Goal: Task Accomplishment & Management: Manage account settings

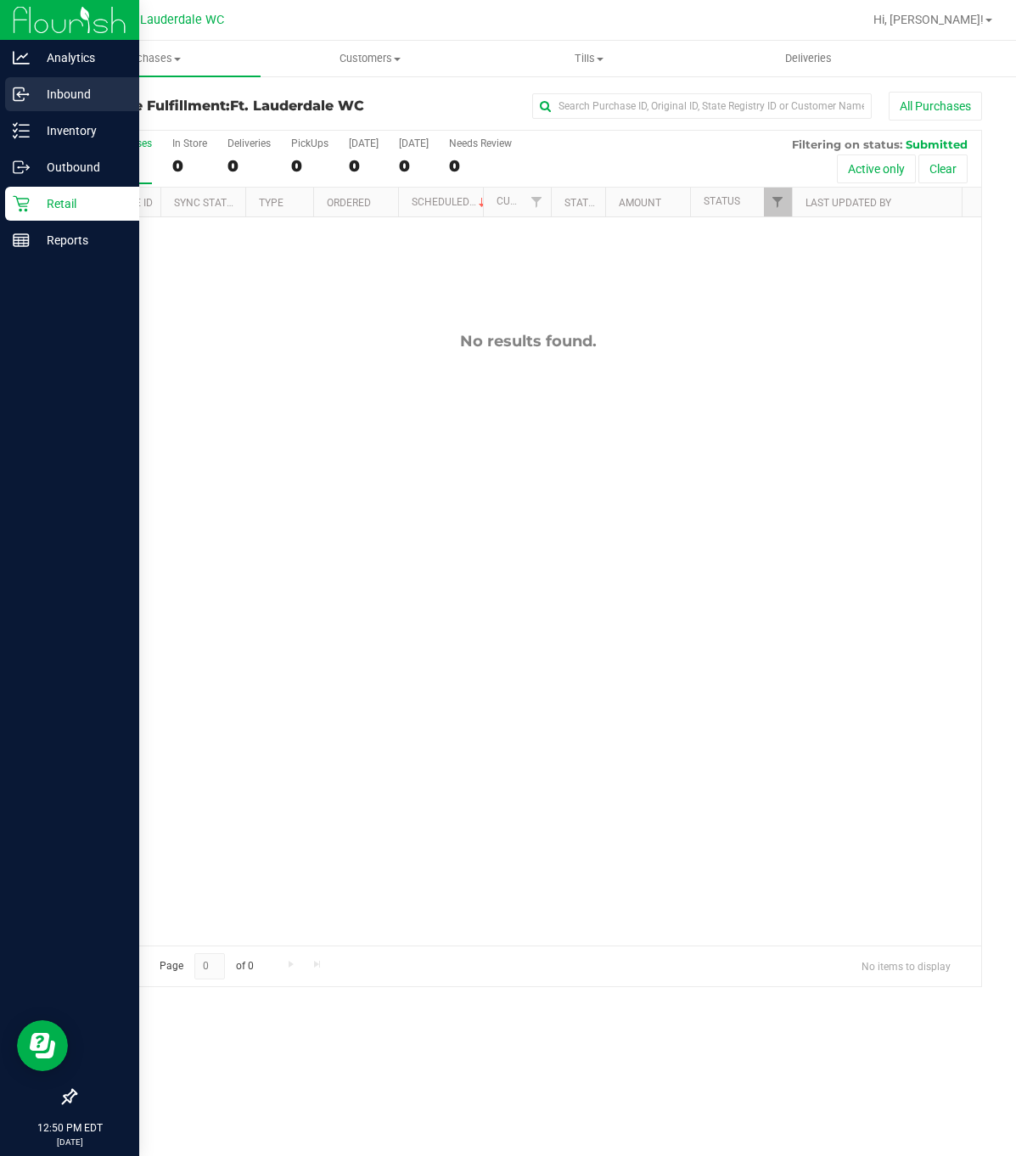
click at [53, 92] on p "Inbound" at bounding box center [81, 94] width 102 height 20
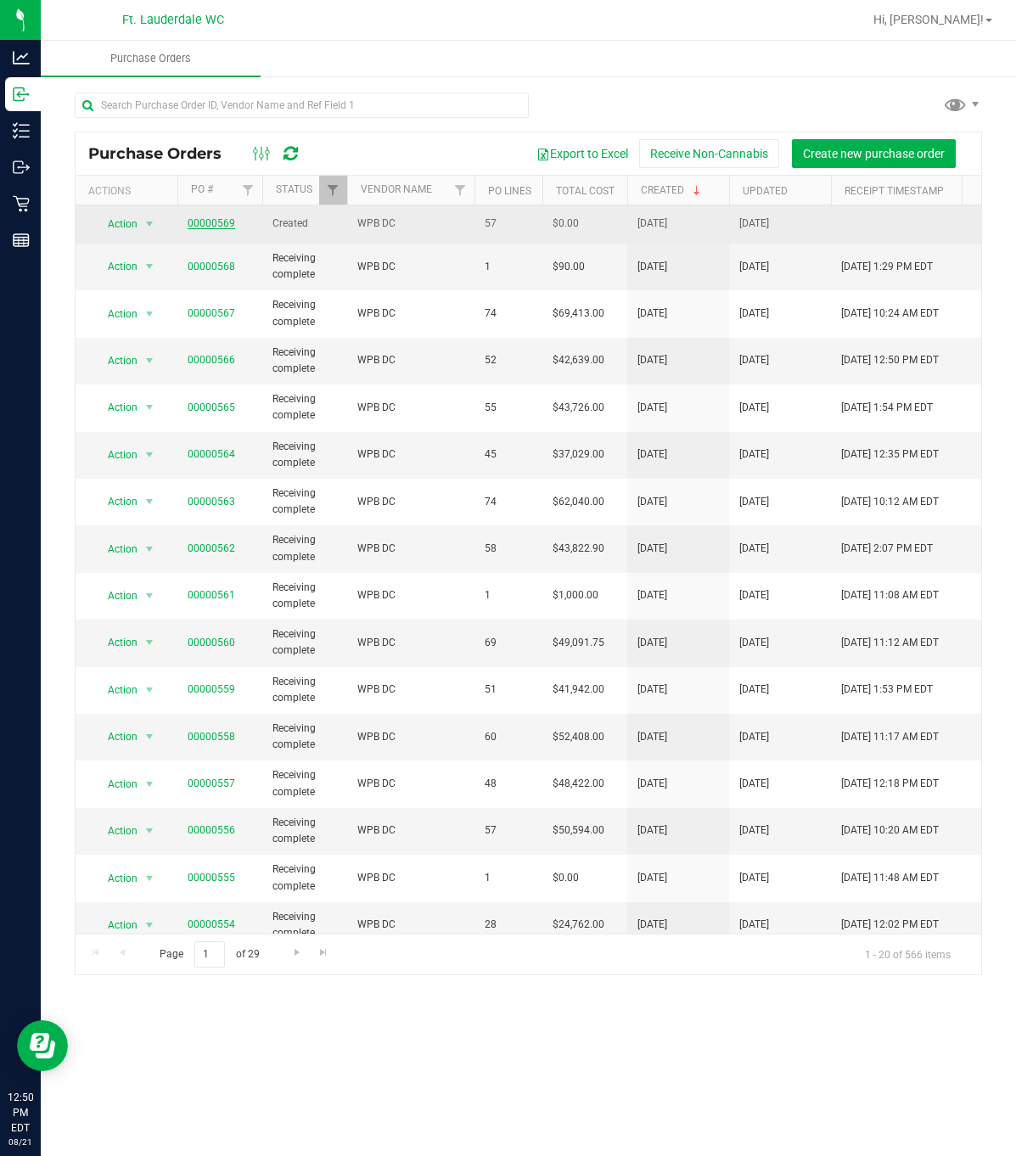
click at [207, 227] on link "00000569" at bounding box center [212, 223] width 48 height 12
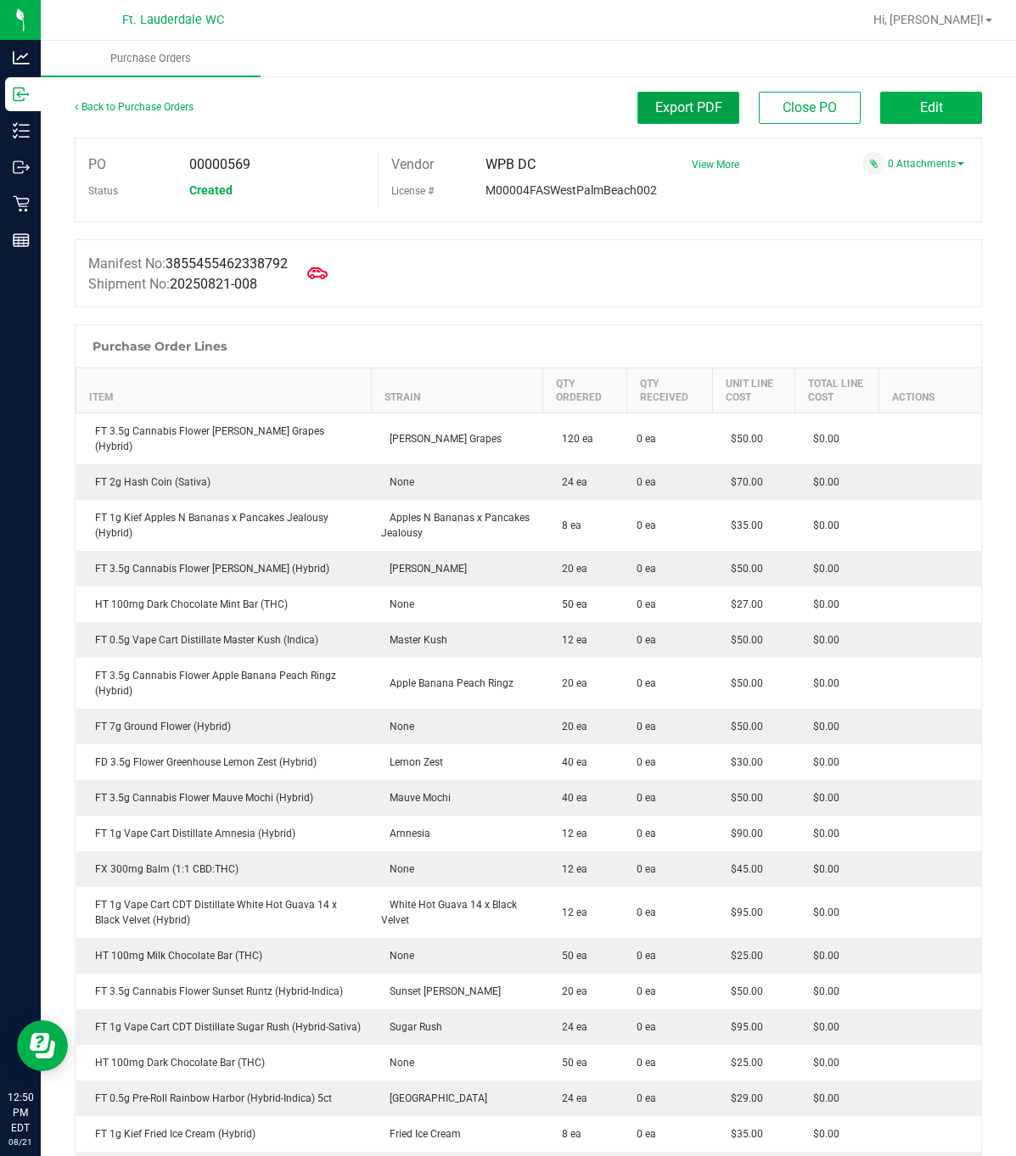
click at [641, 92] on button "Export PDF" at bounding box center [688, 108] width 102 height 32
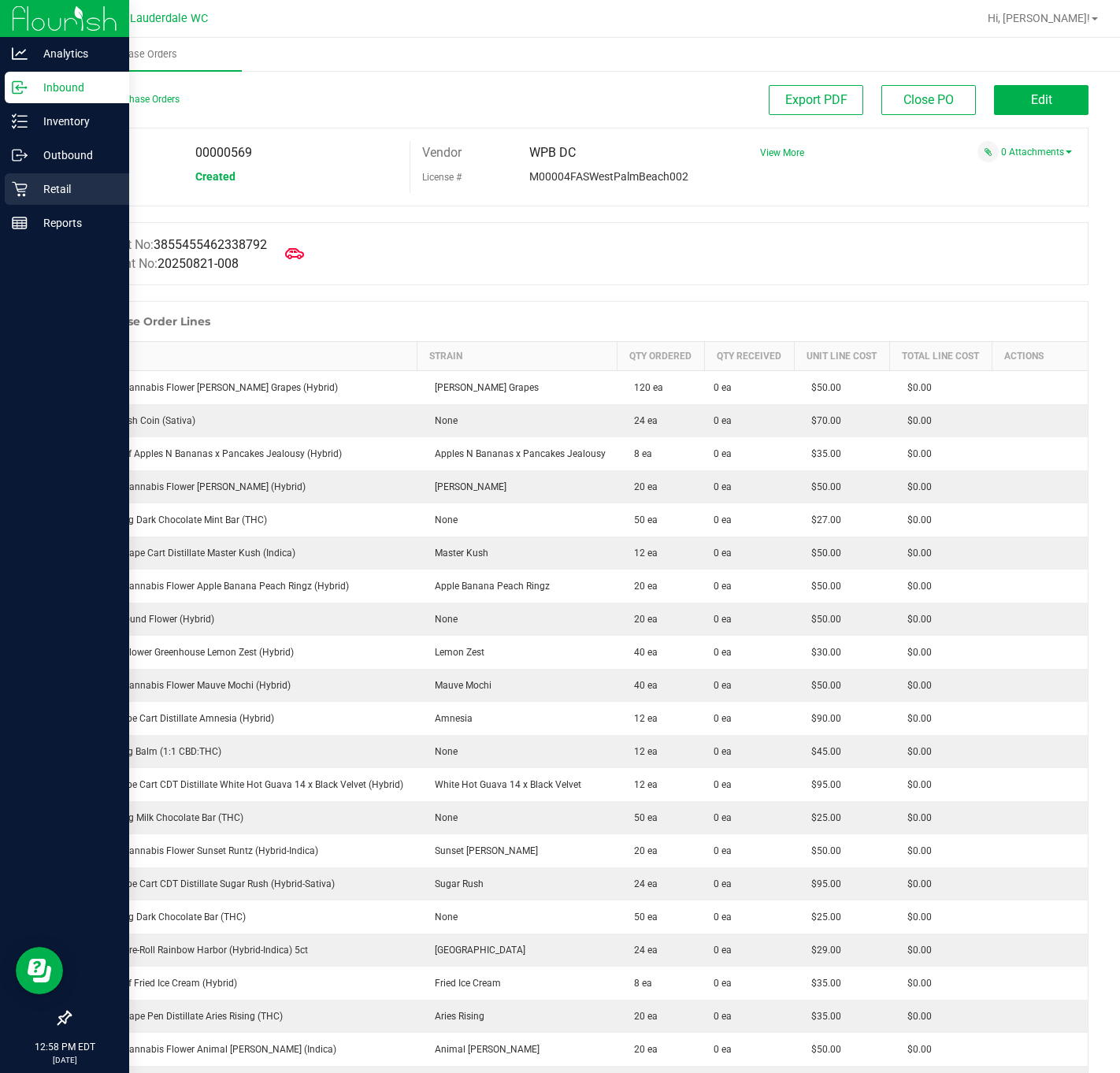
click at [7, 180] on div "Retail" at bounding box center [67, 189] width 124 height 32
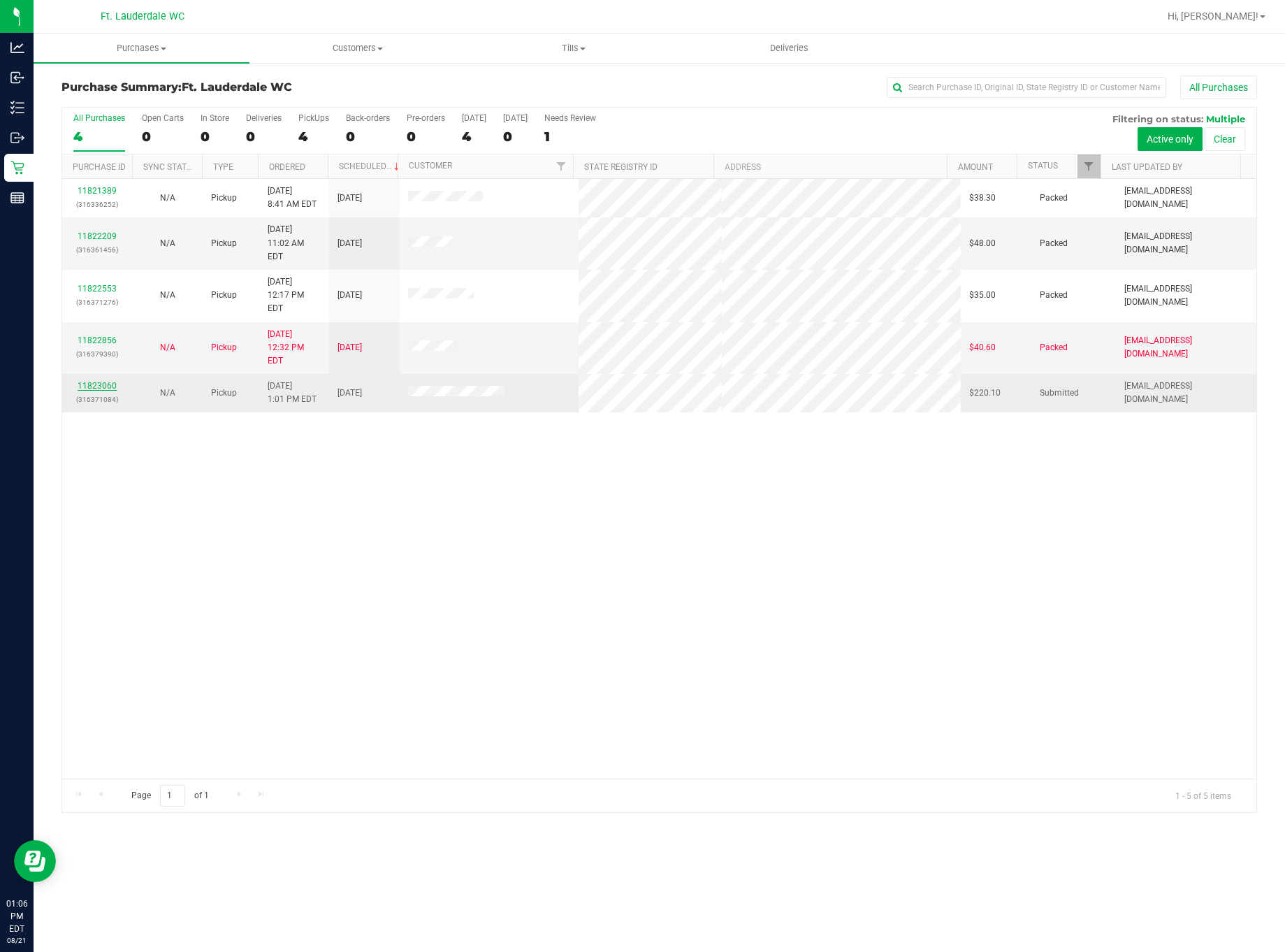
click at [105, 380] on link "11823060" at bounding box center [97, 385] width 40 height 10
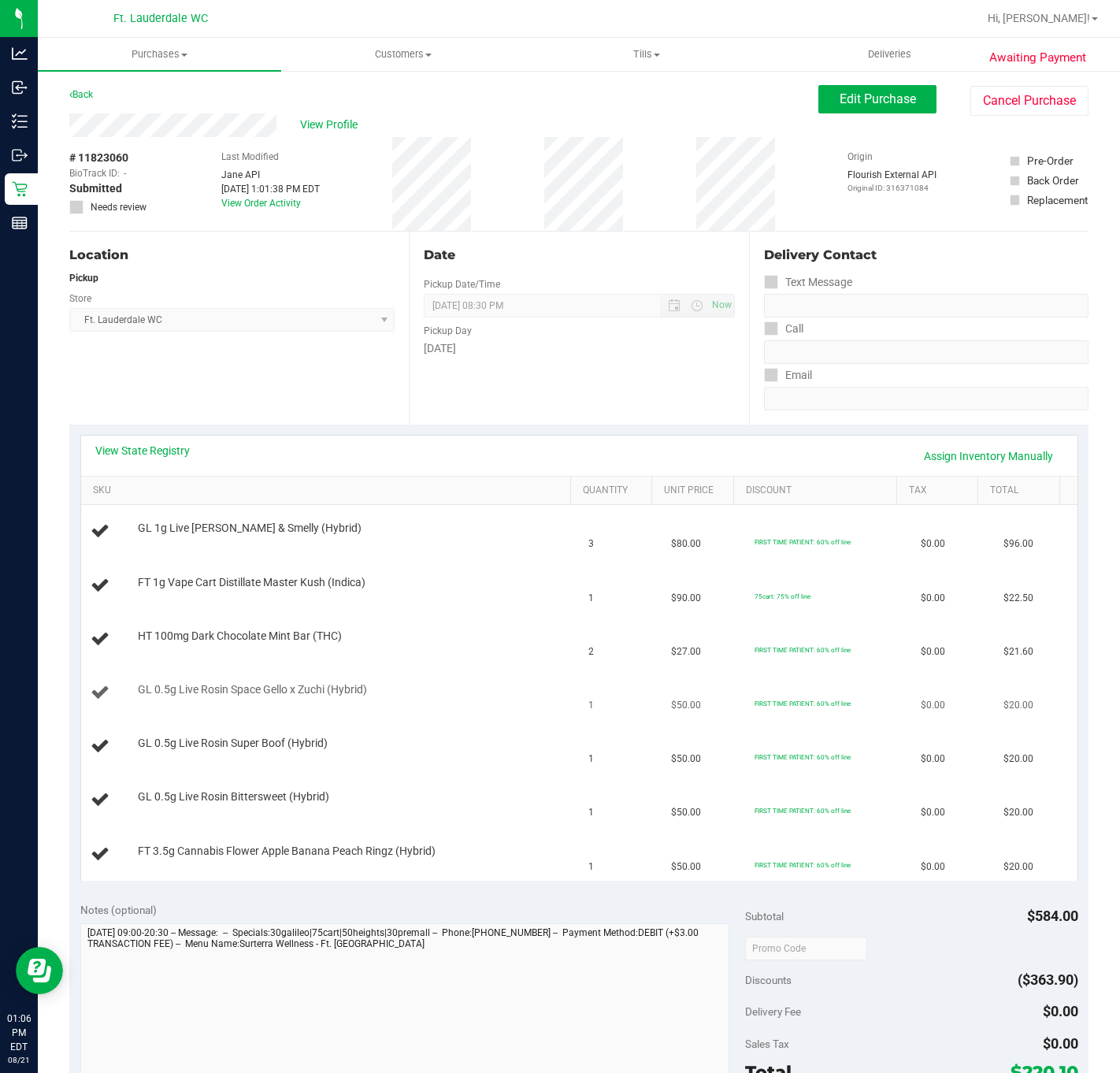
click at [628, 668] on td "1" at bounding box center [620, 693] width 83 height 54
click at [636, 698] on td "1" at bounding box center [620, 693] width 83 height 54
click at [662, 692] on td "$50.00" at bounding box center [702, 693] width 83 height 54
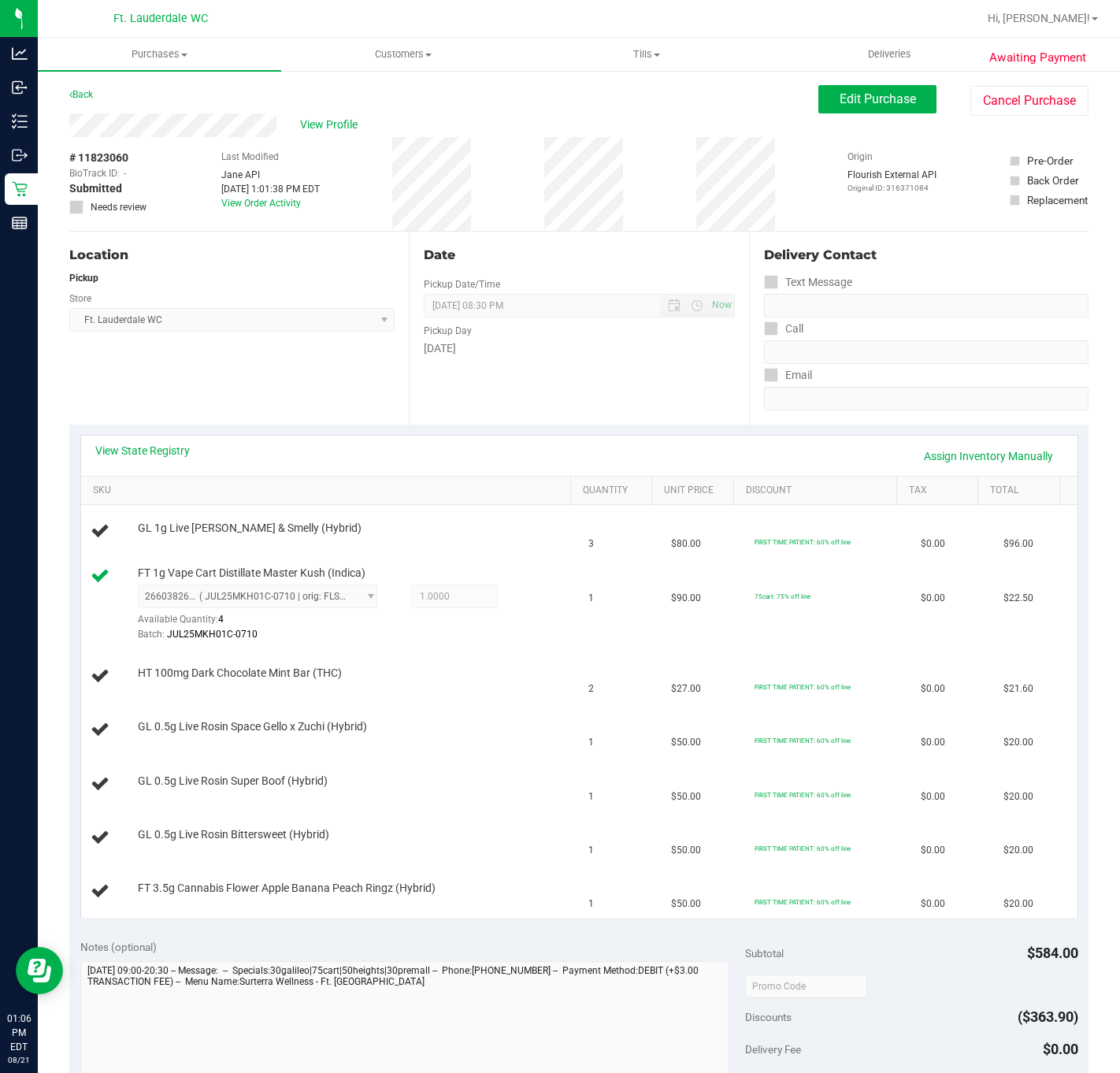
click at [178, 438] on div "View State Registry Assign Inventory Manually" at bounding box center [578, 455] width 996 height 40
click at [166, 449] on link "View State Registry" at bounding box center [143, 450] width 95 height 16
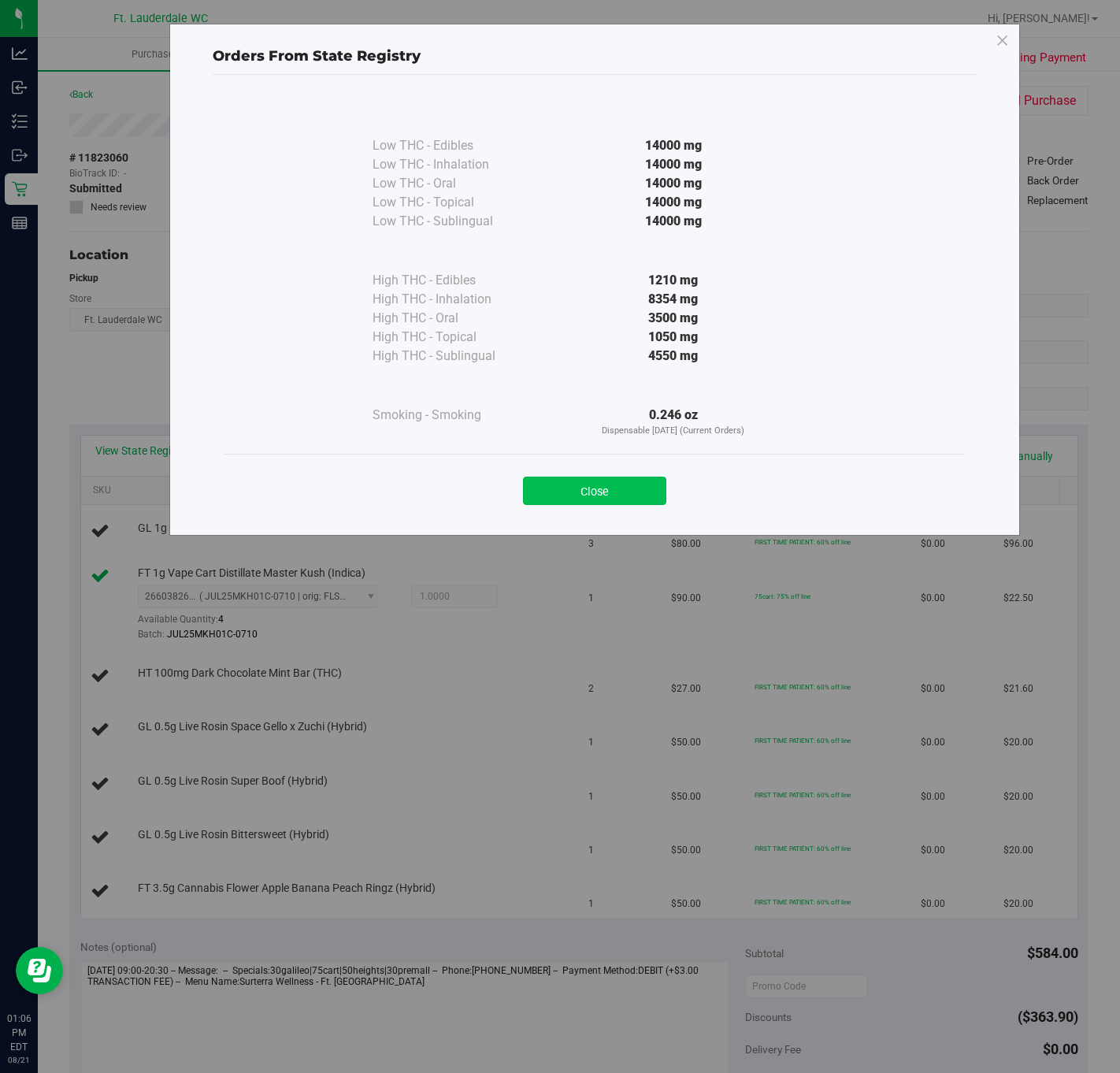
click at [626, 487] on button "Close" at bounding box center [594, 490] width 143 height 29
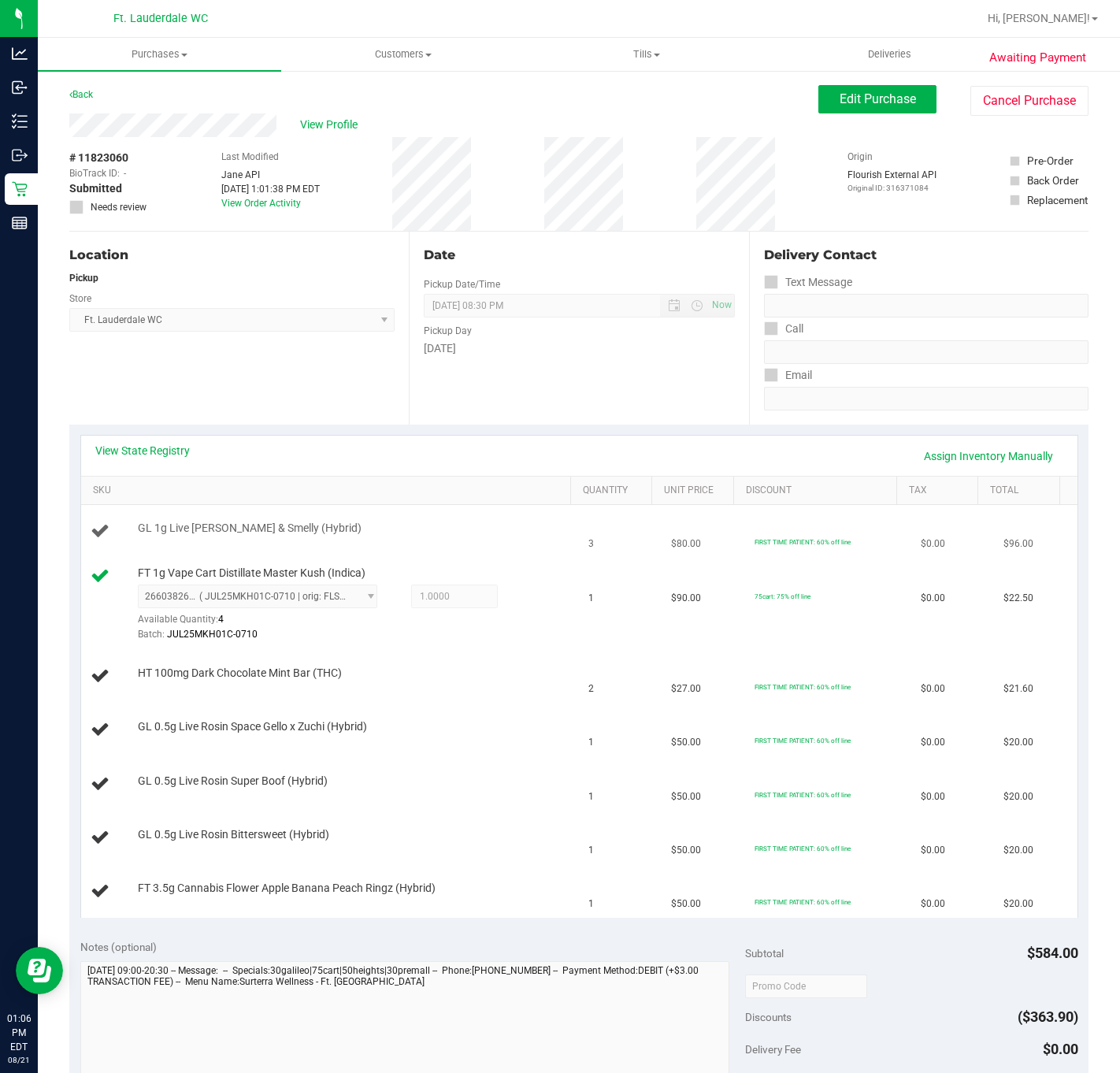
click at [313, 527] on span "GL 1g Live Rosin PB & Smelly (Hybrid)" at bounding box center [249, 528] width 224 height 15
click at [371, 573] on div "FT 1g Vape Cart Distillate Master Kush (Indica) 2660382604272246 ( JUL25MKH01C-…" at bounding box center [349, 604] width 439 height 78
click at [345, 671] on div "HT 100mg Dark Chocolate Mint Bar (THC)" at bounding box center [349, 673] width 439 height 16
click at [319, 527] on span "GL 1g Live Rosin PB & Smelly (Hybrid)" at bounding box center [249, 528] width 224 height 15
click at [328, 573] on span "FT 1g Vape Cart Distillate Master Kush (Indica)" at bounding box center [251, 573] width 227 height 15
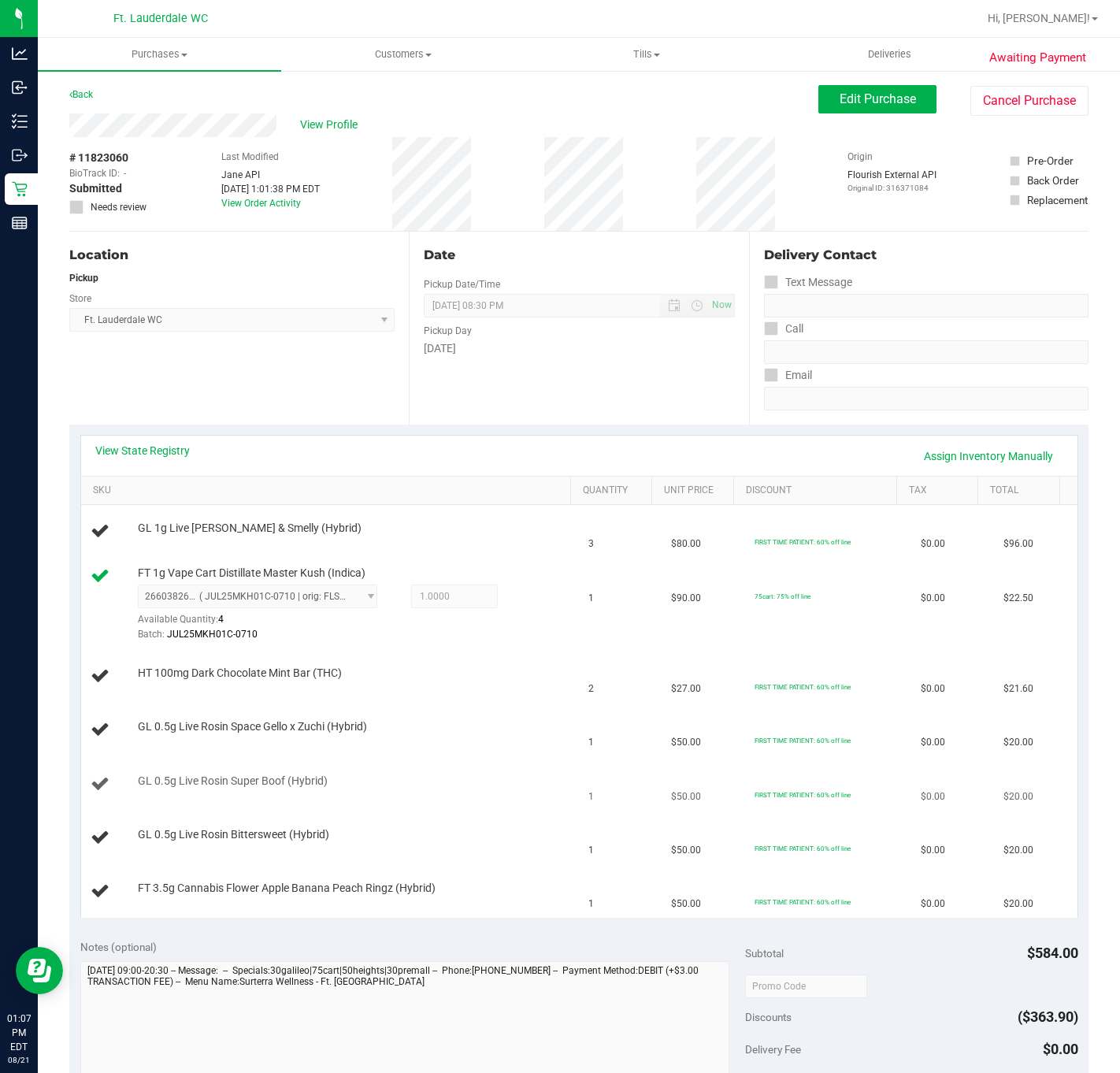
drag, startPoint x: 312, startPoint y: 737, endPoint x: 321, endPoint y: 761, distance: 25.6
click at [312, 735] on div "GL 0.5g Live Rosin Space Gello x Zuchi (Hybrid)" at bounding box center [349, 727] width 439 height 16
click at [312, 782] on span "GL 0.5g Live Rosin Super Boof (Hybrid)" at bounding box center [232, 781] width 189 height 15
click at [315, 825] on td "GL 0.5g Live Rosin Bittersweet (Hybrid)" at bounding box center [329, 838] width 498 height 54
click at [126, 456] on link "View State Registry" at bounding box center [143, 450] width 95 height 16
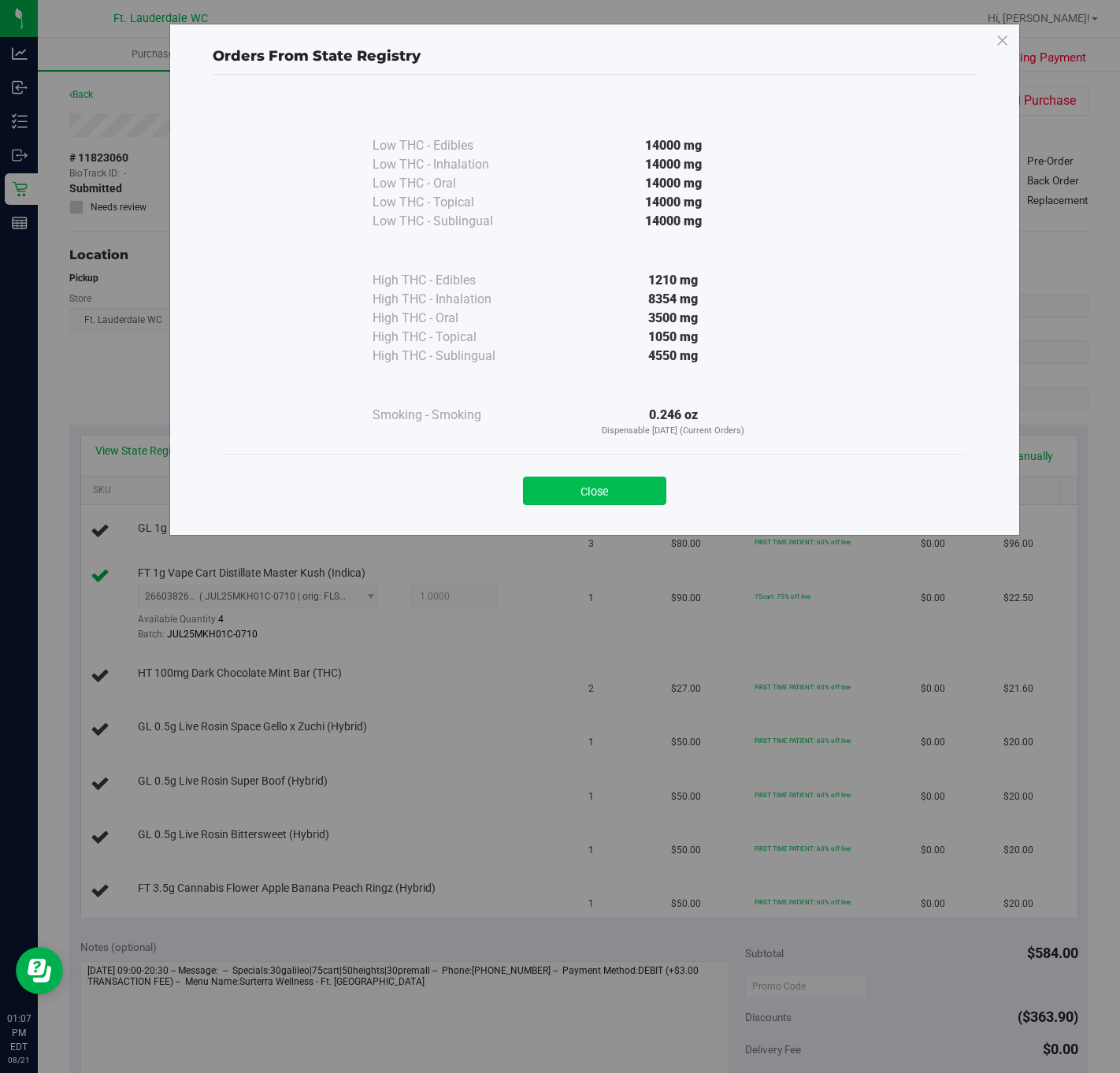
click at [595, 497] on button "Close" at bounding box center [594, 490] width 143 height 29
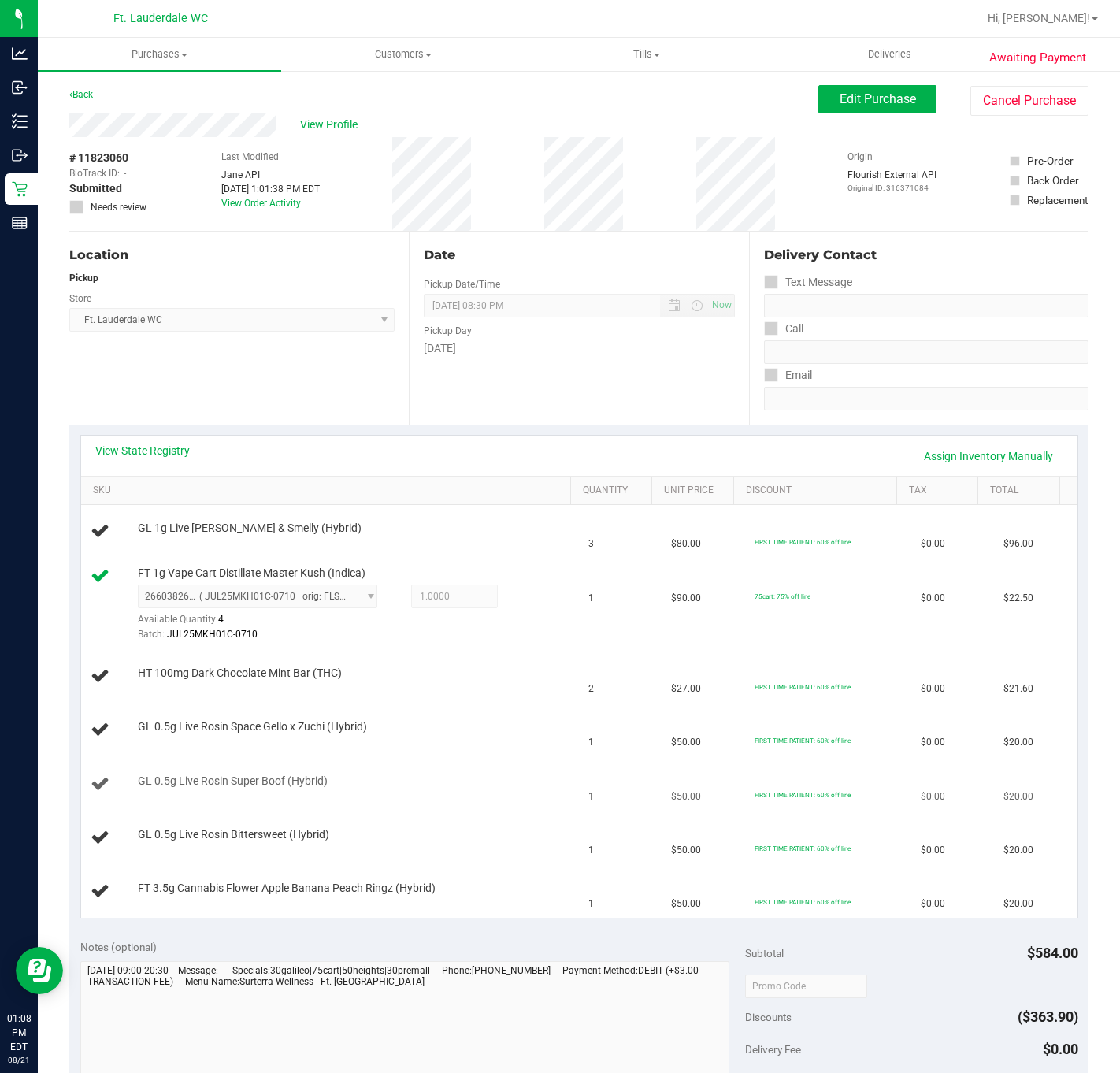
click at [546, 769] on td "GL 0.5g Live Rosin Super Boof (Hybrid)" at bounding box center [329, 784] width 498 height 54
click at [522, 730] on div "GL 0.5g Live Rosin Space Gello x Zuchi (Hybrid)" at bounding box center [349, 727] width 439 height 16
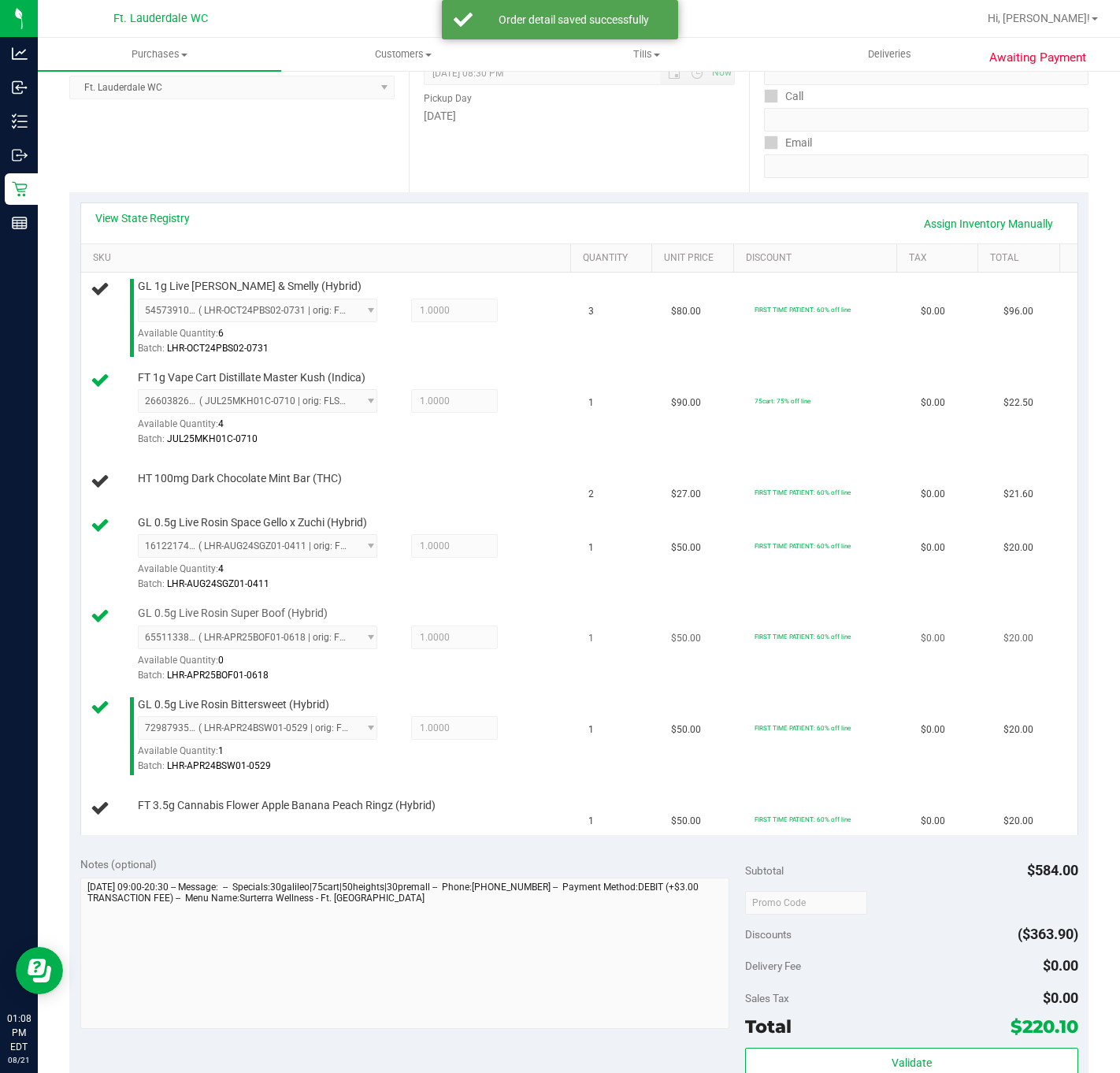
scroll to position [237, 0]
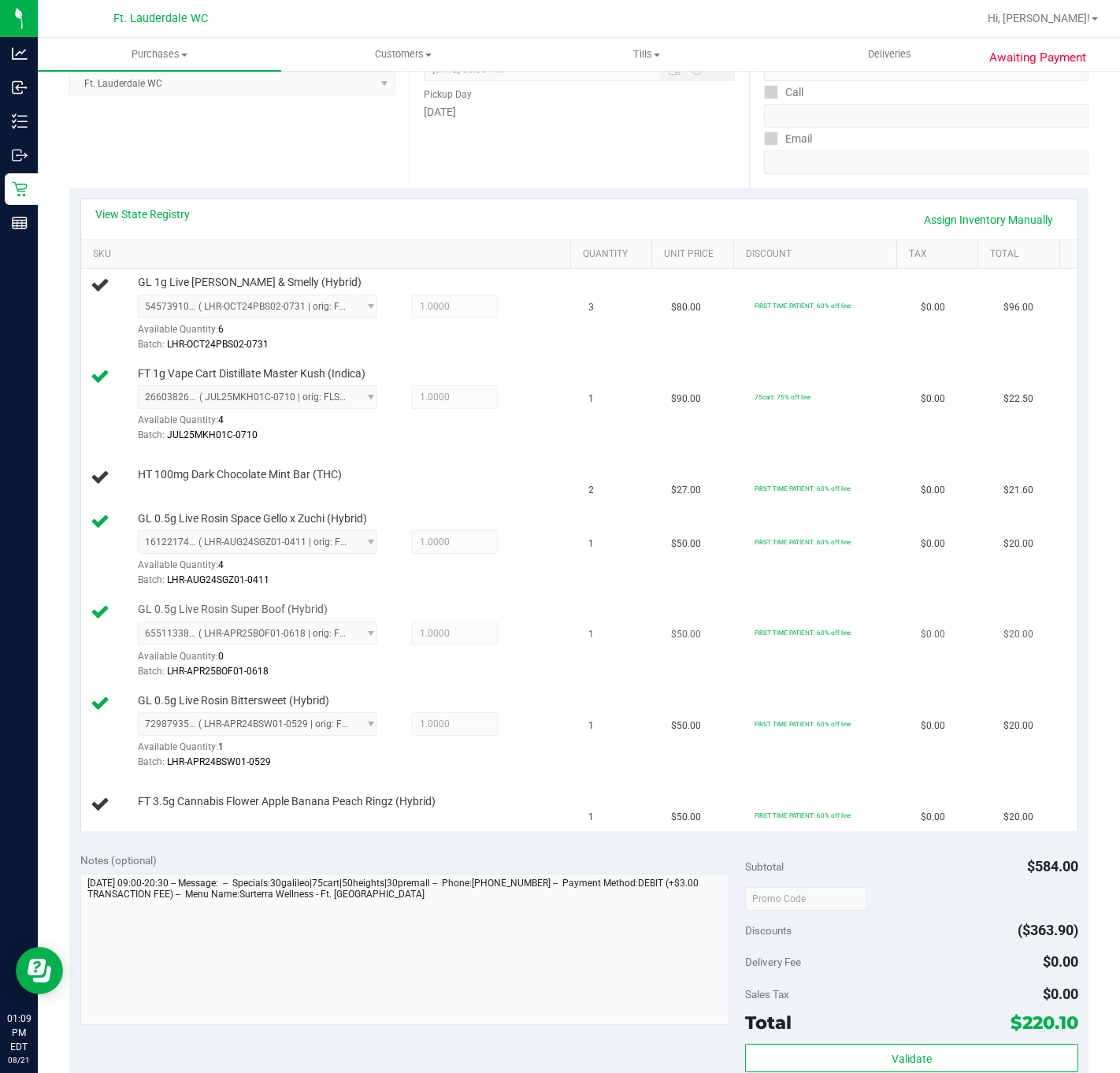
click at [541, 659] on div "6551133880611923 ( LHR-APR25BOF01-0618 | orig: FLSRWGM-20250624-146 ) 655113388…" at bounding box center [353, 650] width 431 height 58
click at [598, 627] on td "1" at bounding box center [620, 640] width 83 height 91
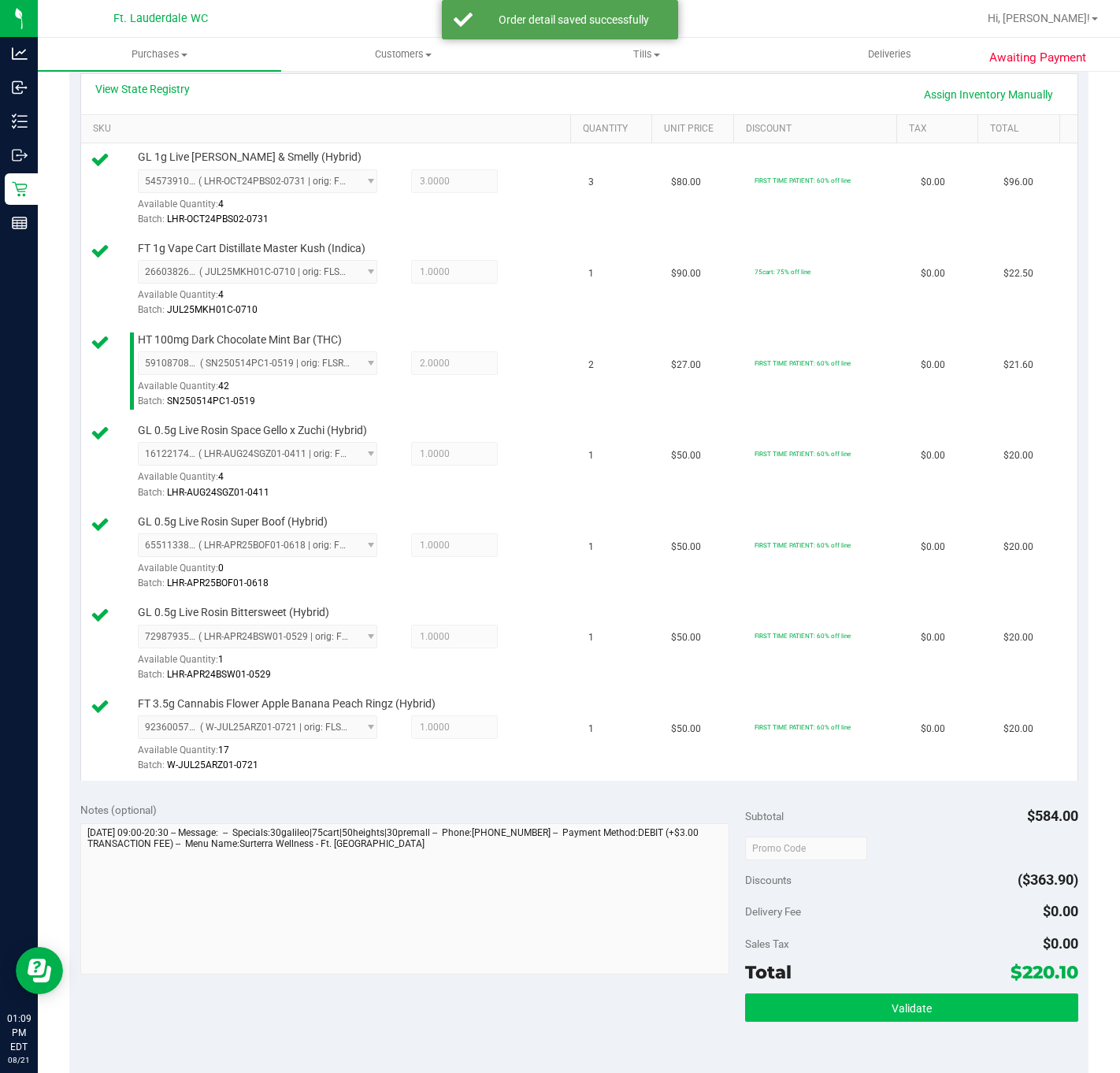
scroll to position [590, 0]
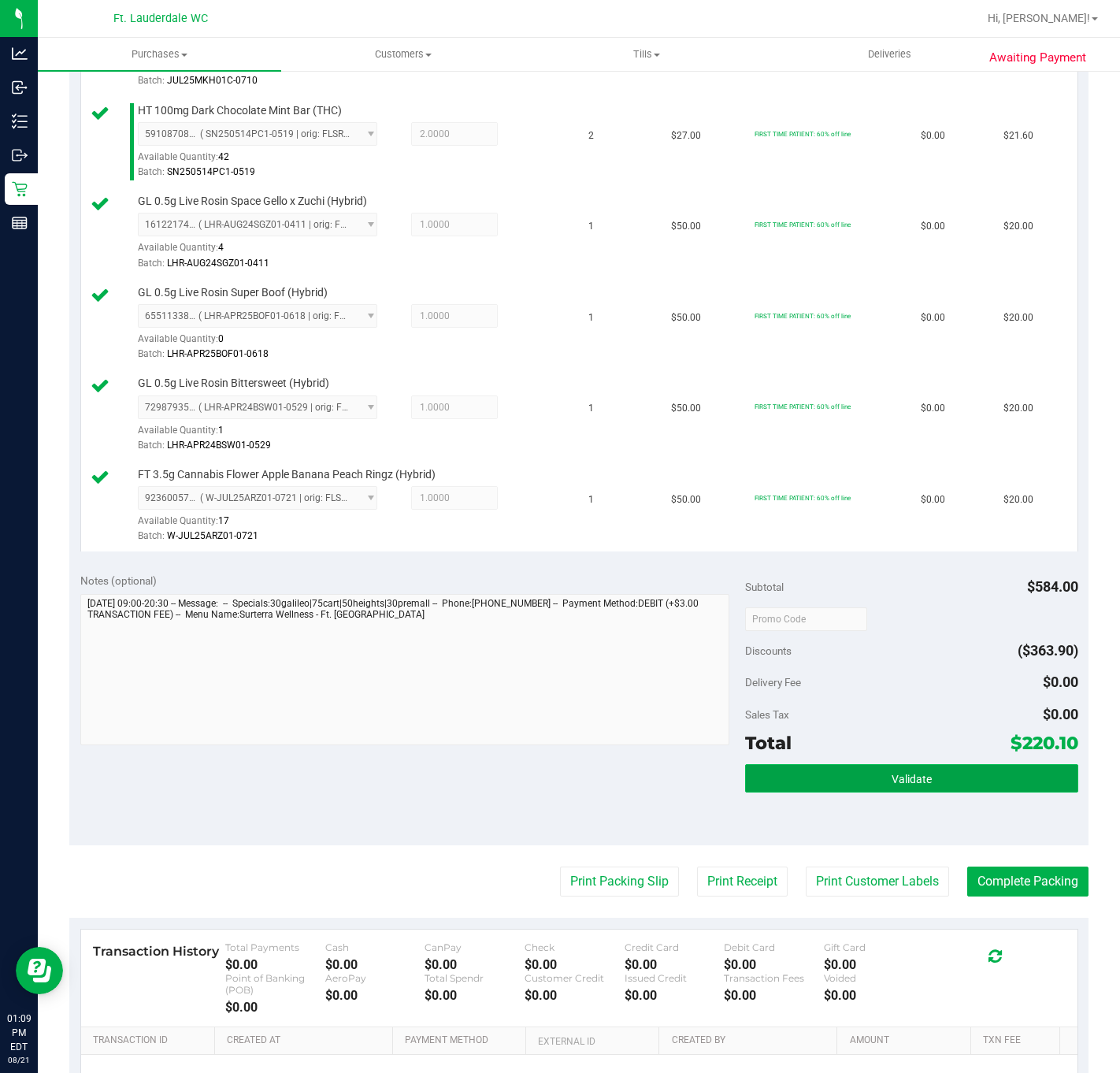
click at [891, 785] on span "Validate" at bounding box center [910, 779] width 40 height 13
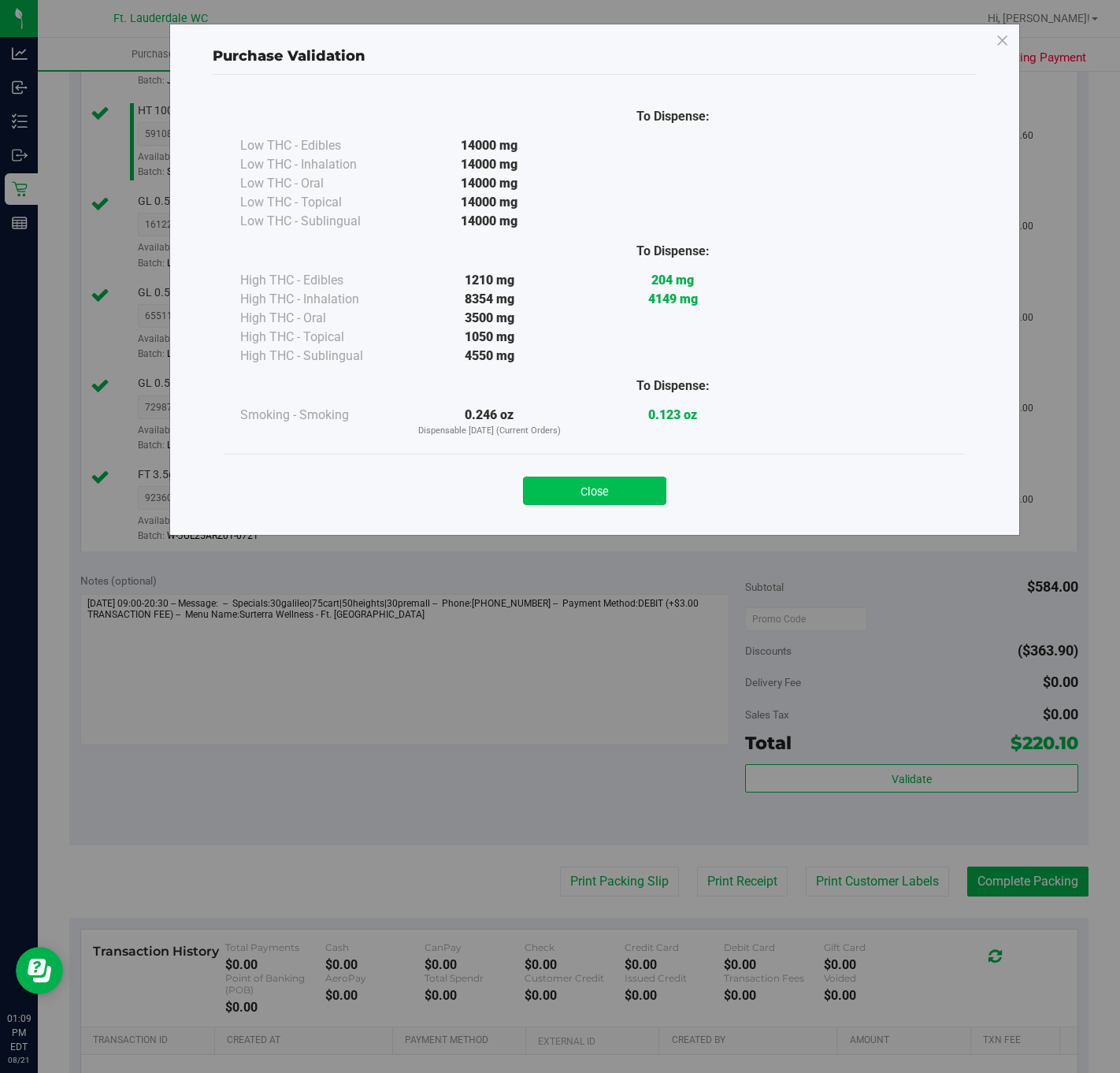
click at [619, 489] on button "Close" at bounding box center [594, 490] width 143 height 29
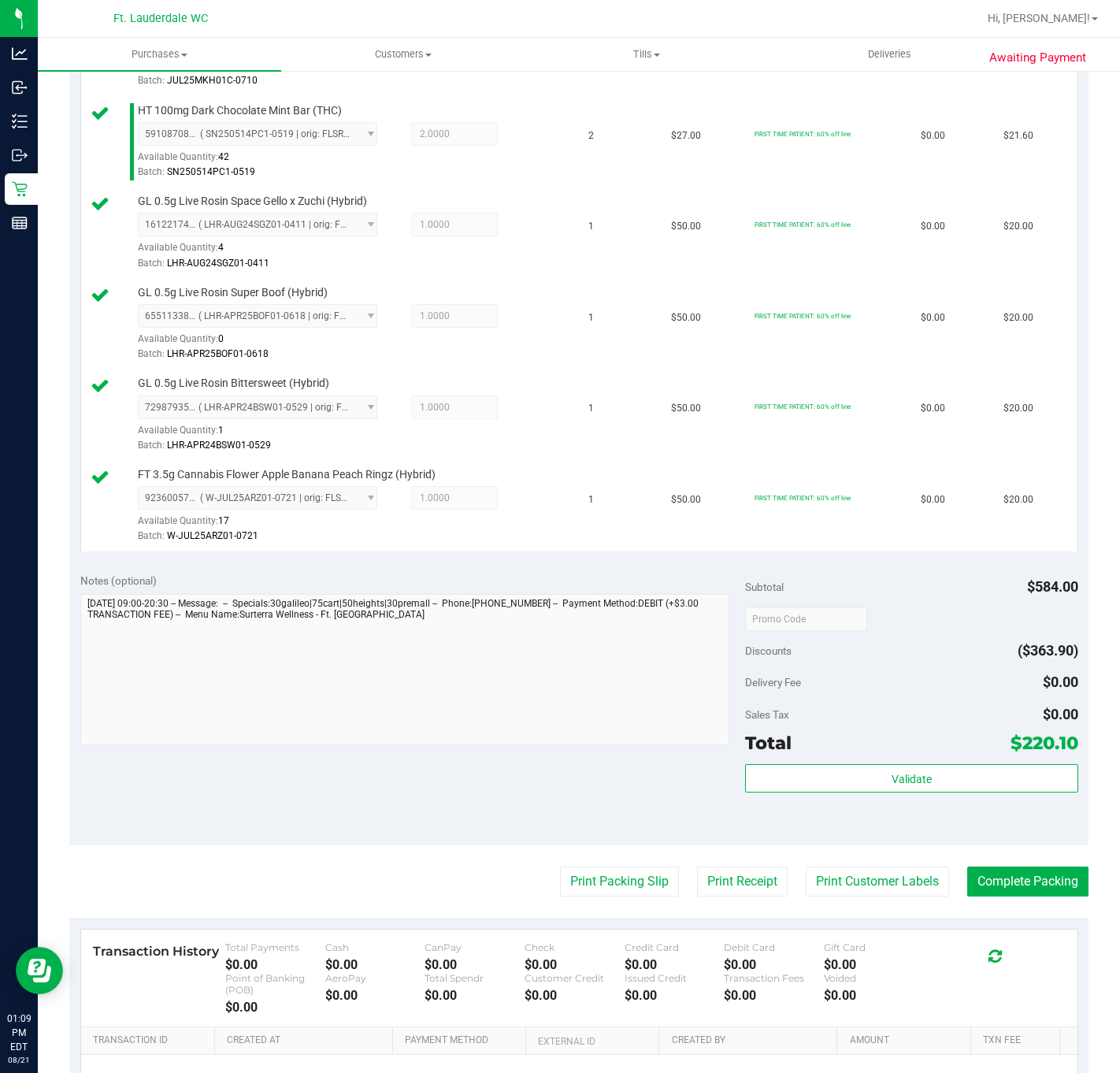
click at [602, 920] on purchase-details "Back Edit Purchase Cancel Purchase View Profile # 11823060 BioTrack ID: - Submi…" at bounding box center [579, 358] width 1019 height 1729
click at [600, 894] on button "Print Packing Slip" at bounding box center [619, 881] width 119 height 30
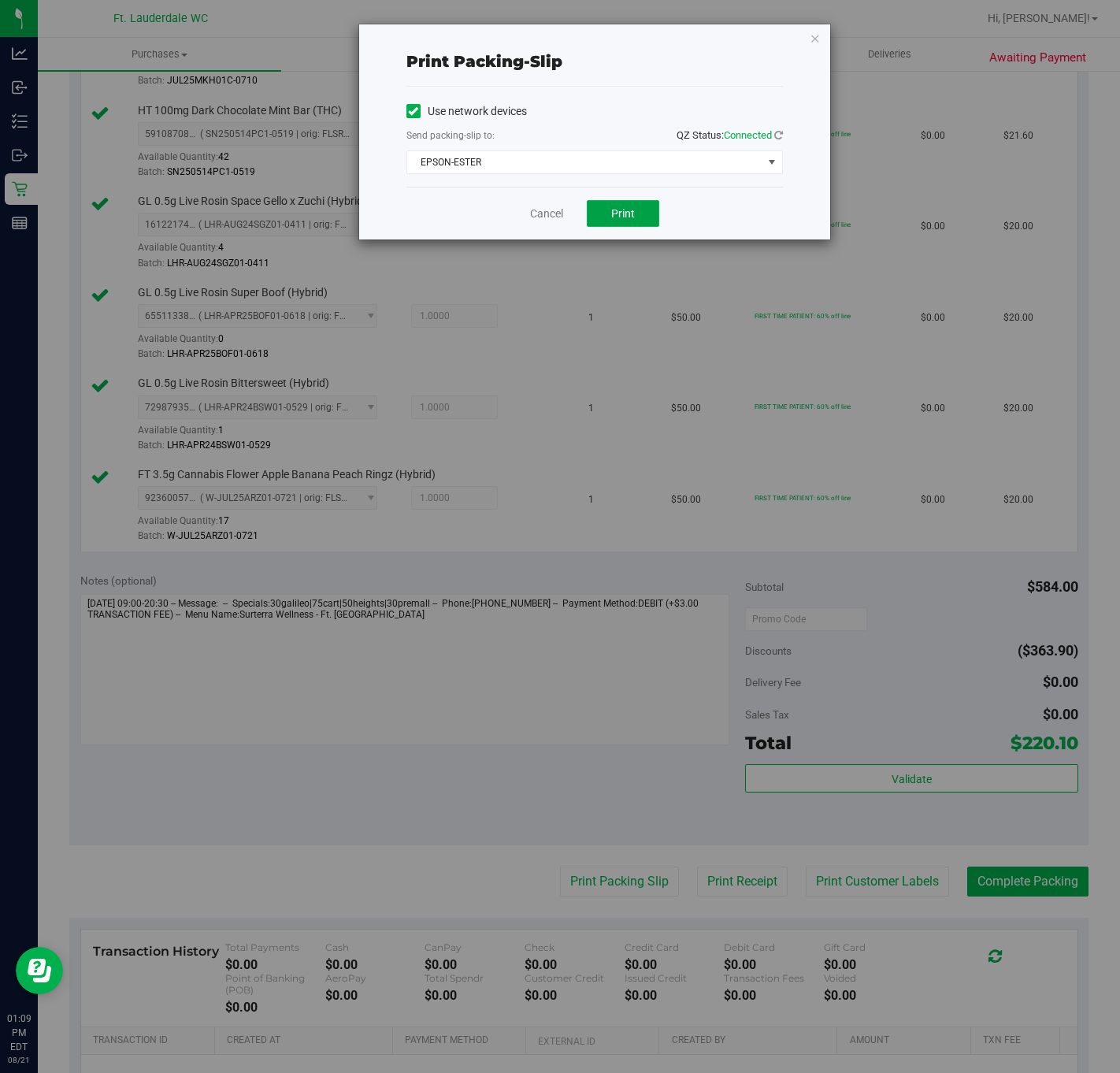
click at [633, 209] on span "Print" at bounding box center [622, 213] width 23 height 13
click at [622, 215] on span "Print" at bounding box center [622, 213] width 23 height 13
click at [553, 215] on link "Cancel" at bounding box center [547, 213] width 33 height 17
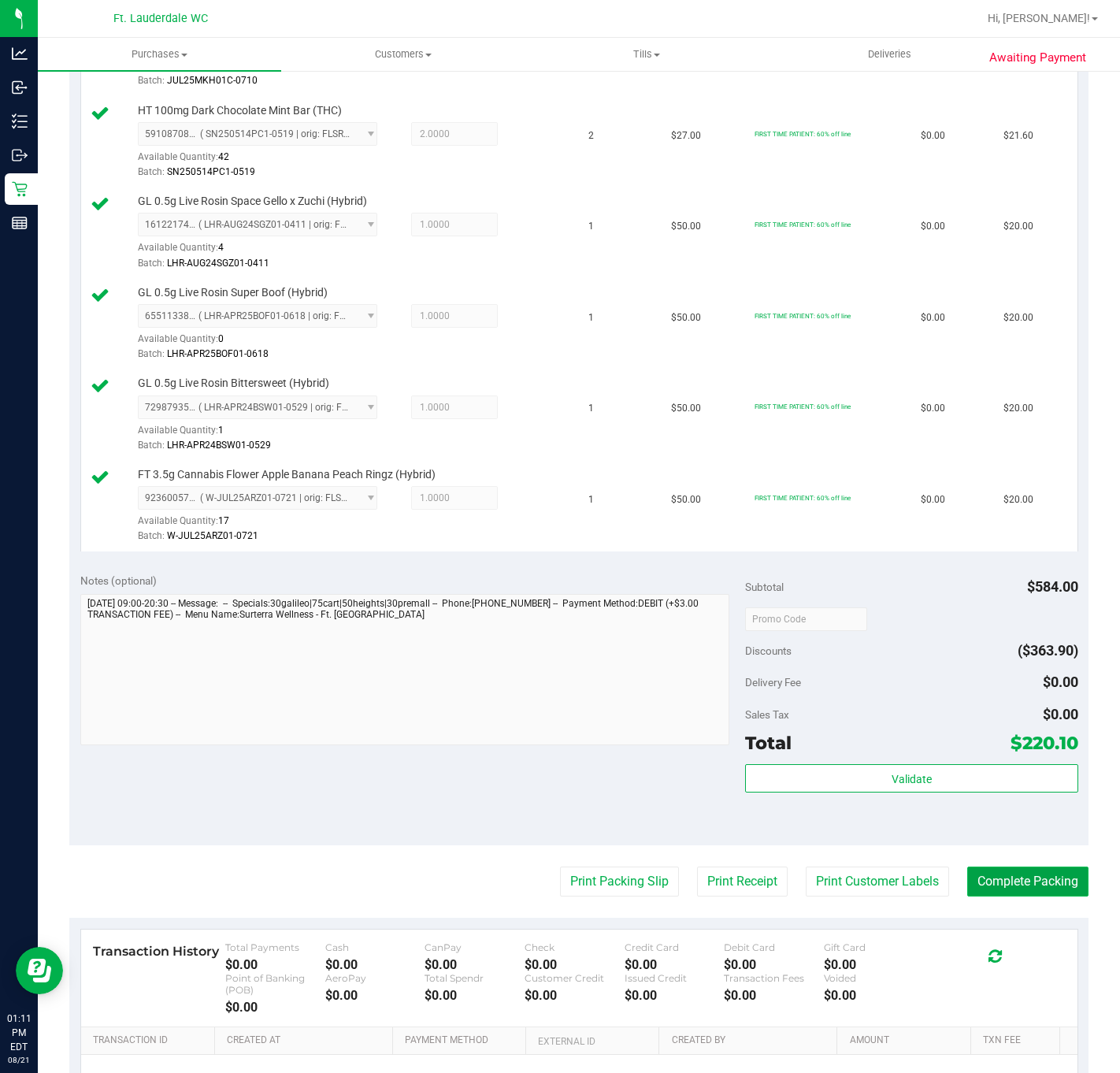
click at [942, 897] on button "Complete Packing" at bounding box center [1027, 881] width 122 height 30
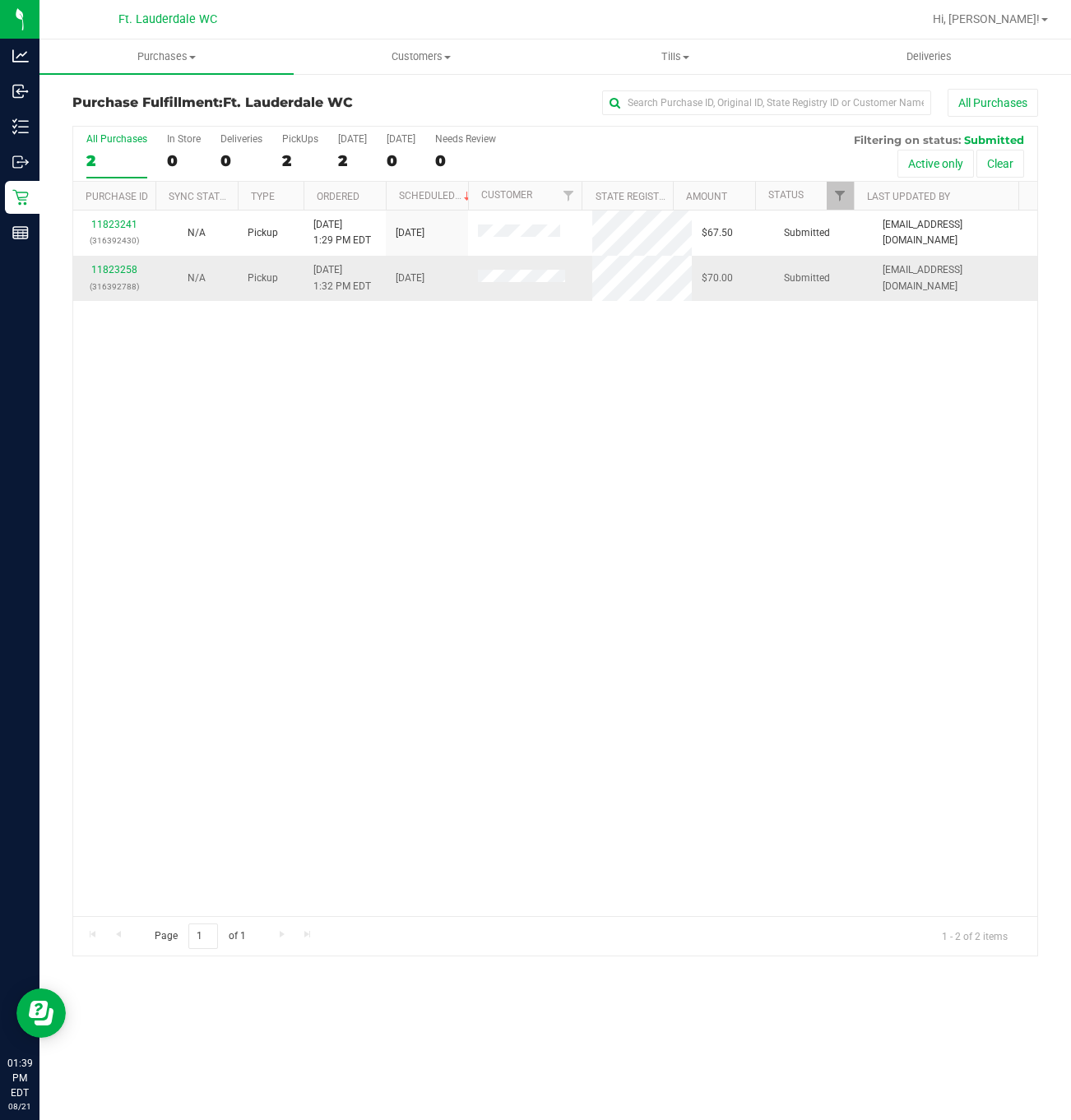
click at [111, 264] on td "11823258 (316392788)" at bounding box center [114, 278] width 82 height 45
click at [109, 272] on link "11823258" at bounding box center [114, 269] width 47 height 12
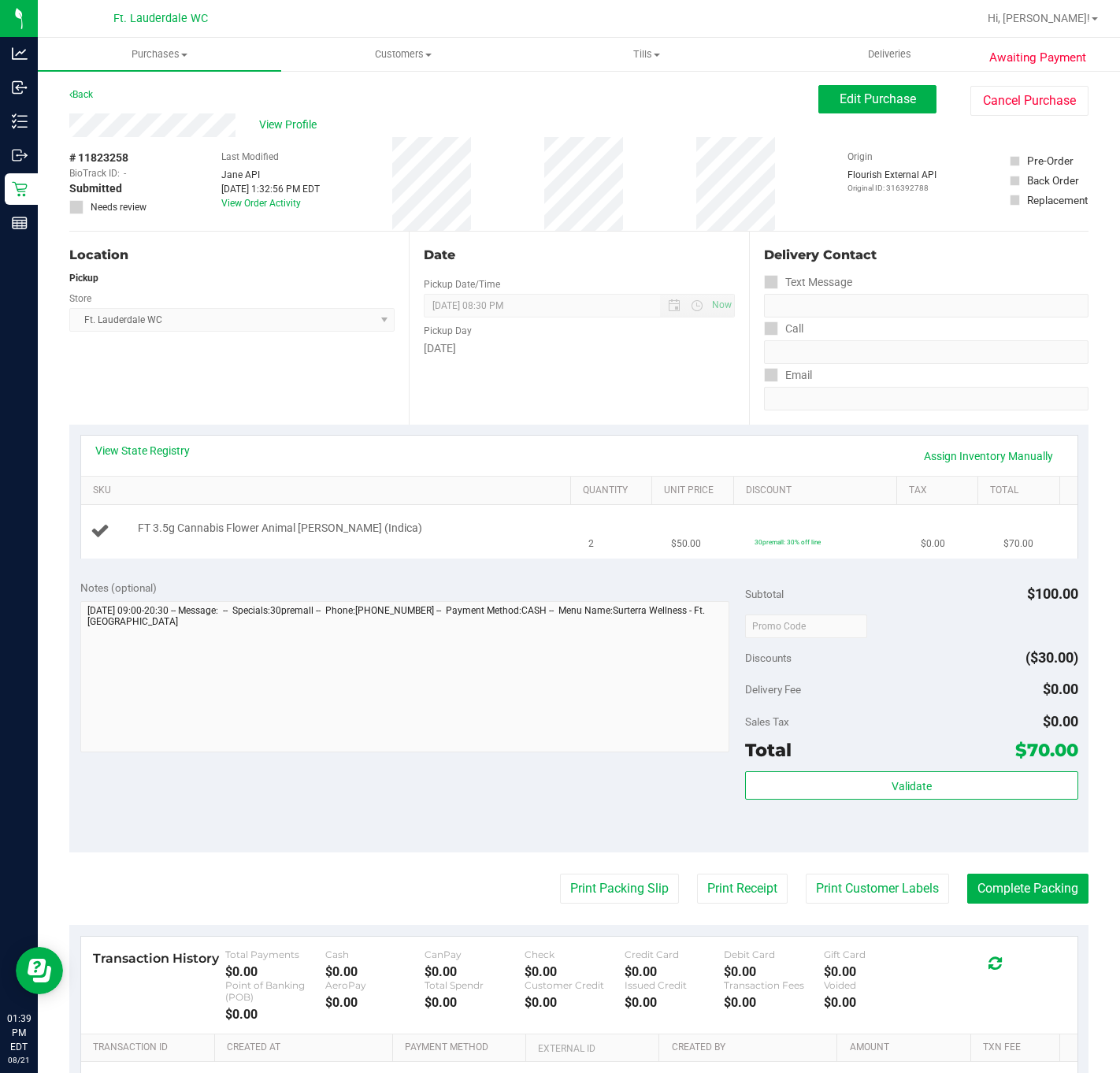
click at [352, 535] on span "FT 3.5g Cannabis Flower Animal Larry (Indica)" at bounding box center [279, 528] width 284 height 15
click at [397, 536] on div "FT 3.5g Cannabis Flower Animal Larry (Indica)" at bounding box center [349, 528] width 439 height 16
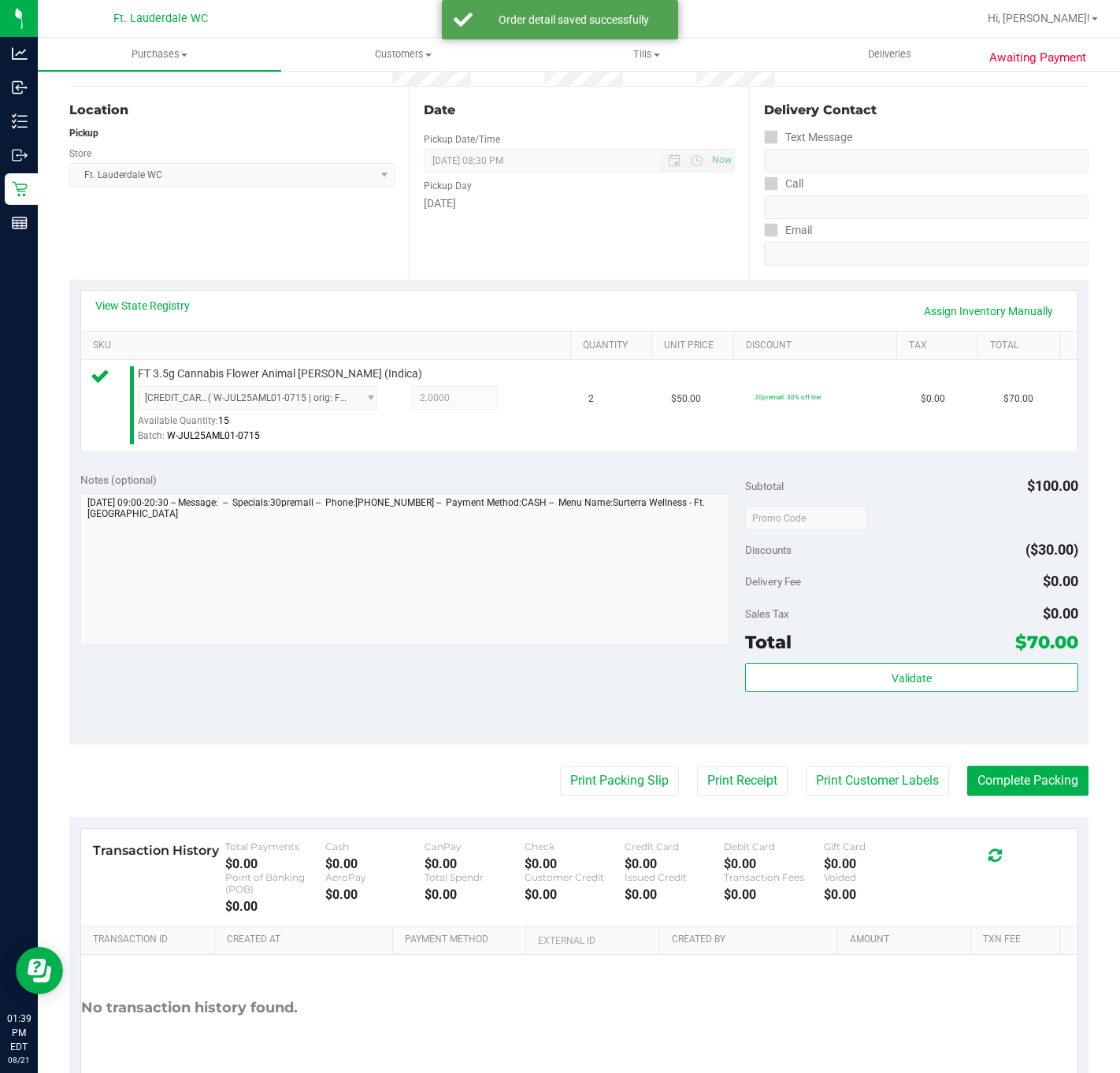
scroll to position [232, 0]
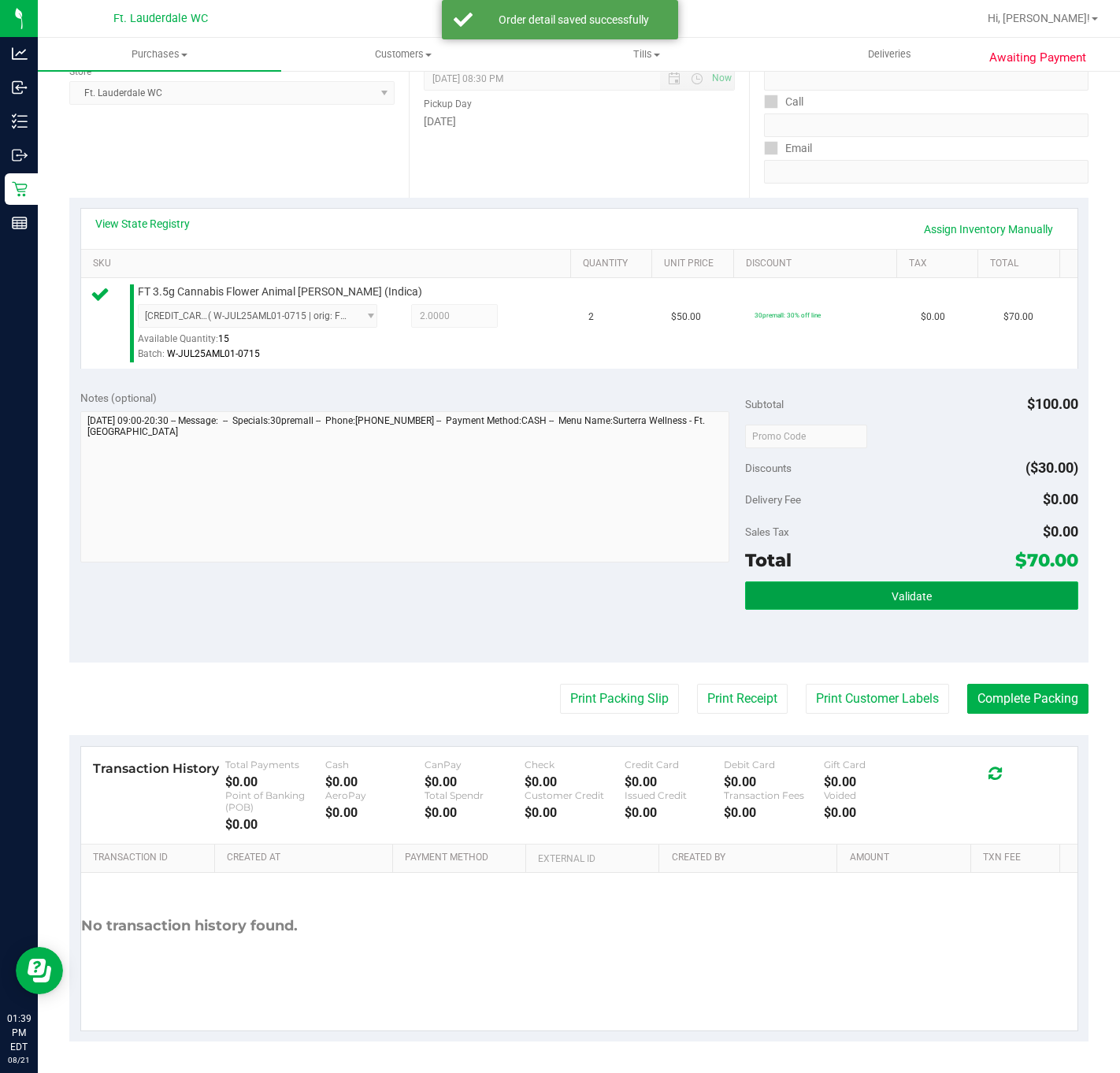
click at [799, 596] on button "Validate" at bounding box center [911, 595] width 332 height 29
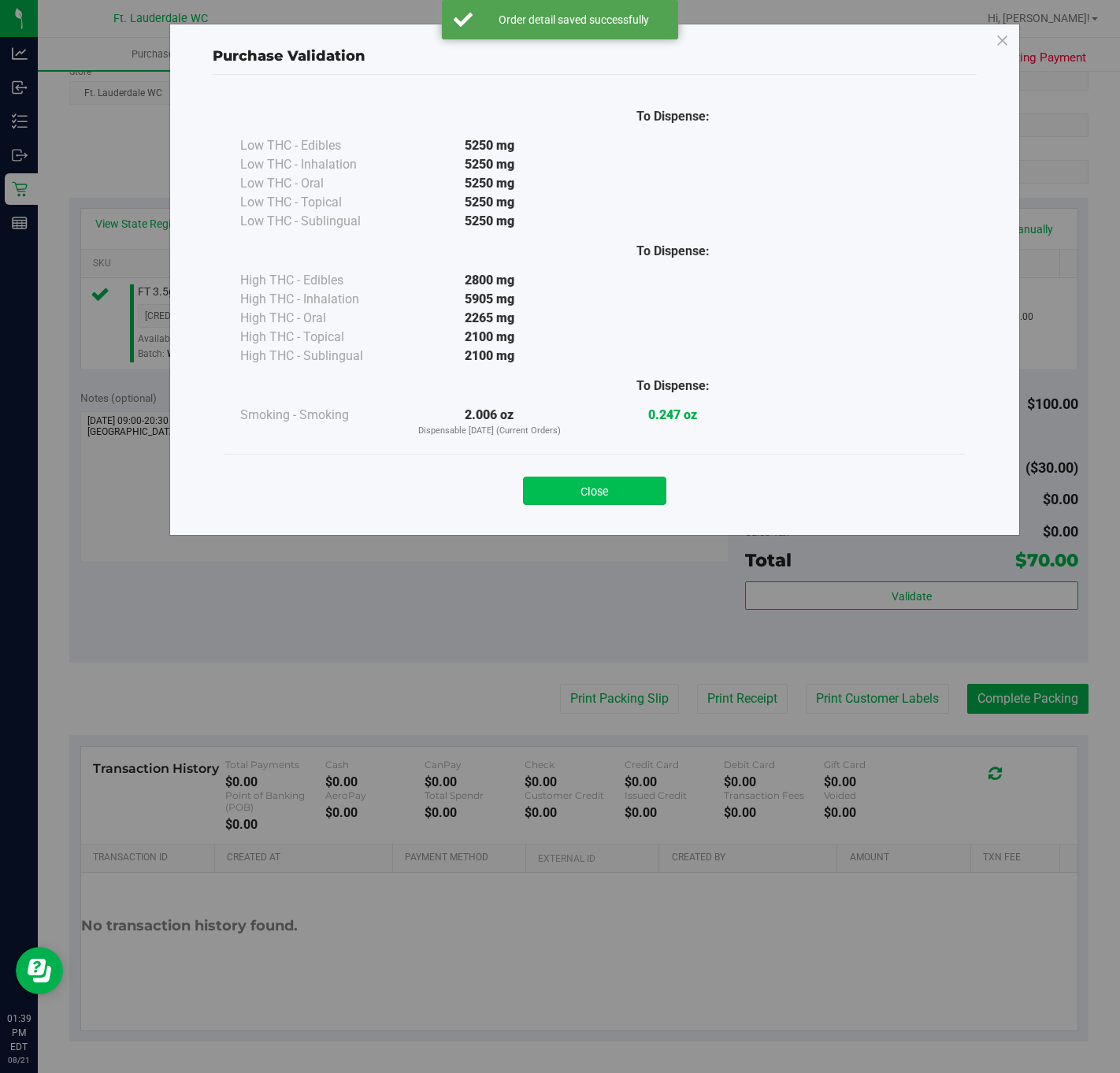
click at [611, 486] on button "Close" at bounding box center [594, 490] width 143 height 29
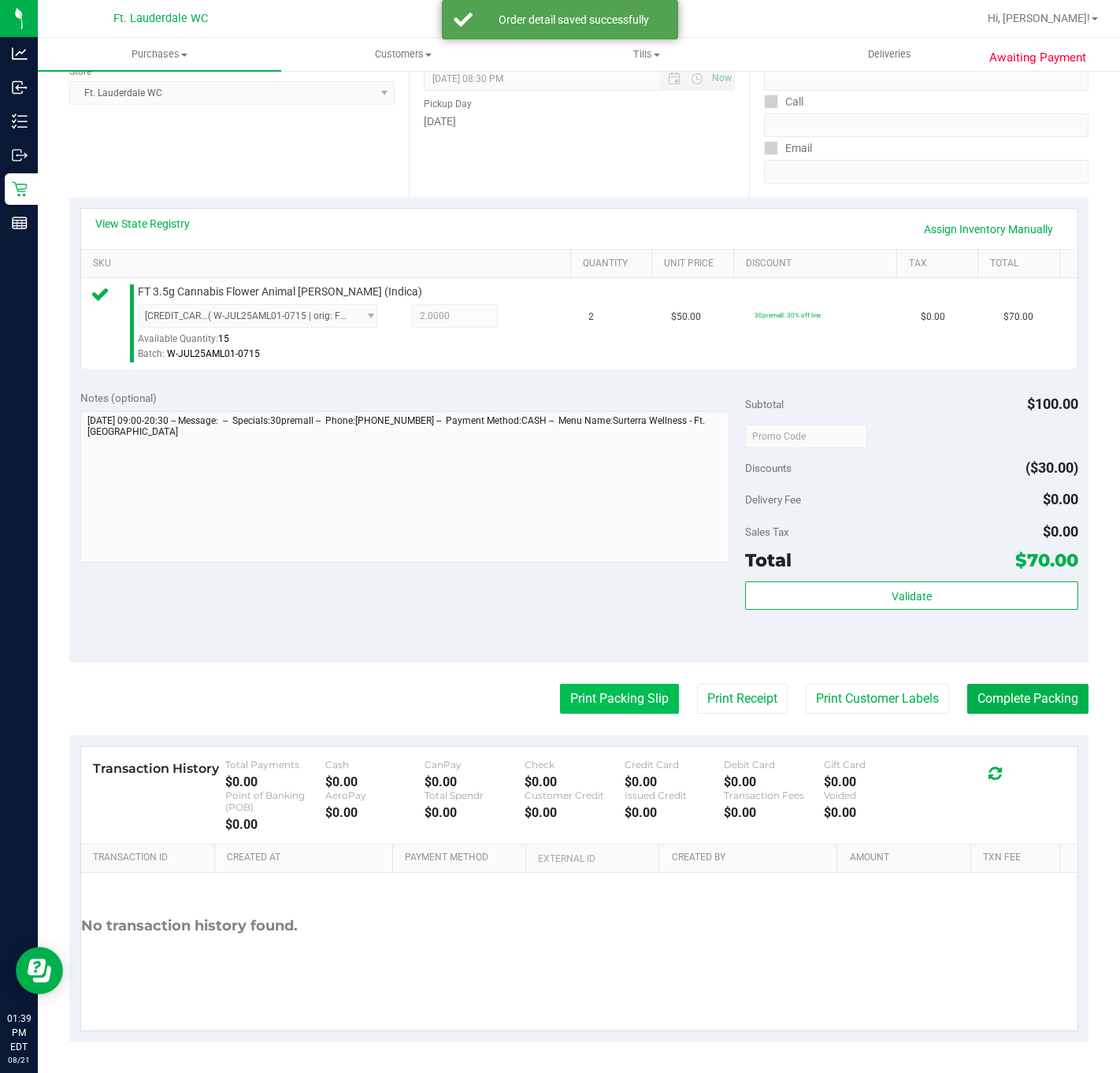
click at [588, 690] on button "Print Packing Slip" at bounding box center [619, 698] width 119 height 30
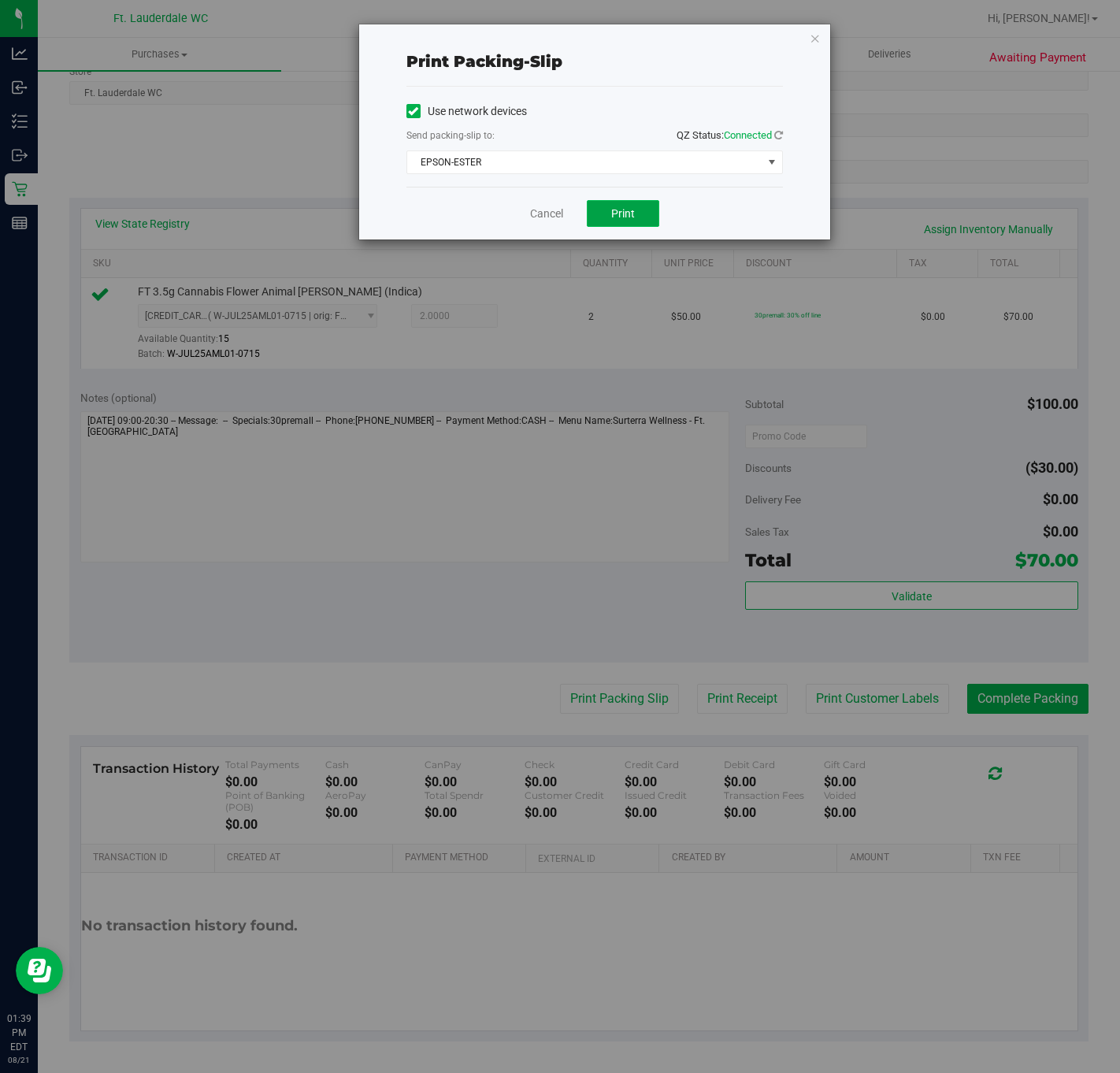
click at [631, 222] on button "Print" at bounding box center [623, 213] width 72 height 27
click at [553, 213] on link "Cancel" at bounding box center [547, 213] width 33 height 17
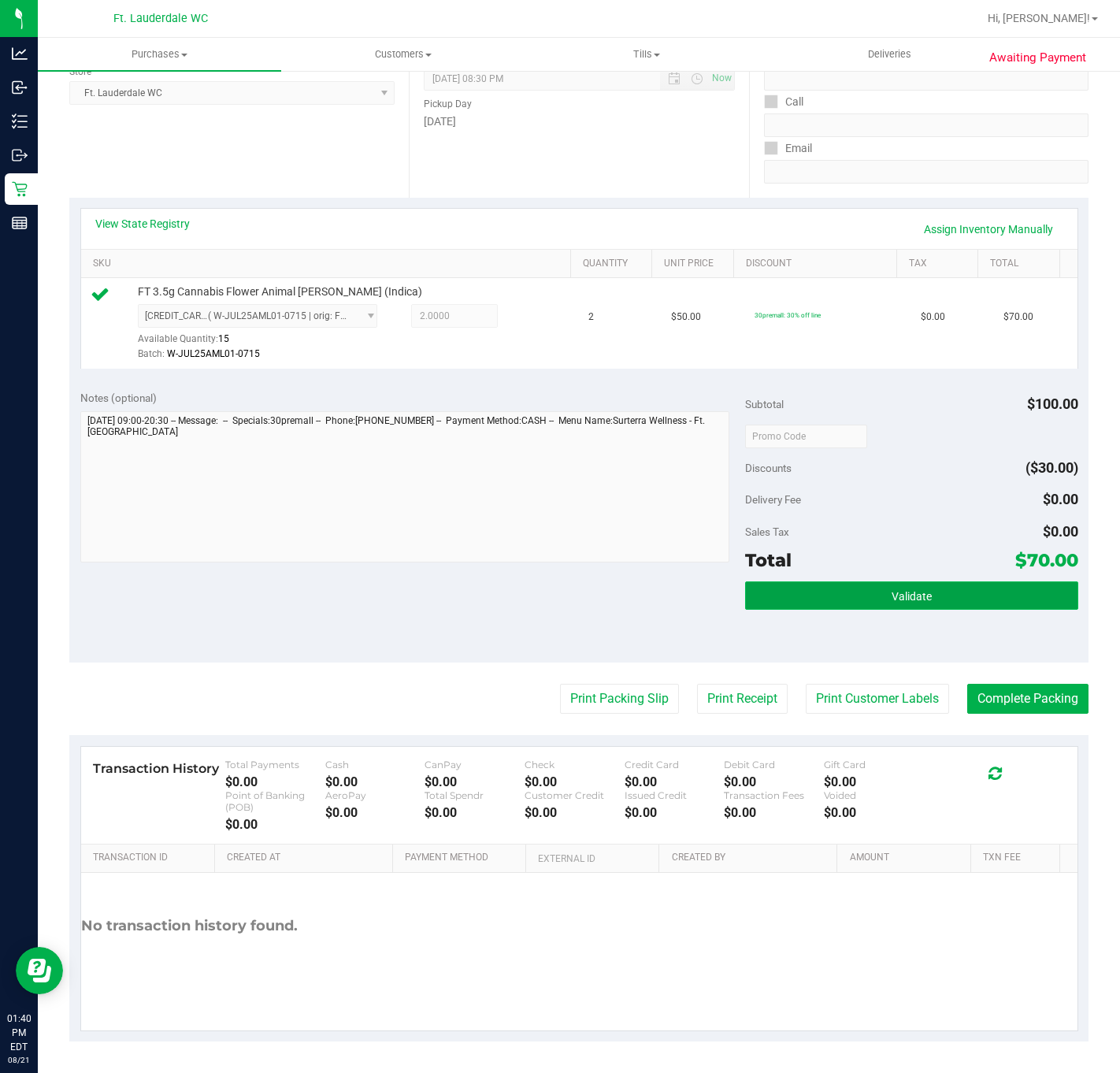
click at [919, 590] on button "Validate" at bounding box center [911, 595] width 332 height 29
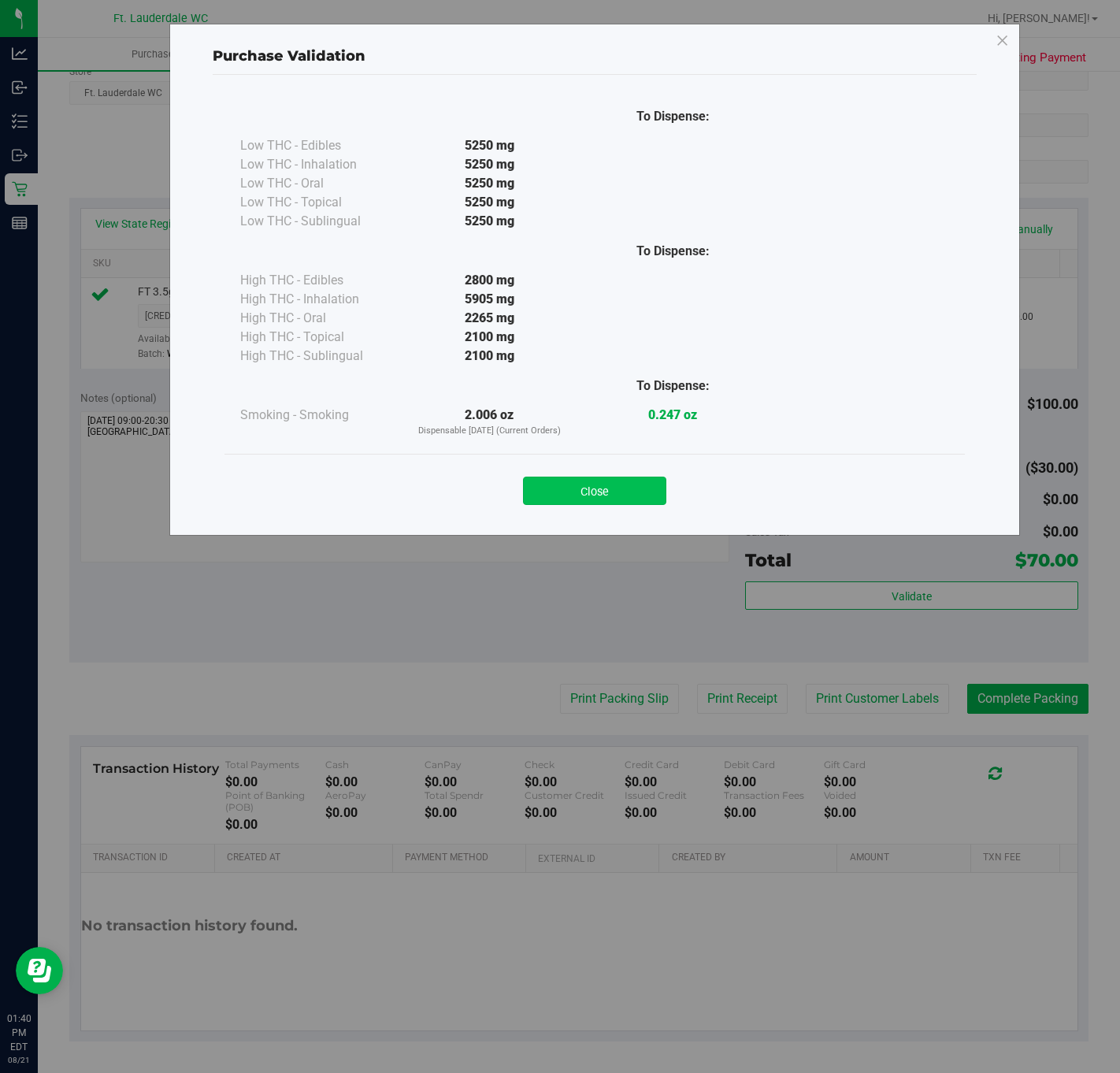
click at [611, 487] on button "Close" at bounding box center [594, 490] width 143 height 29
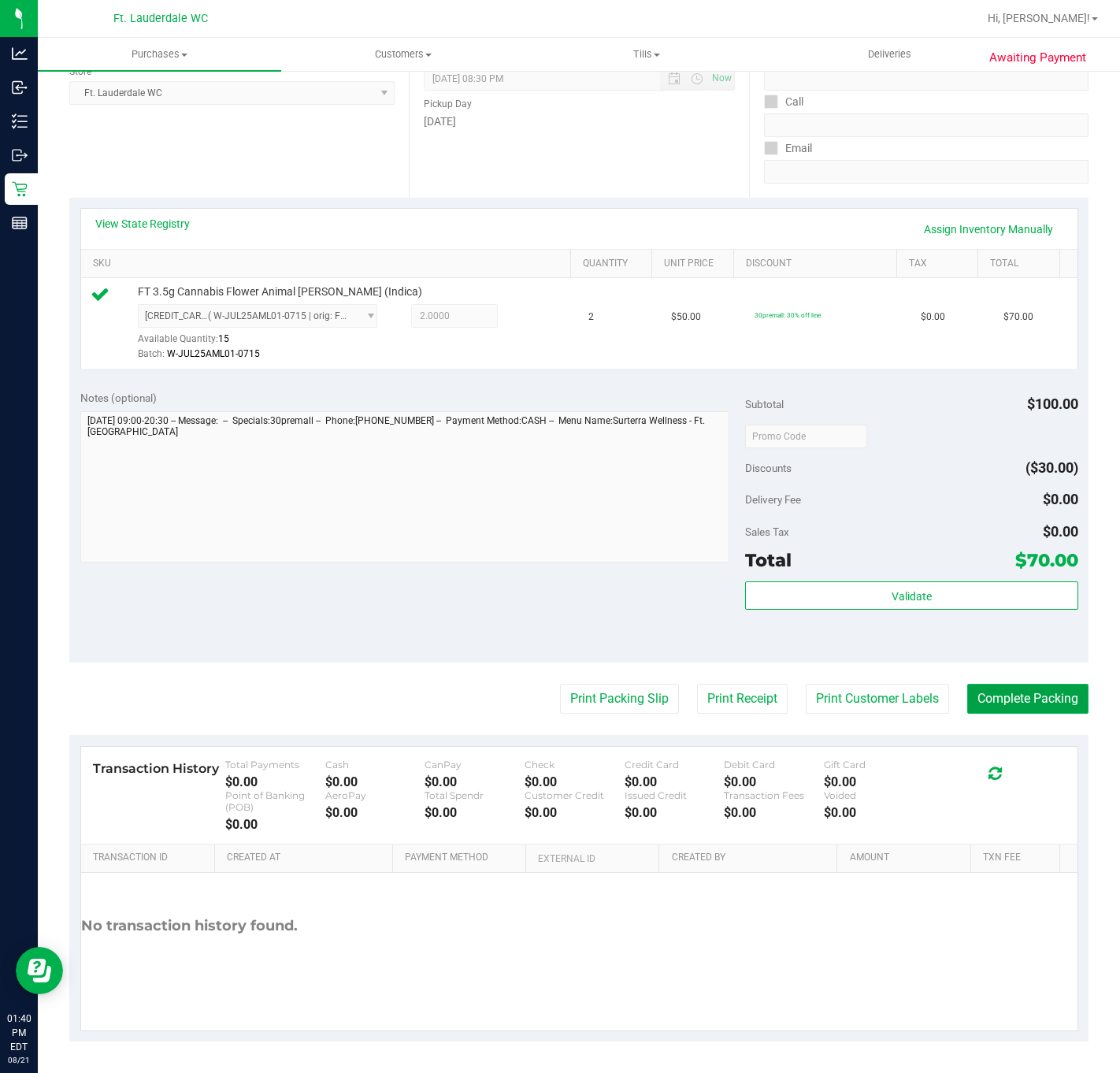
click at [1016, 694] on button "Complete Packing" at bounding box center [1027, 698] width 122 height 30
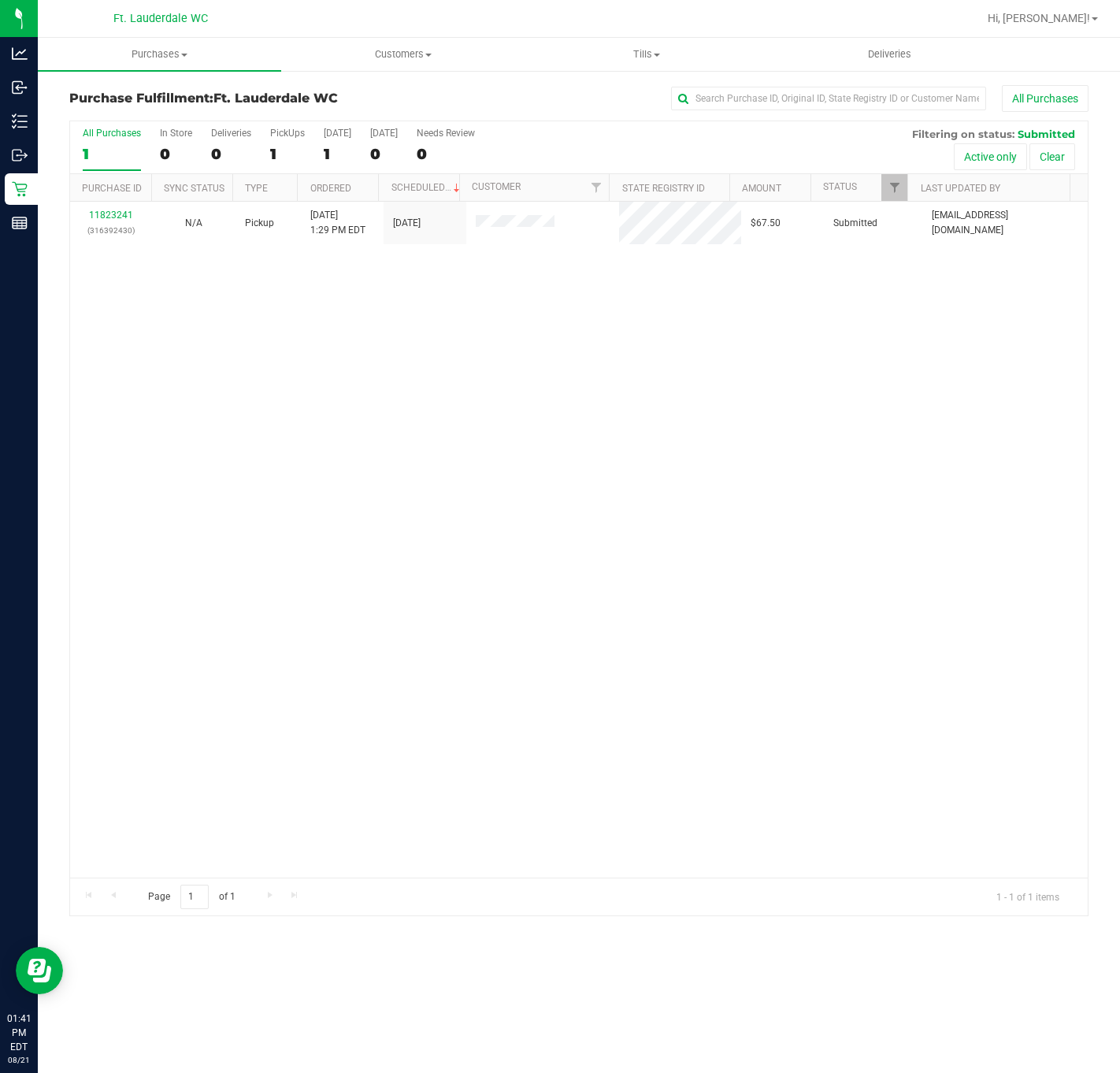
click at [750, 469] on div "11823241 (316392430) N/A Pickup 8/21/2025 1:29 PM EDT 8/21/2025 $67.50 Submitte…" at bounding box center [579, 539] width 1017 height 676
click at [819, 498] on div "11823241 (316392430) N/A Pickup 8/21/2025 1:29 PM EDT 8/21/2025 $67.50 Submitte…" at bounding box center [579, 539] width 1017 height 676
click at [720, 627] on div "11823241 (316392430) N/A Pickup 8/21/2025 1:29 PM EDT 8/21/2025 $67.50 Submitte…" at bounding box center [579, 539] width 1017 height 676
click at [185, 549] on div "11823241 (316392430) N/A Pickup 8/21/2025 1:29 PM EDT 8/21/2025 $67.50 Submitte…" at bounding box center [579, 539] width 1017 height 676
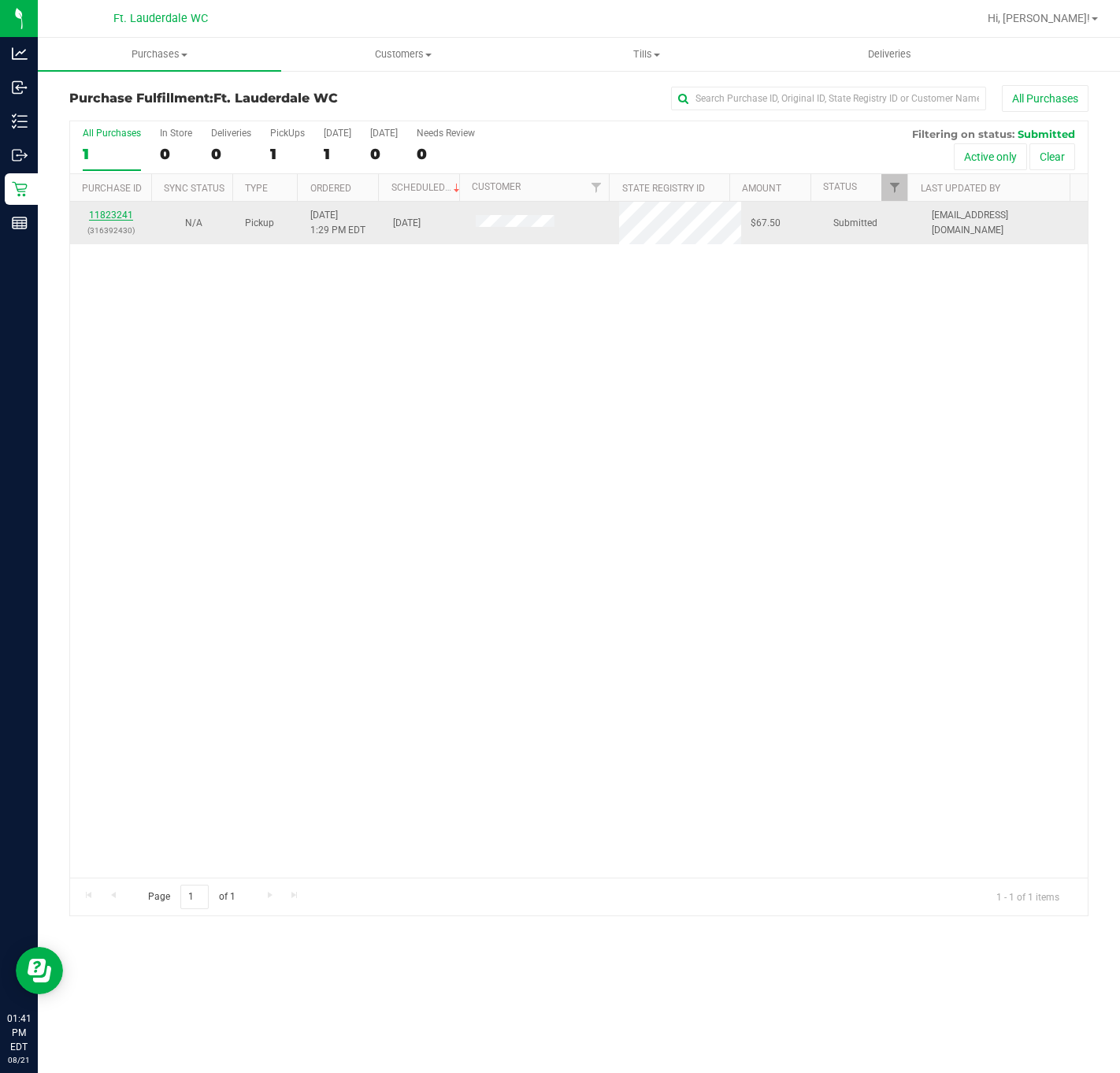
click at [122, 213] on link "11823241" at bounding box center [111, 215] width 45 height 11
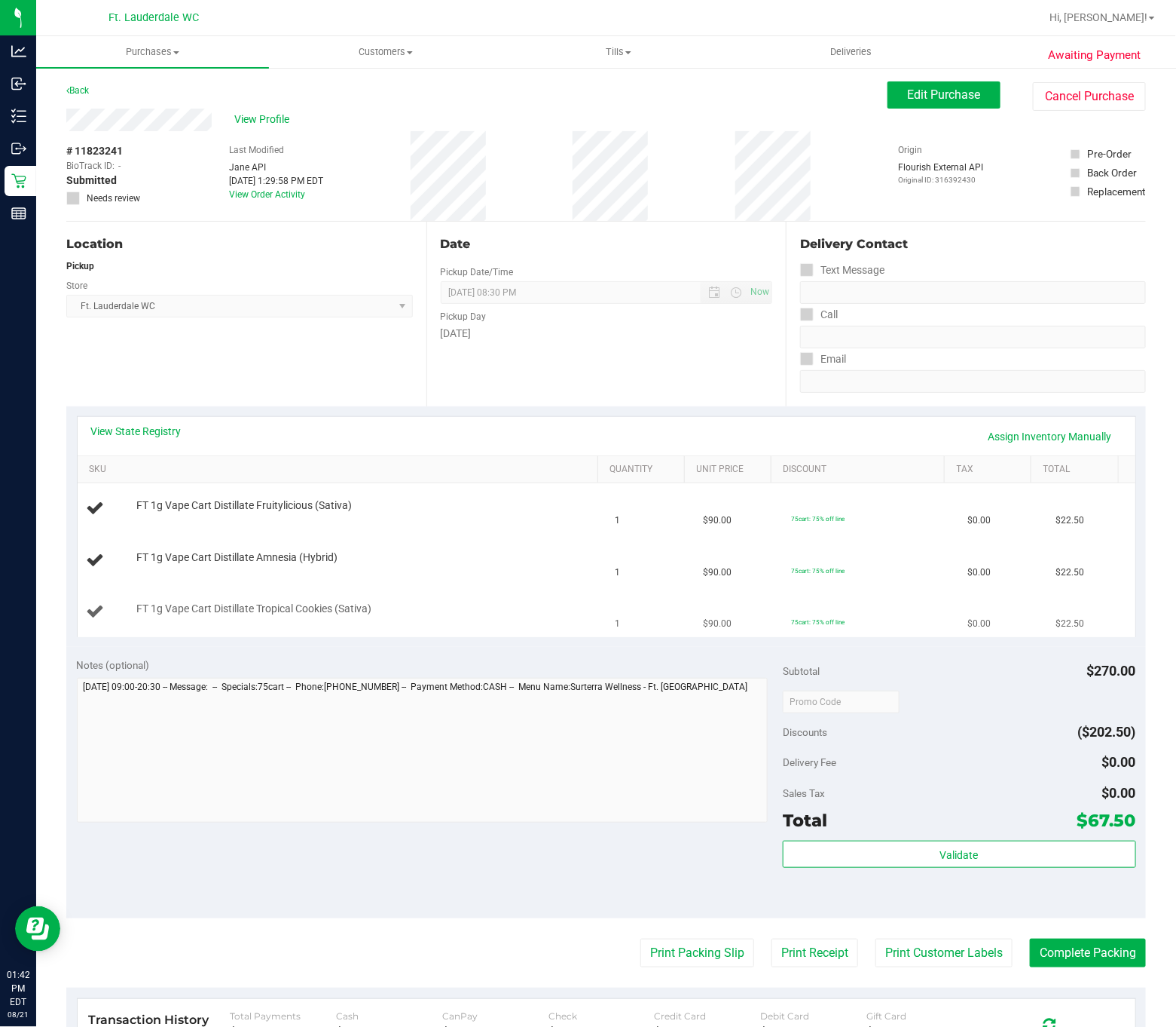
click at [401, 615] on div "FT 1g Vape Cart Distillate Tropical Cookies (Sativa)" at bounding box center [362, 609] width 467 height 15
click at [401, 617] on div at bounding box center [367, 616] width 460 height 1
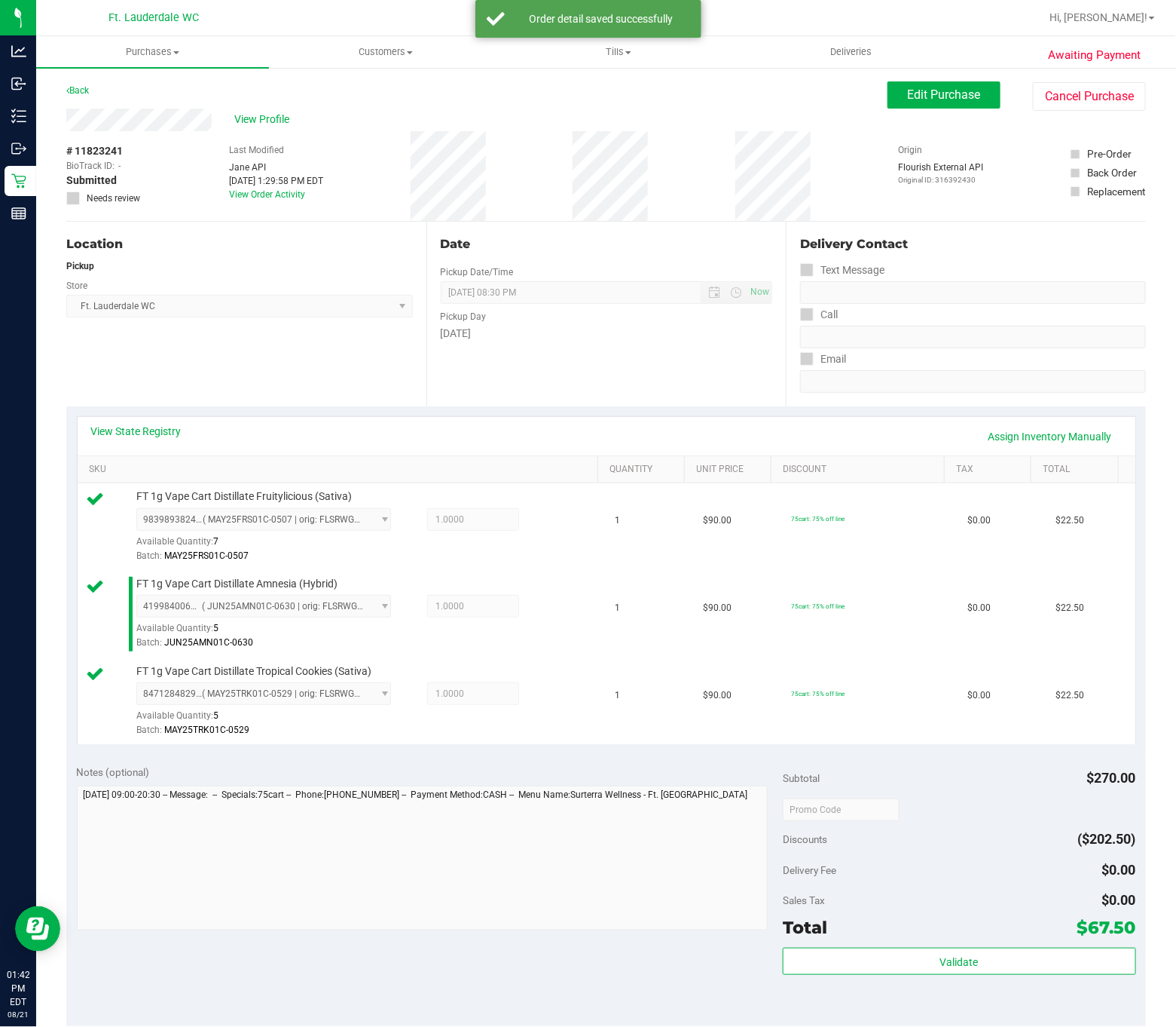
scroll to position [399, 0]
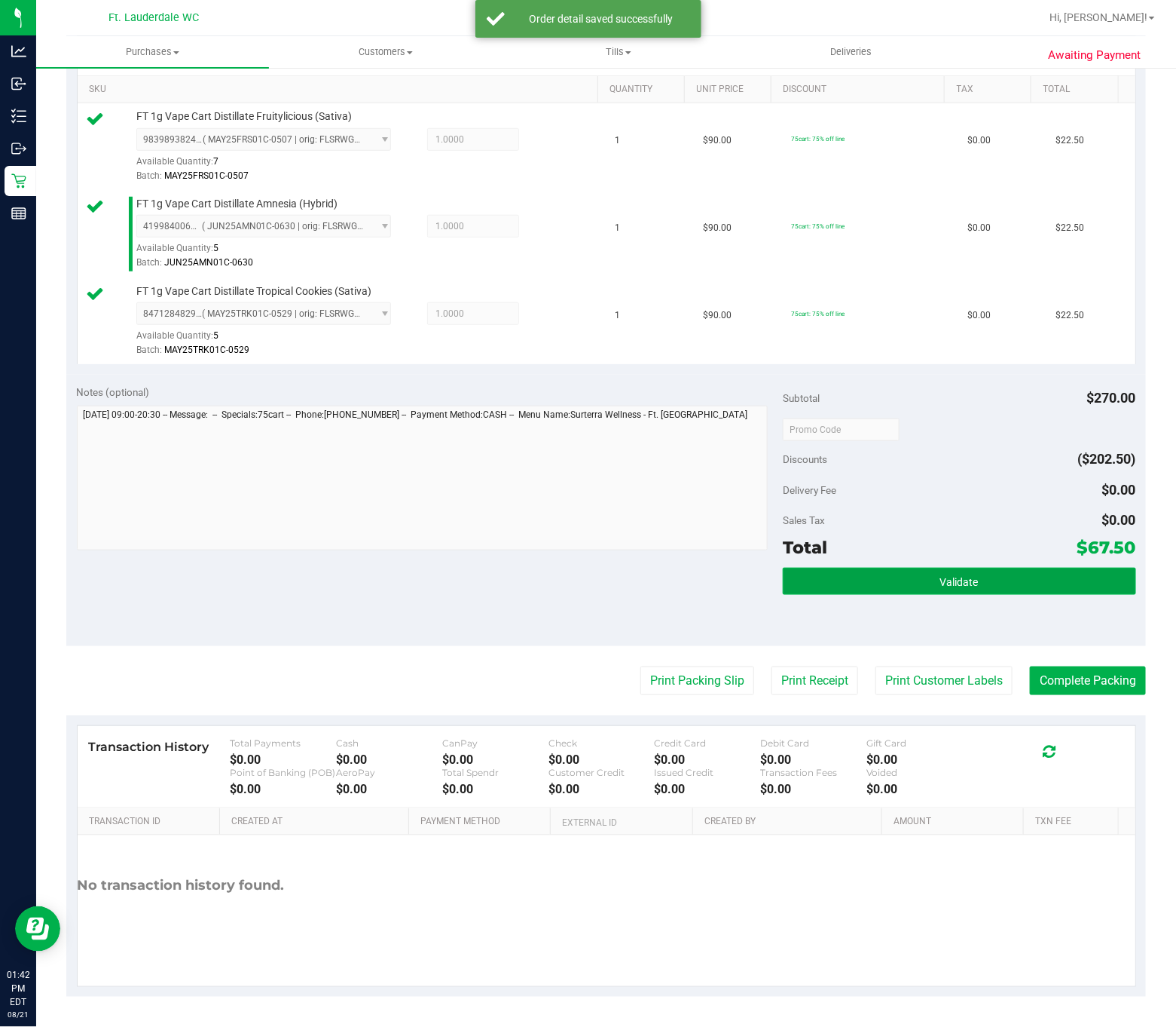
click at [891, 568] on button "Validate" at bounding box center [960, 581] width 354 height 28
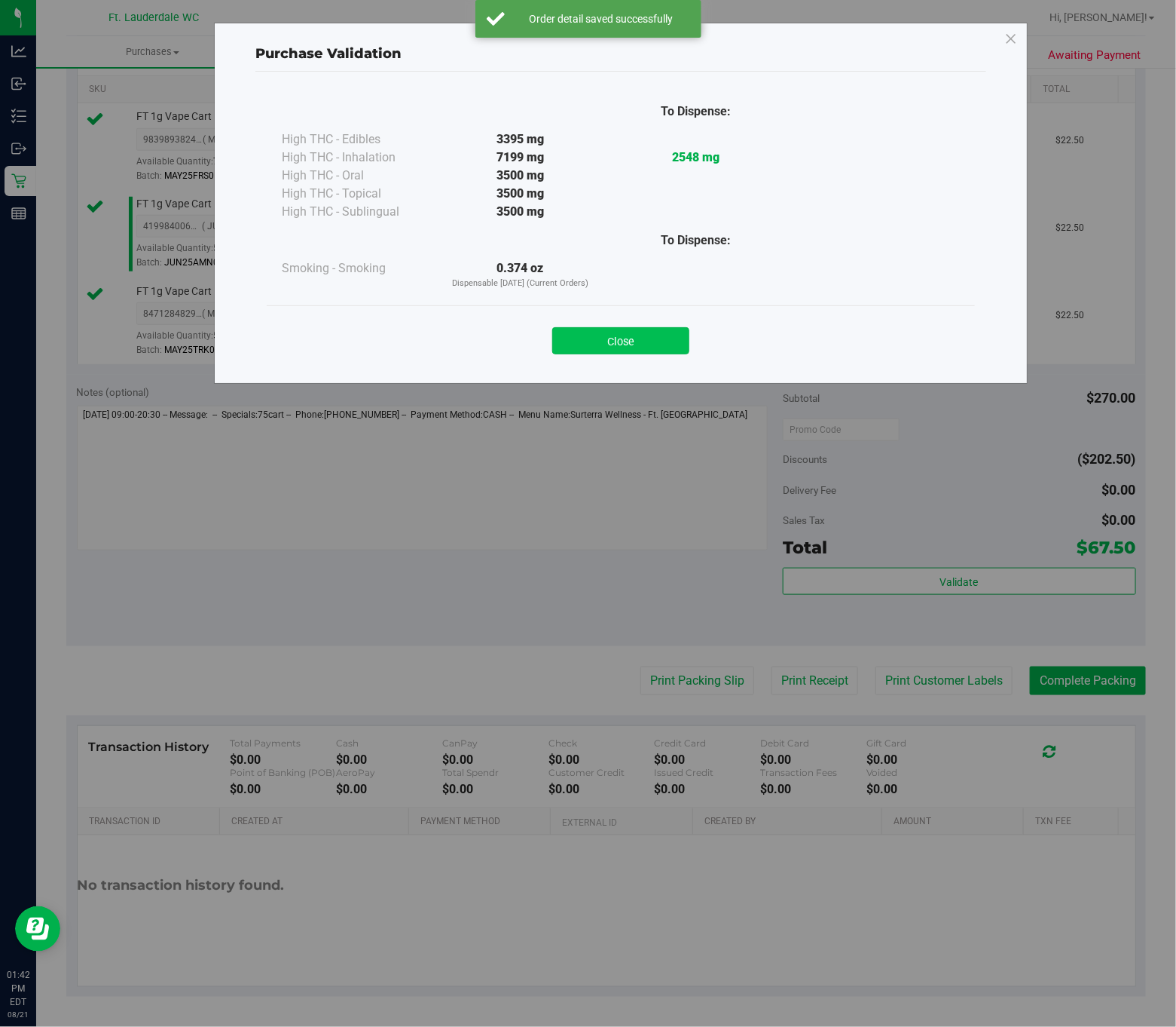
click at [633, 333] on button "Close" at bounding box center [621, 340] width 137 height 28
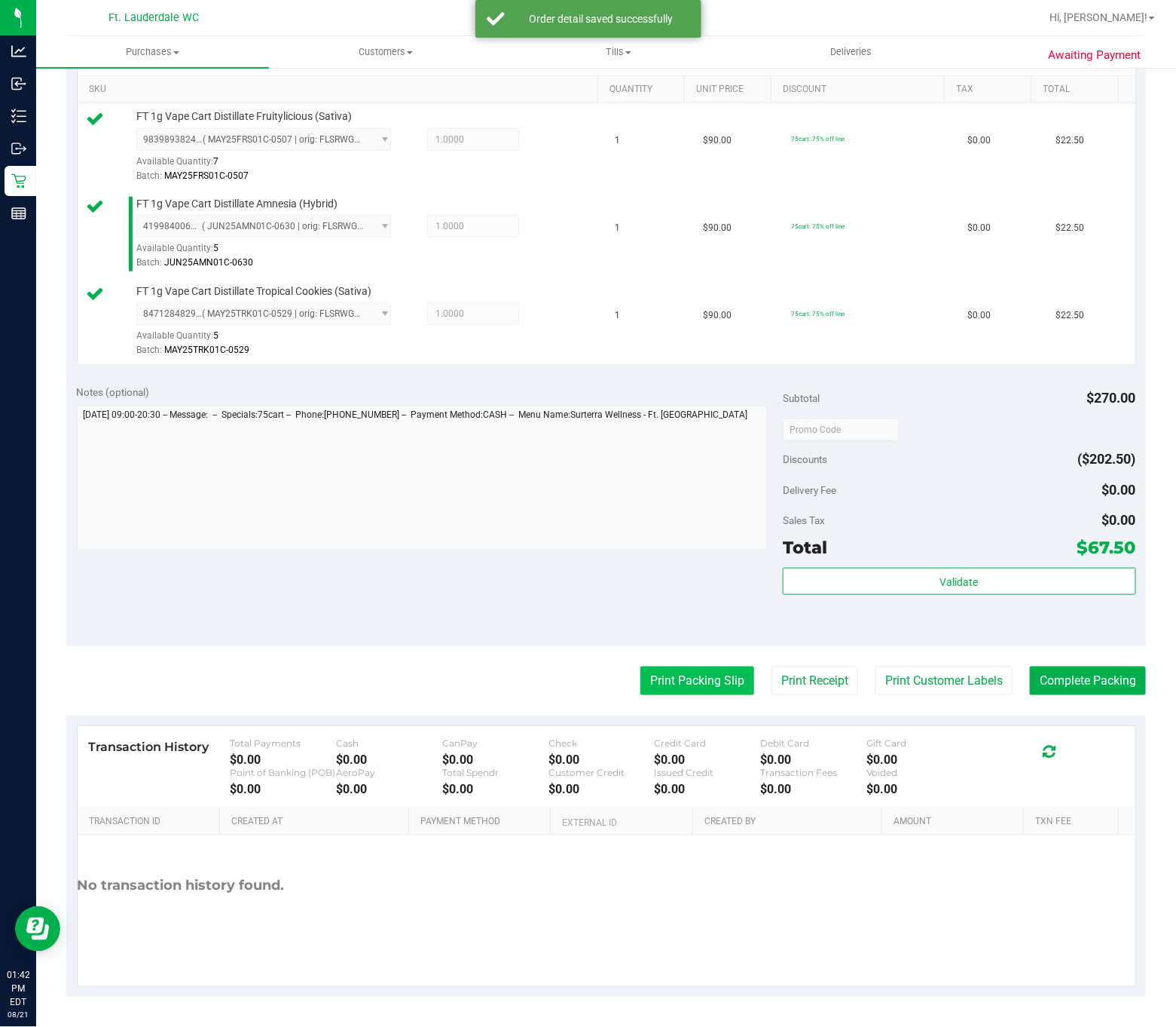
click at [695, 666] on button "Print Packing Slip" at bounding box center [697, 681] width 114 height 28
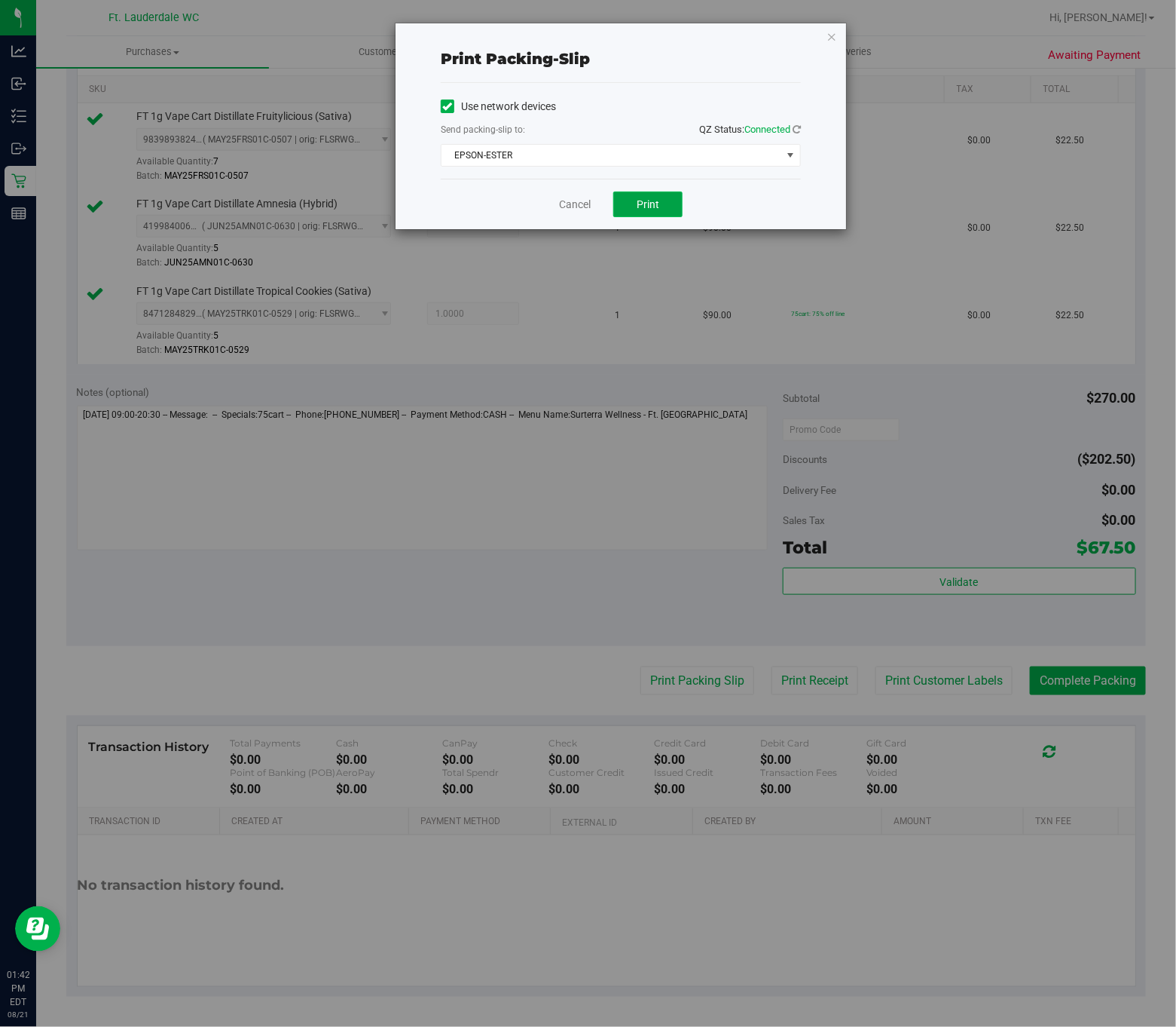
click at [663, 197] on button "Print" at bounding box center [648, 204] width 69 height 26
click at [561, 206] on link "Cancel" at bounding box center [576, 204] width 32 height 16
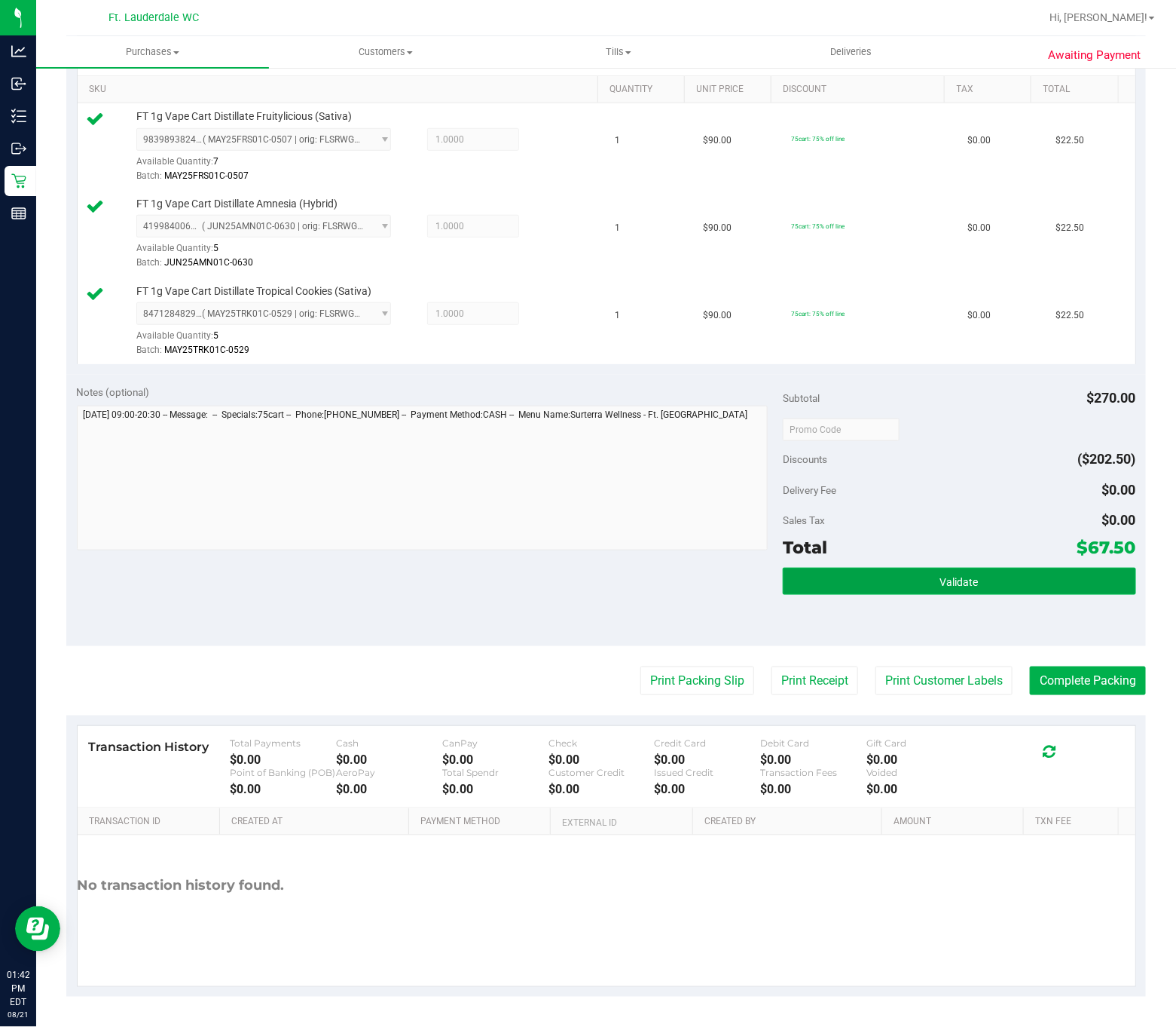
click at [1011, 569] on button "Validate" at bounding box center [960, 581] width 354 height 28
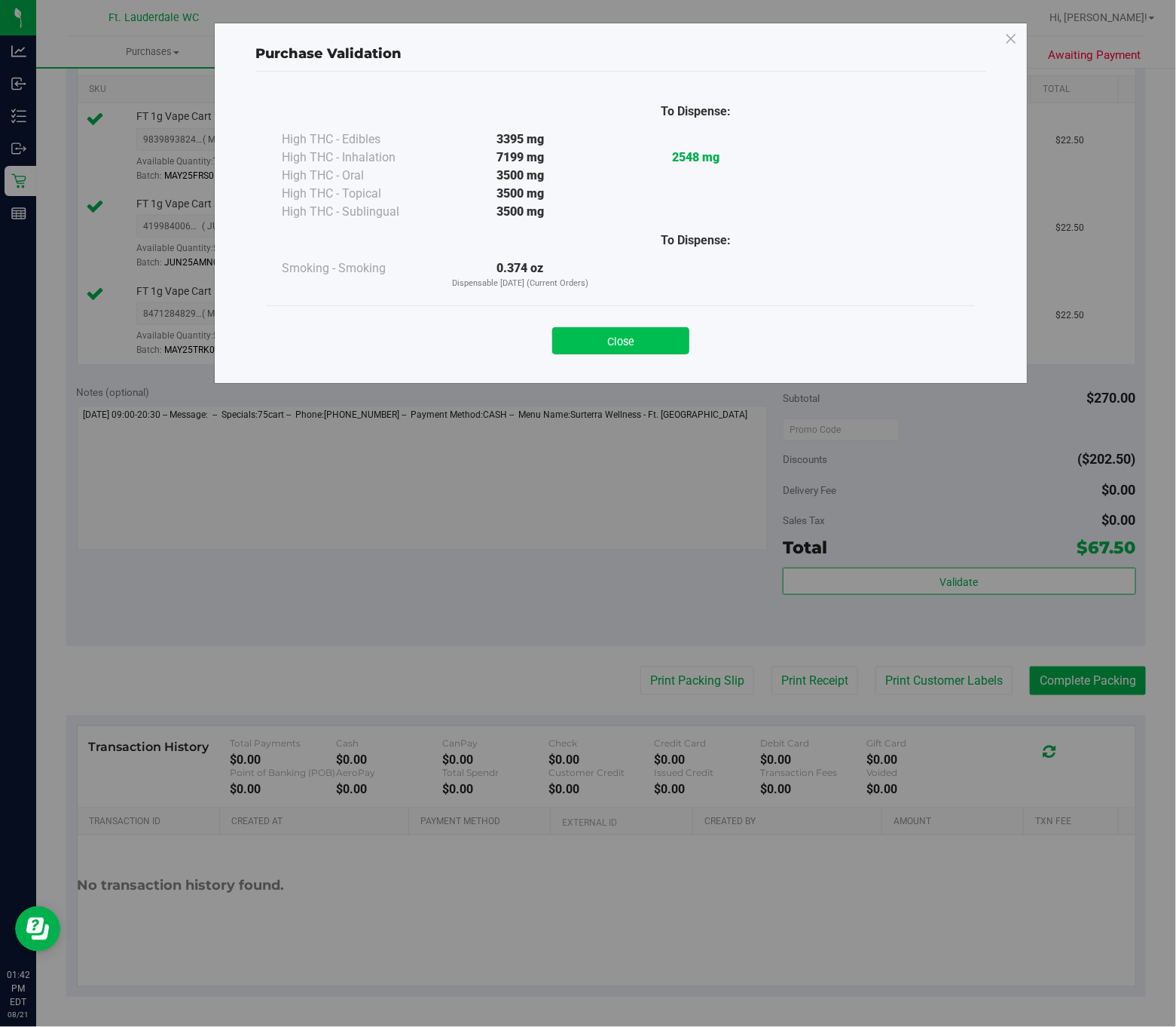
click at [620, 344] on button "Close" at bounding box center [621, 340] width 137 height 28
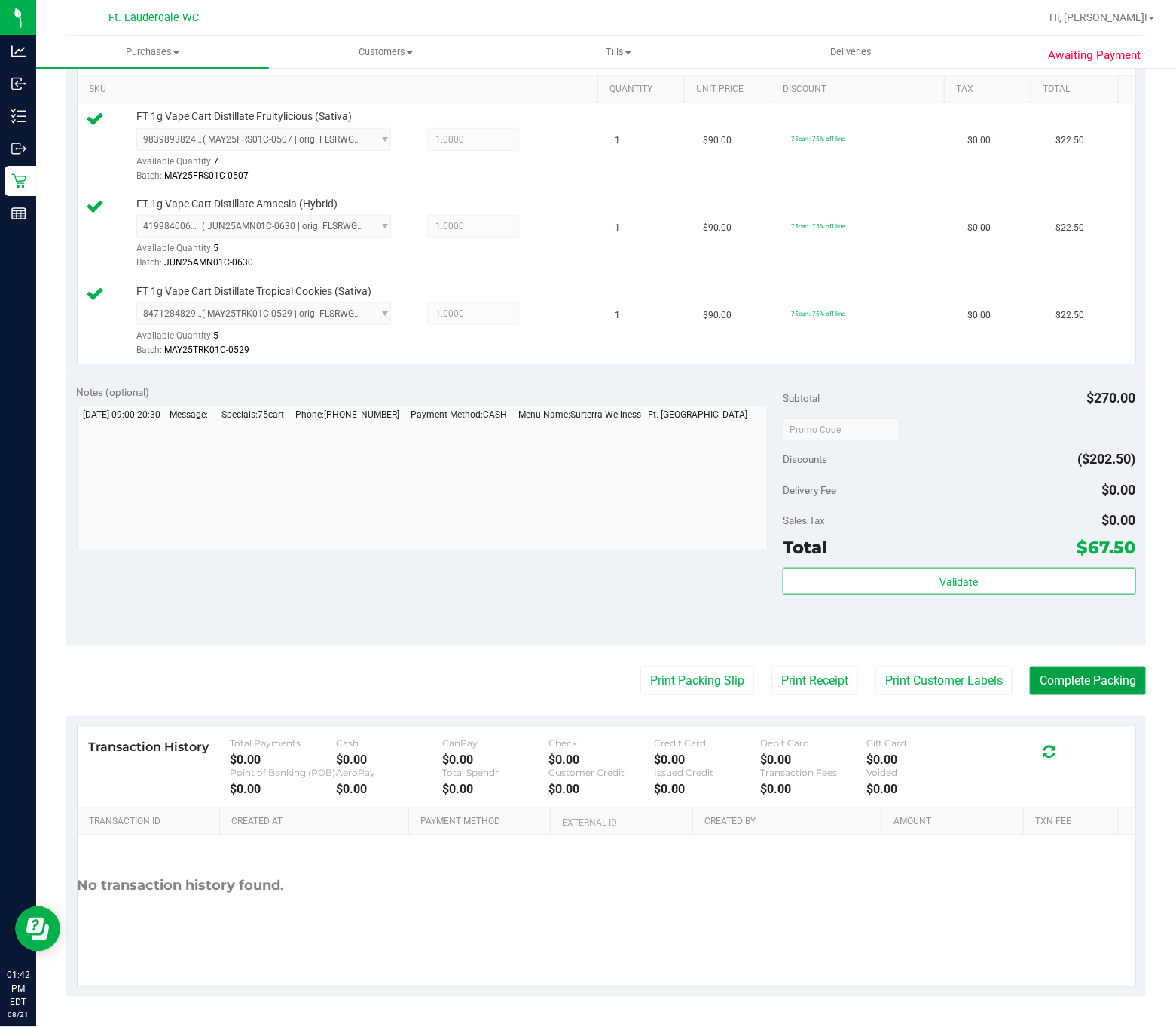
click at [1059, 673] on button "Complete Packing" at bounding box center [1088, 681] width 116 height 28
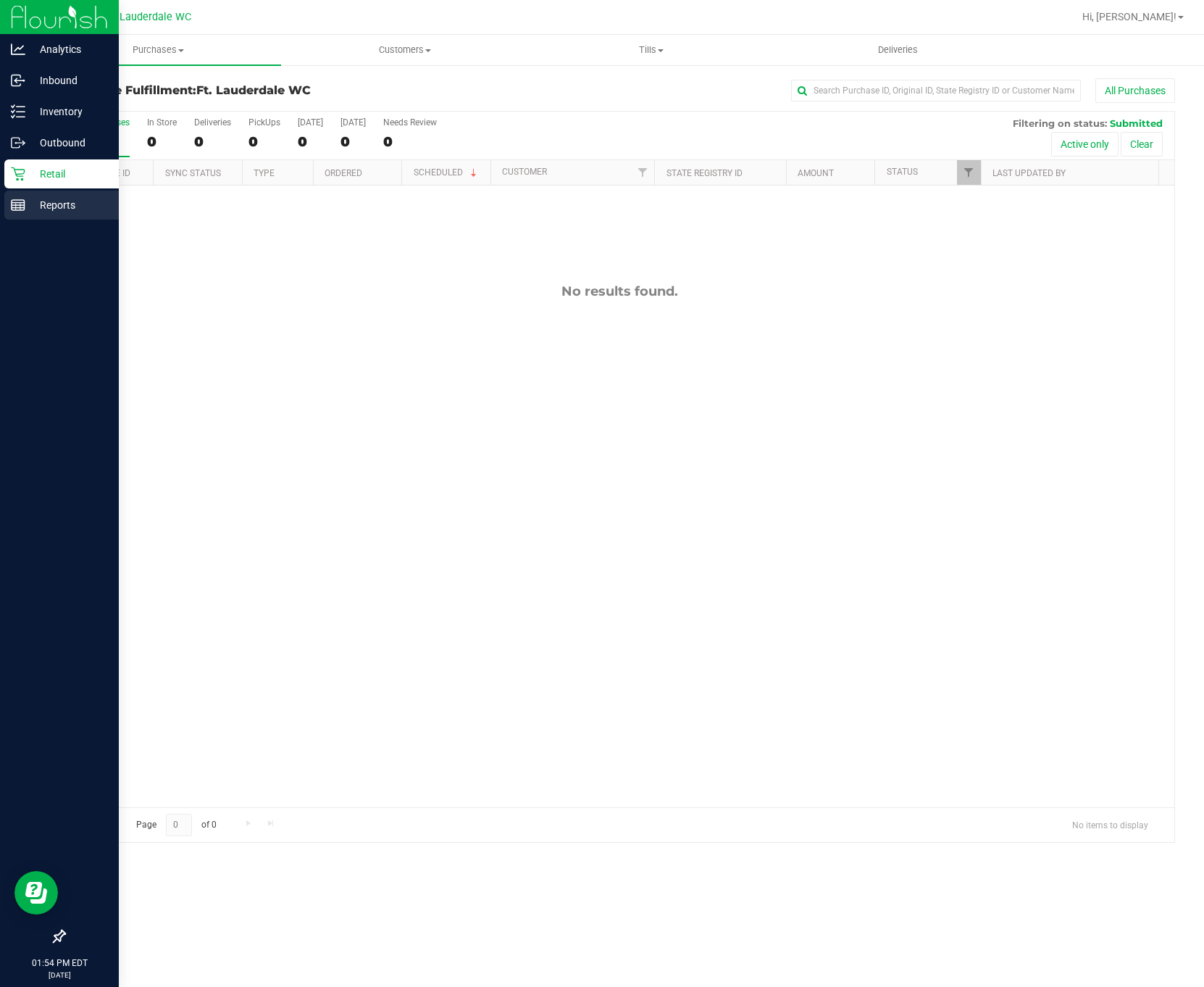
click at [31, 213] on p "Reports" at bounding box center [69, 205] width 87 height 17
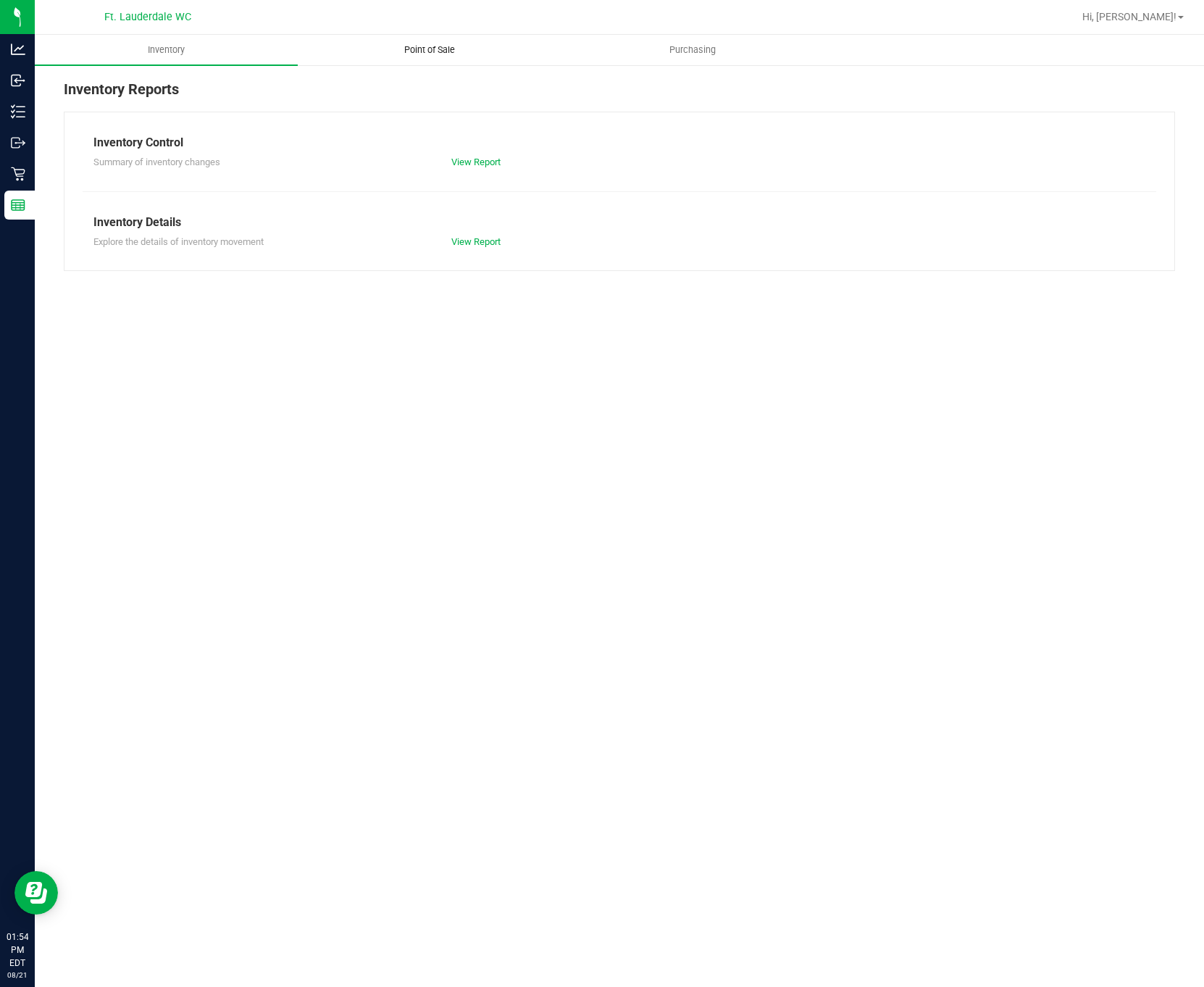
click at [392, 44] on span "Point of Sale" at bounding box center [430, 50] width 90 height 13
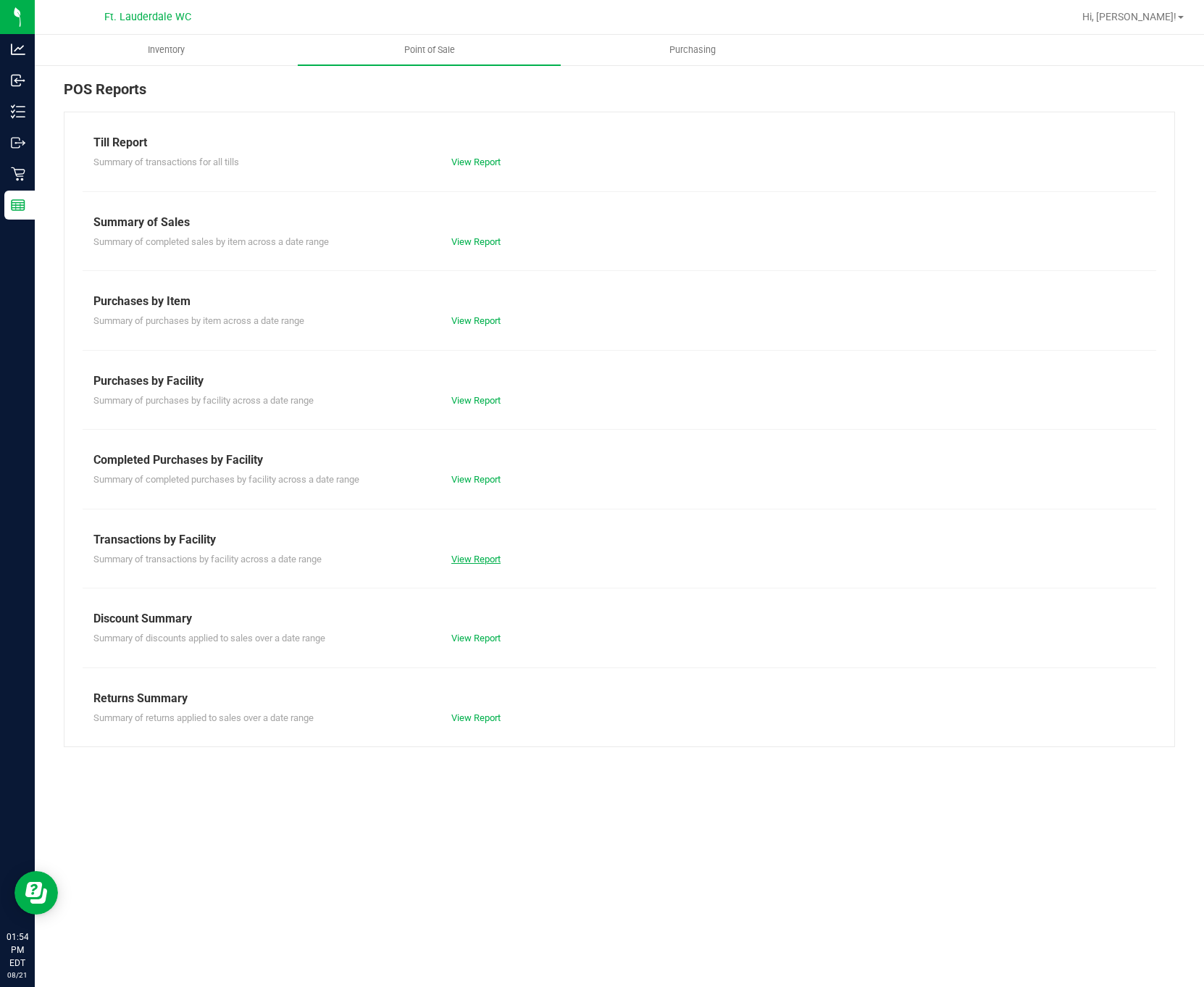
click at [478, 559] on link "View Report" at bounding box center [476, 558] width 50 height 11
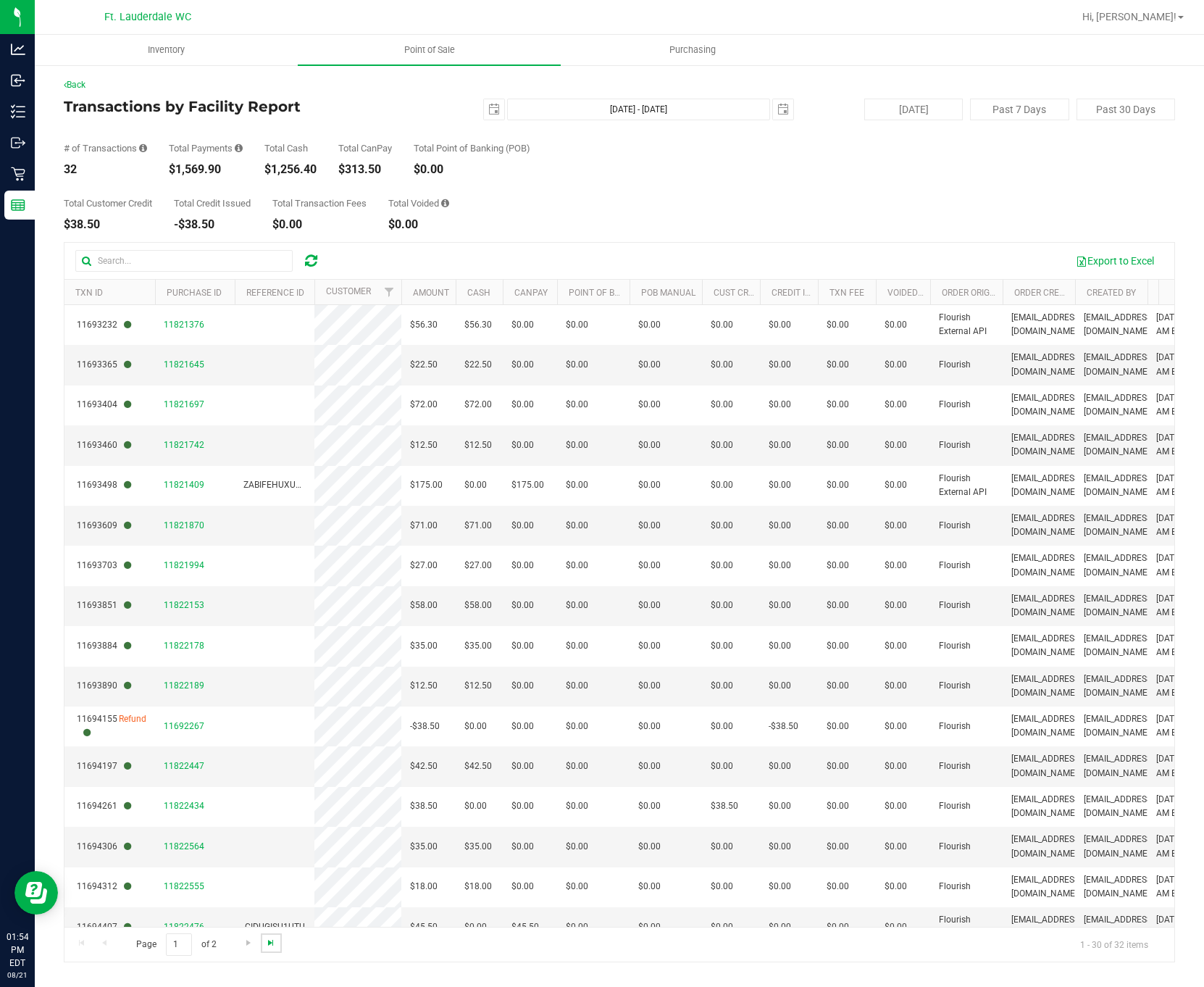
click at [274, 949] on span "Go to the last page" at bounding box center [272, 943] width 12 height 12
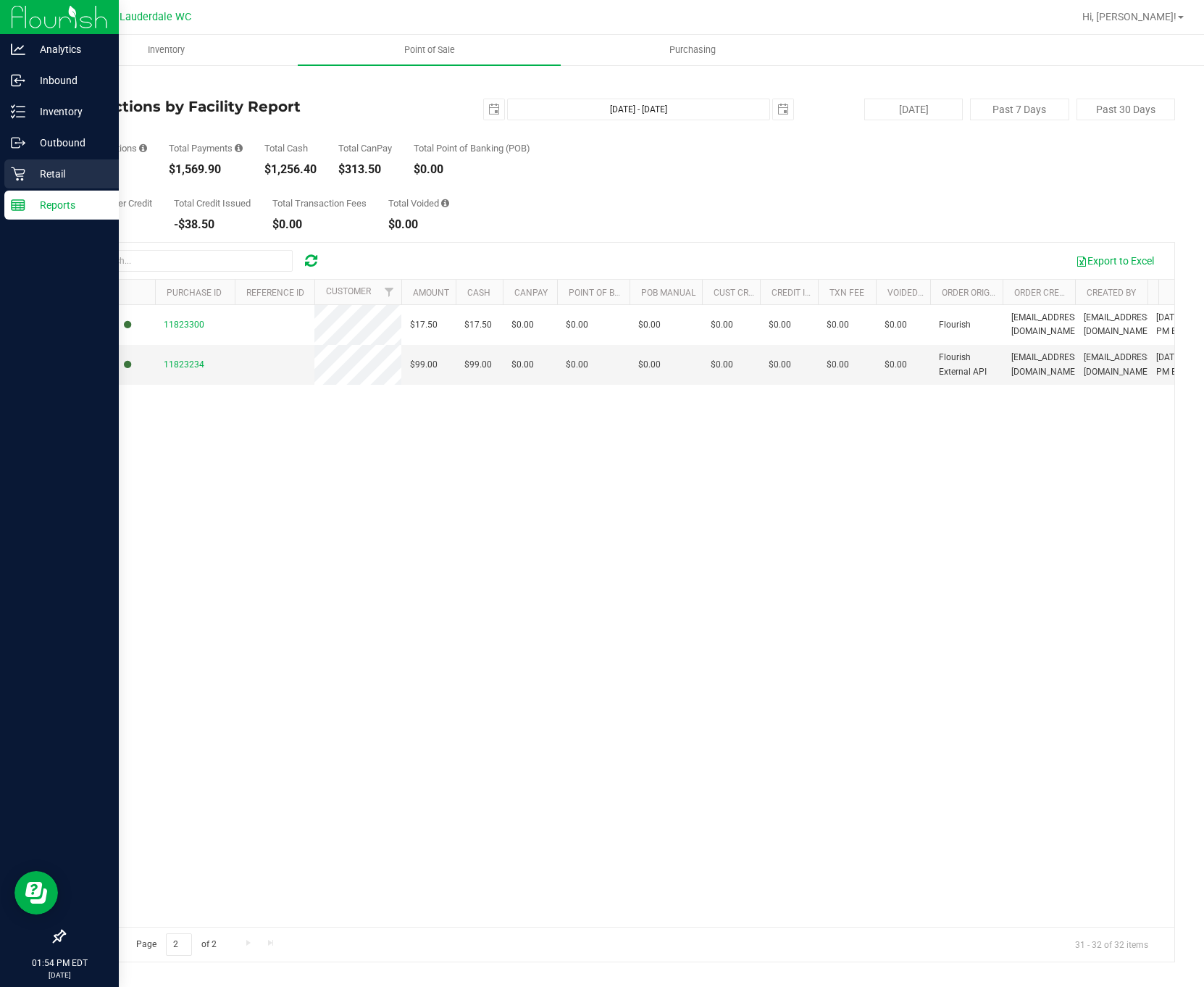
click at [16, 168] on icon at bounding box center [18, 173] width 15 height 15
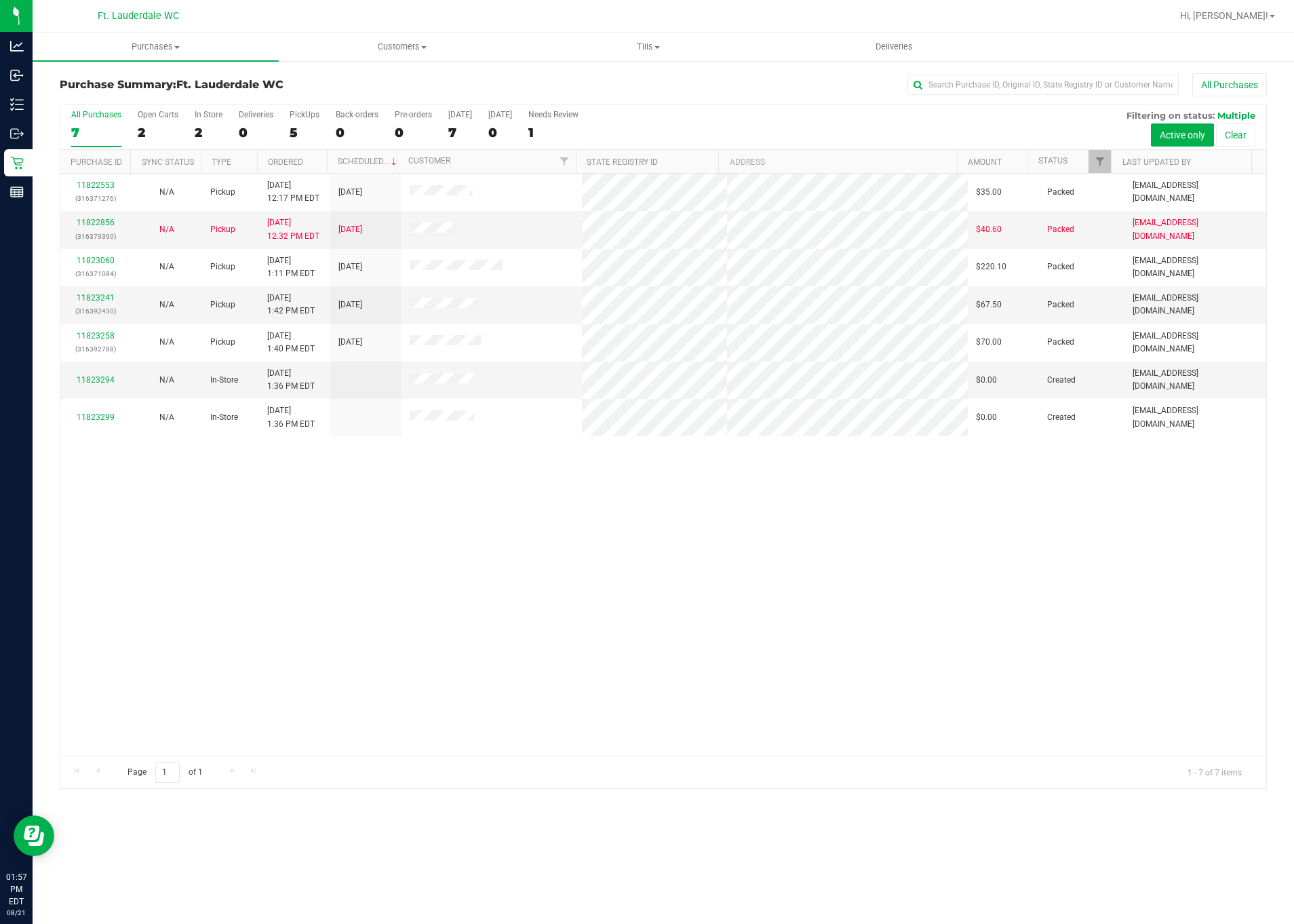
click at [96, 123] on label "All Purchases 7" at bounding box center [96, 128] width 50 height 38
click at [0, 0] on input "All Purchases 7" at bounding box center [0, 0] width 0 height 0
click at [96, 379] on link "11823294" at bounding box center [96, 380] width 38 height 10
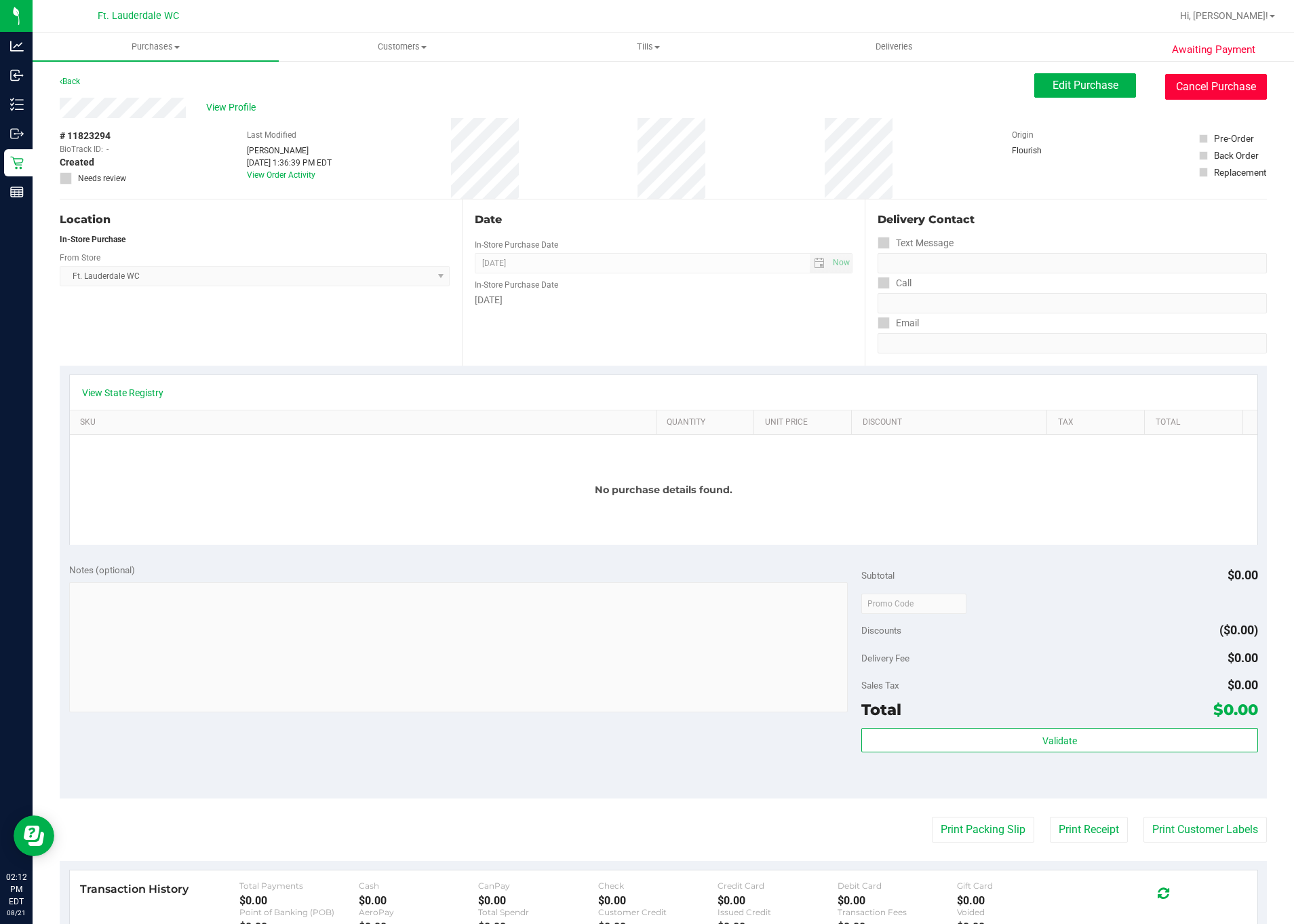
click at [1058, 90] on button "Cancel Purchase" at bounding box center [1216, 86] width 102 height 26
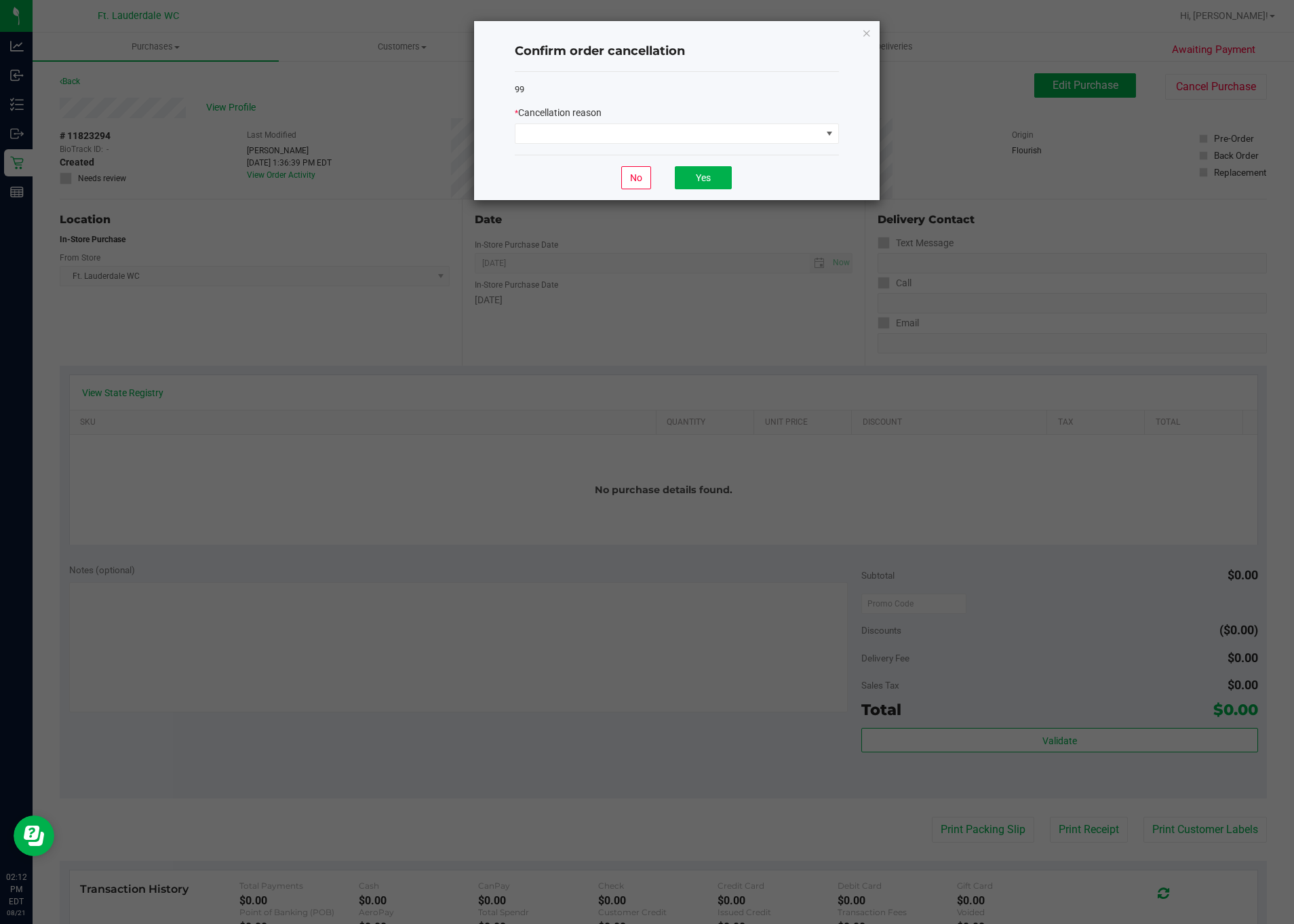
click at [737, 121] on div "* Cancellation reason" at bounding box center [677, 125] width 324 height 38
click at [739, 125] on span at bounding box center [668, 133] width 306 height 19
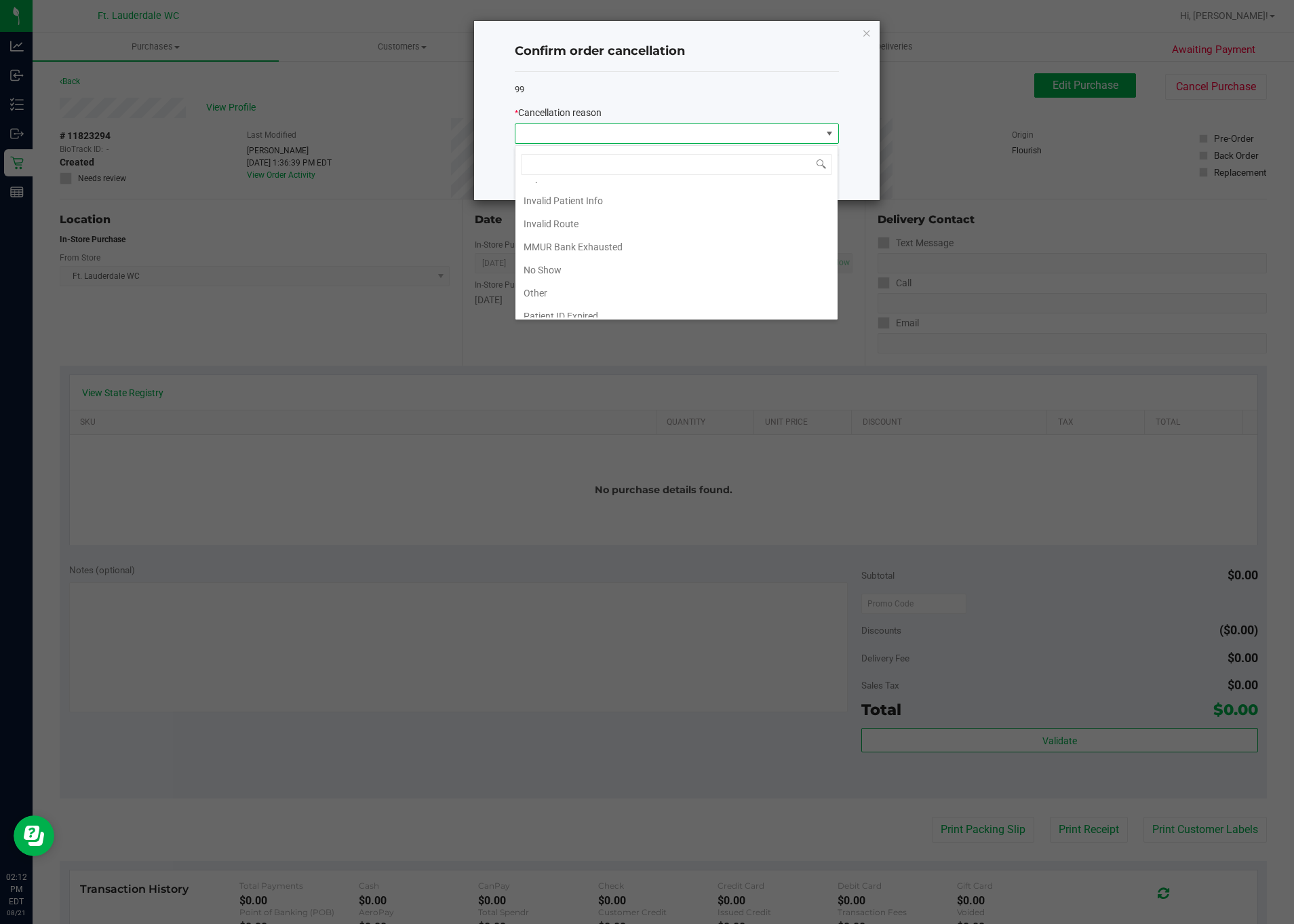
scroll to position [78, 0]
click at [631, 233] on li "No Show" at bounding box center [676, 237] width 322 height 23
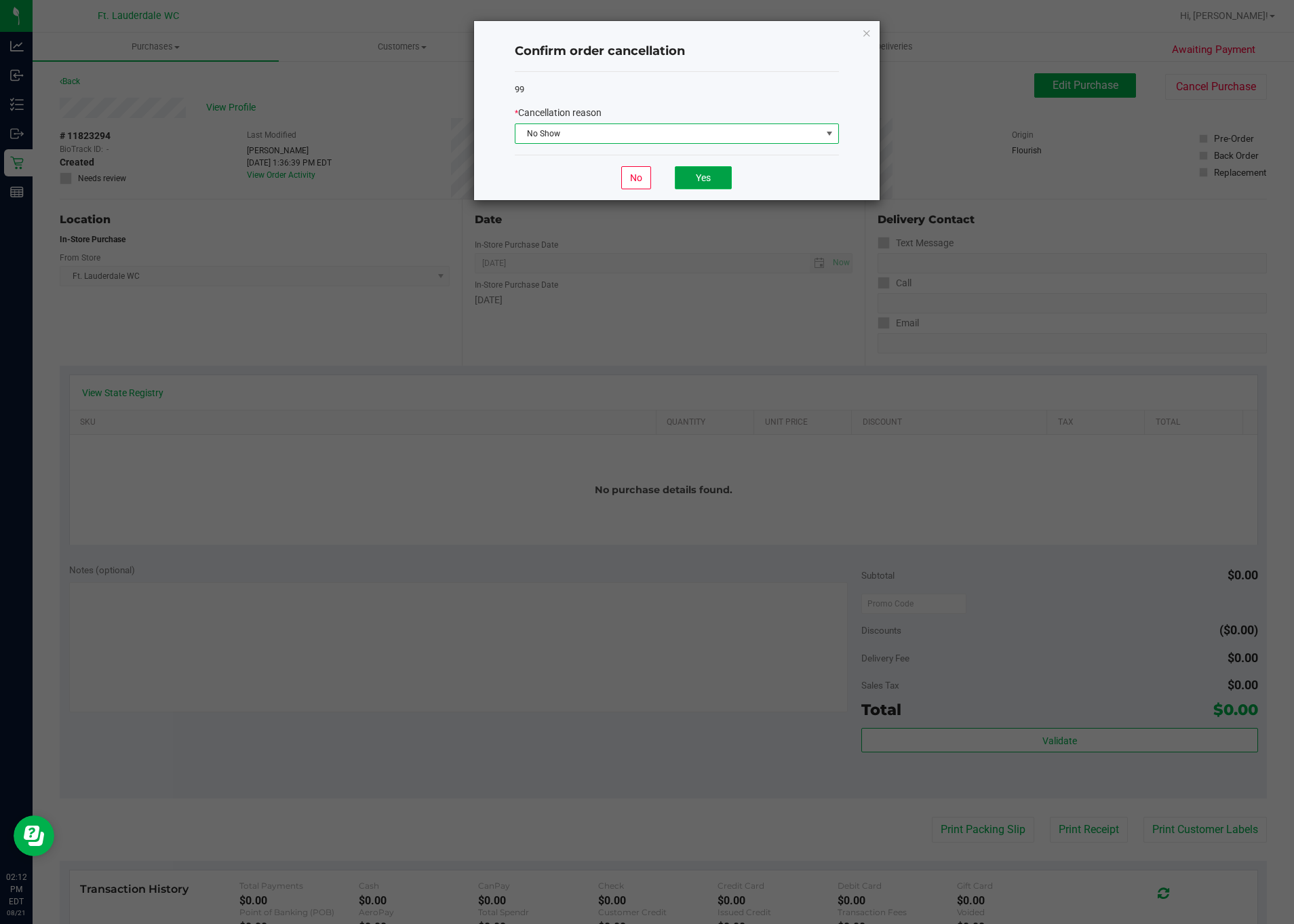
click at [683, 187] on button "Yes" at bounding box center [703, 177] width 57 height 23
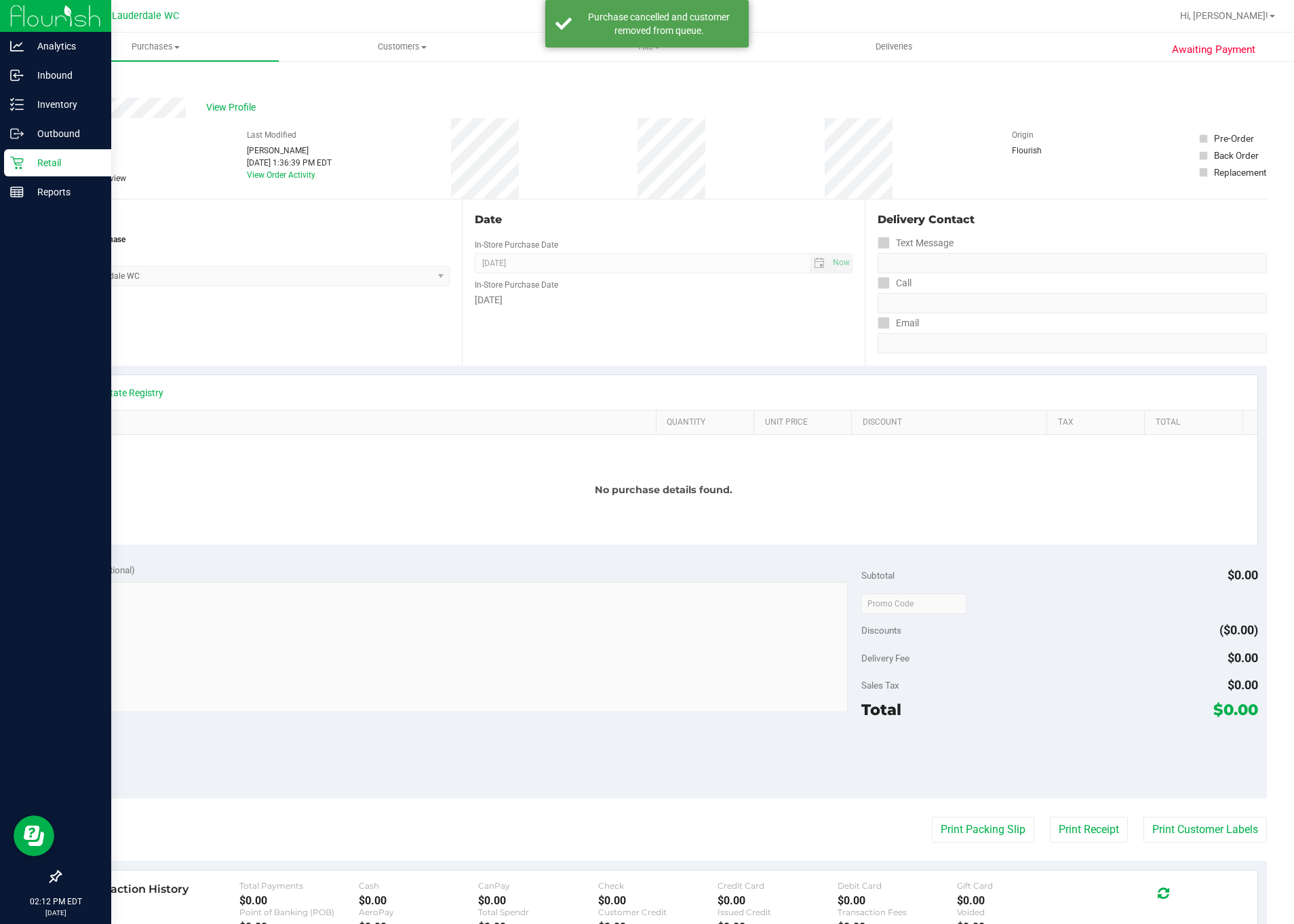
click at [12, 157] on icon at bounding box center [17, 162] width 14 height 14
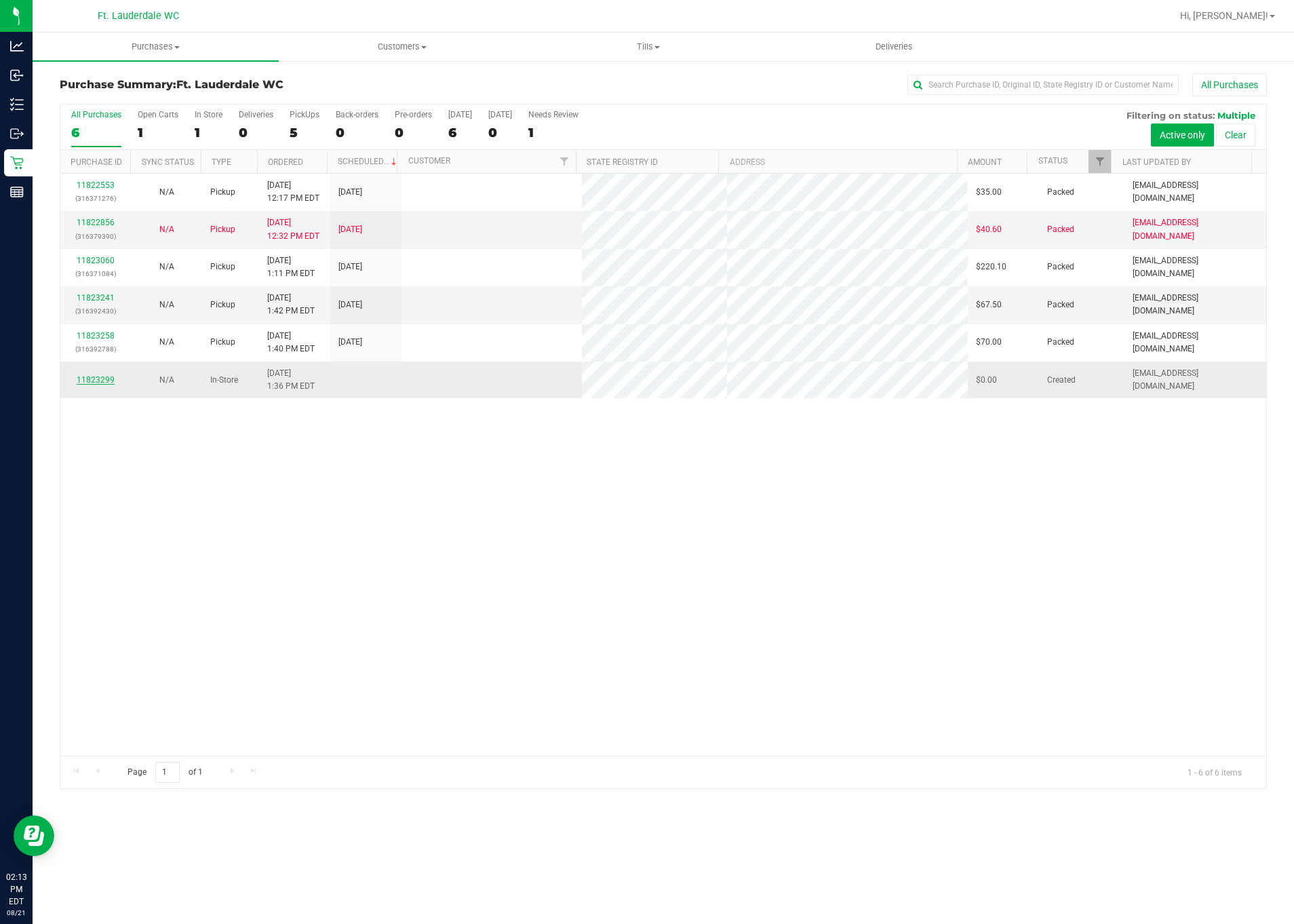
click at [83, 381] on link "11823299" at bounding box center [96, 380] width 38 height 10
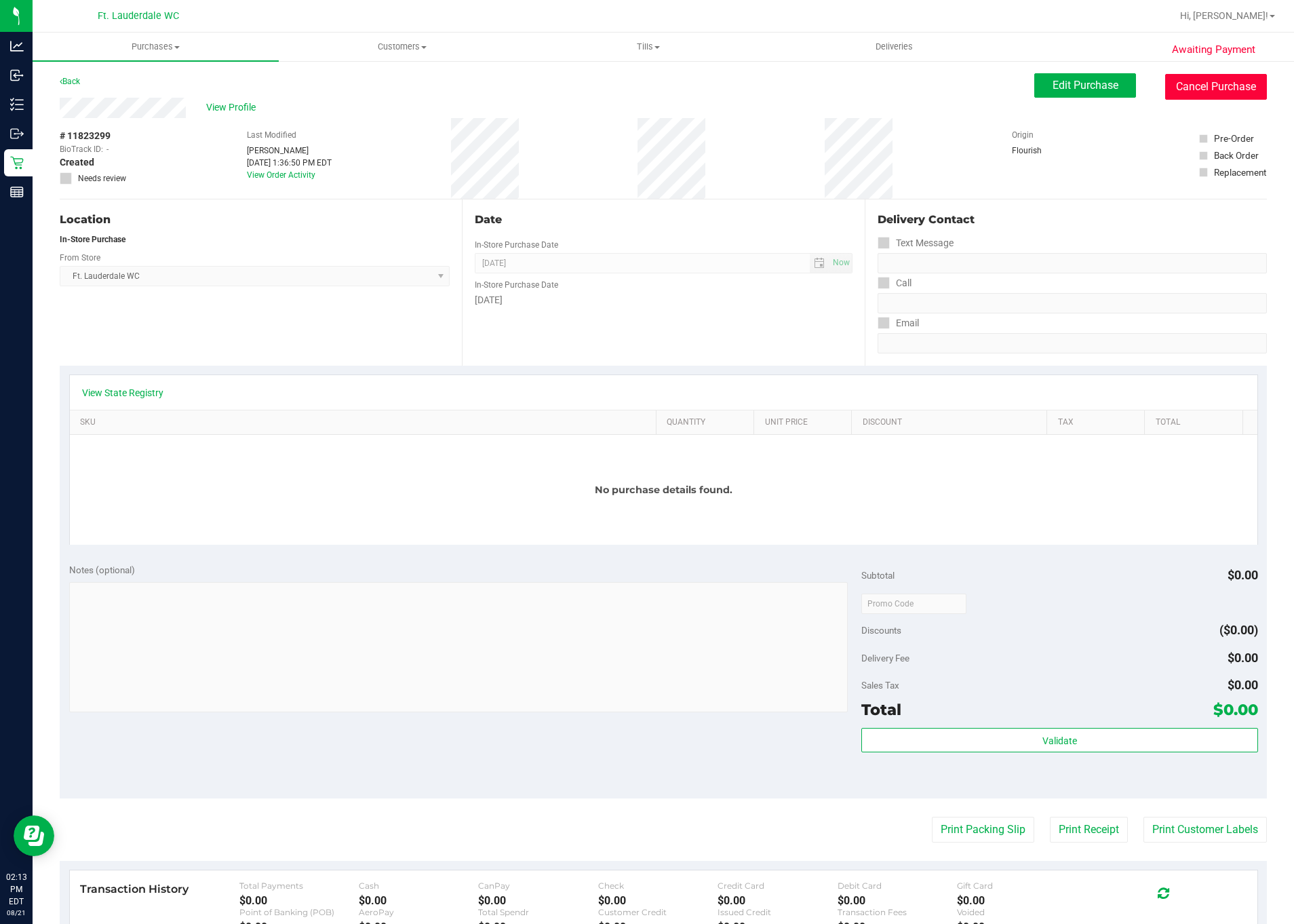
click at [1058, 94] on button "Cancel Purchase" at bounding box center [1216, 86] width 102 height 26
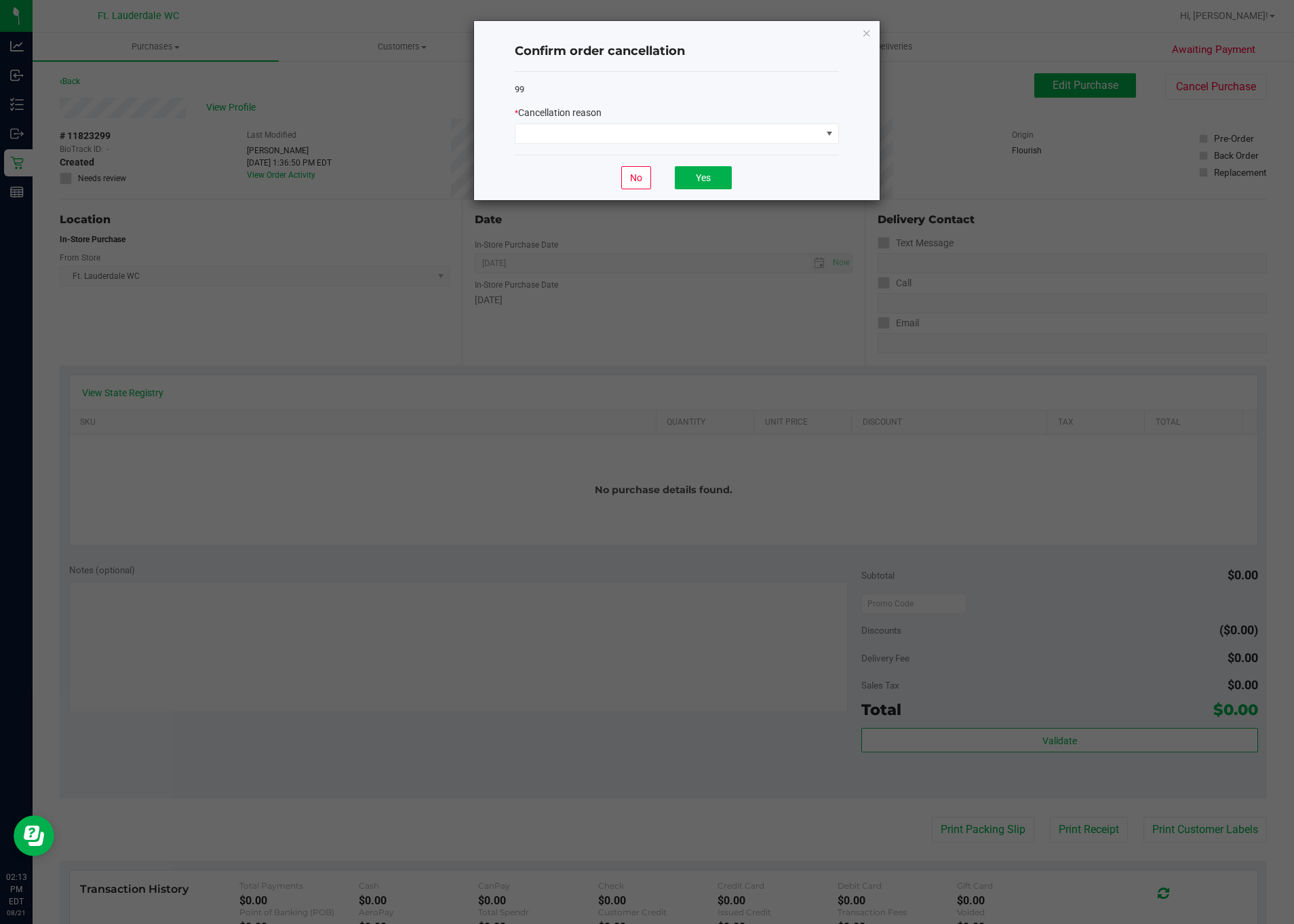
click at [728, 106] on div "* Cancellation reason" at bounding box center [677, 113] width 324 height 14
click at [725, 122] on div "* Cancellation reason" at bounding box center [677, 125] width 324 height 38
click at [725, 128] on span at bounding box center [668, 133] width 306 height 19
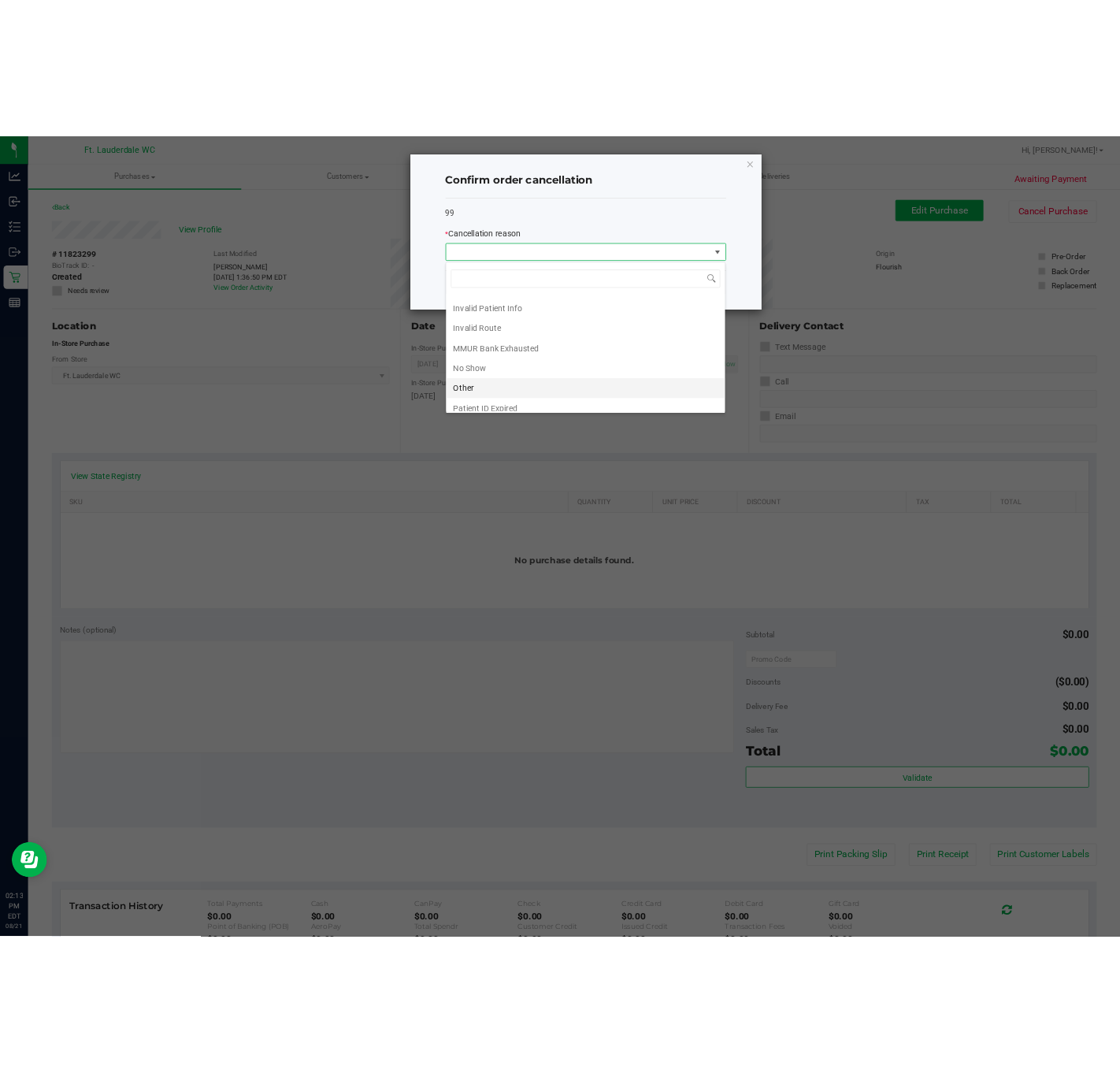
scroll to position [90, 0]
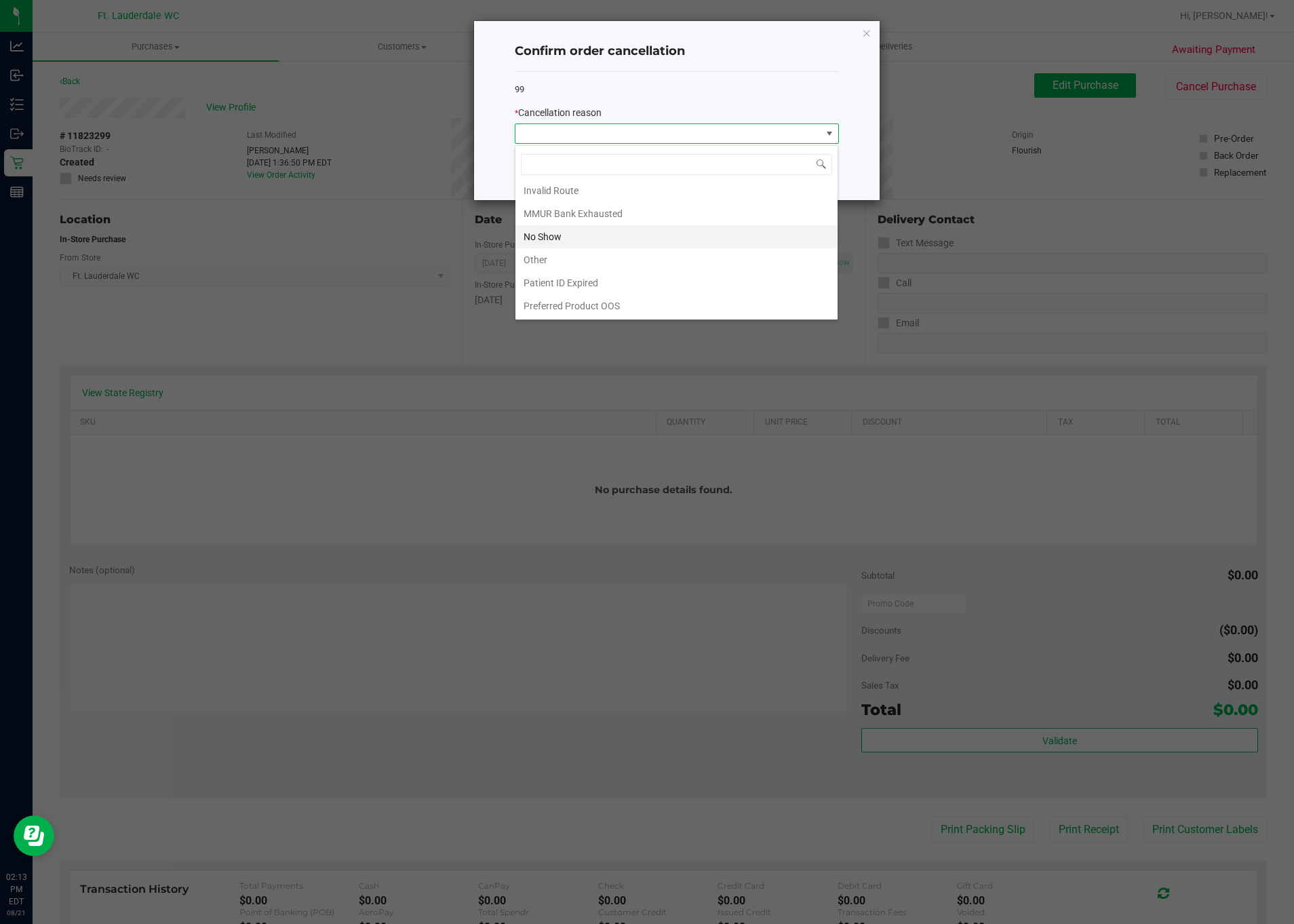
click at [721, 228] on li "No Show" at bounding box center [676, 237] width 322 height 23
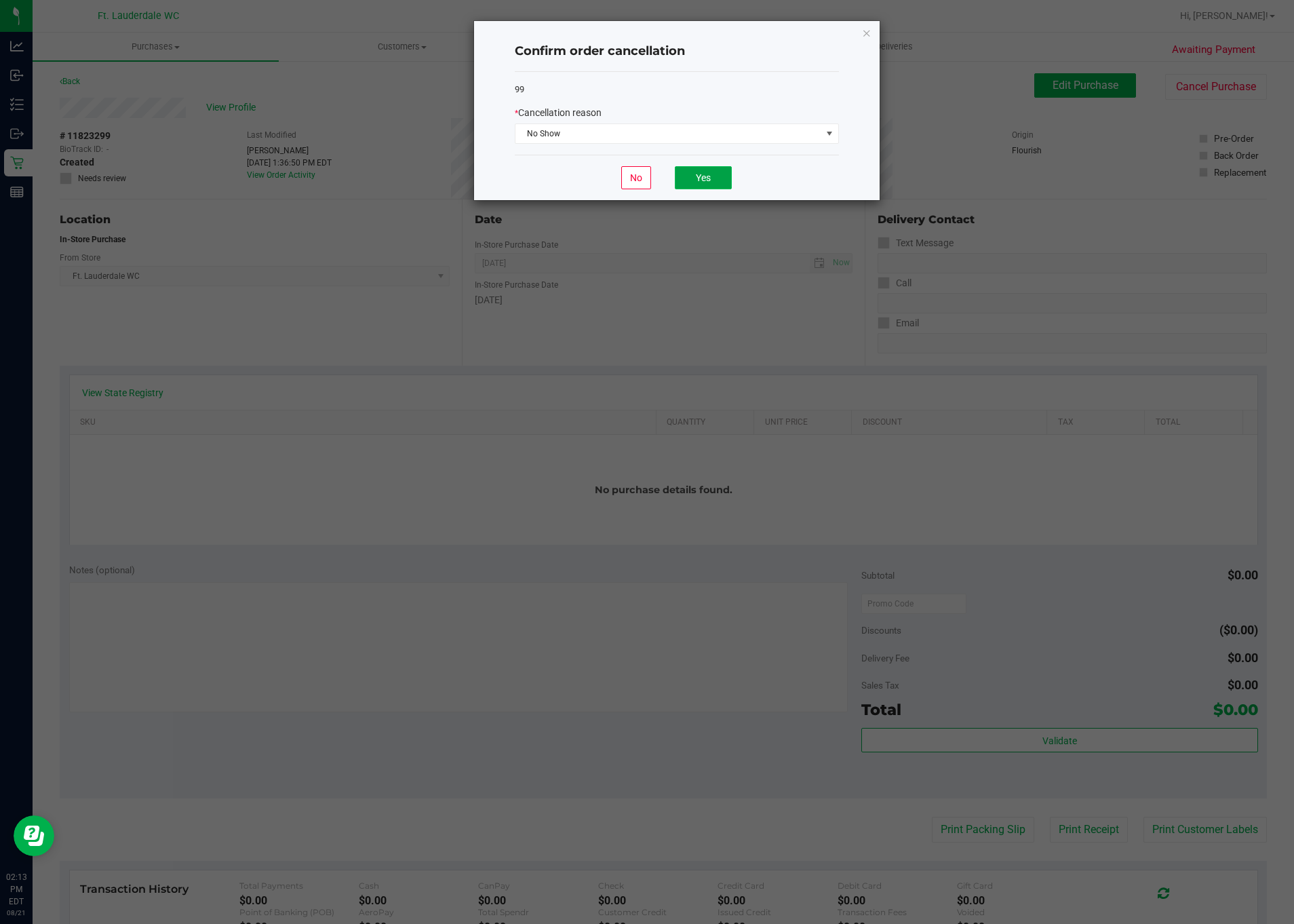
click at [723, 177] on button "Yes" at bounding box center [703, 177] width 57 height 23
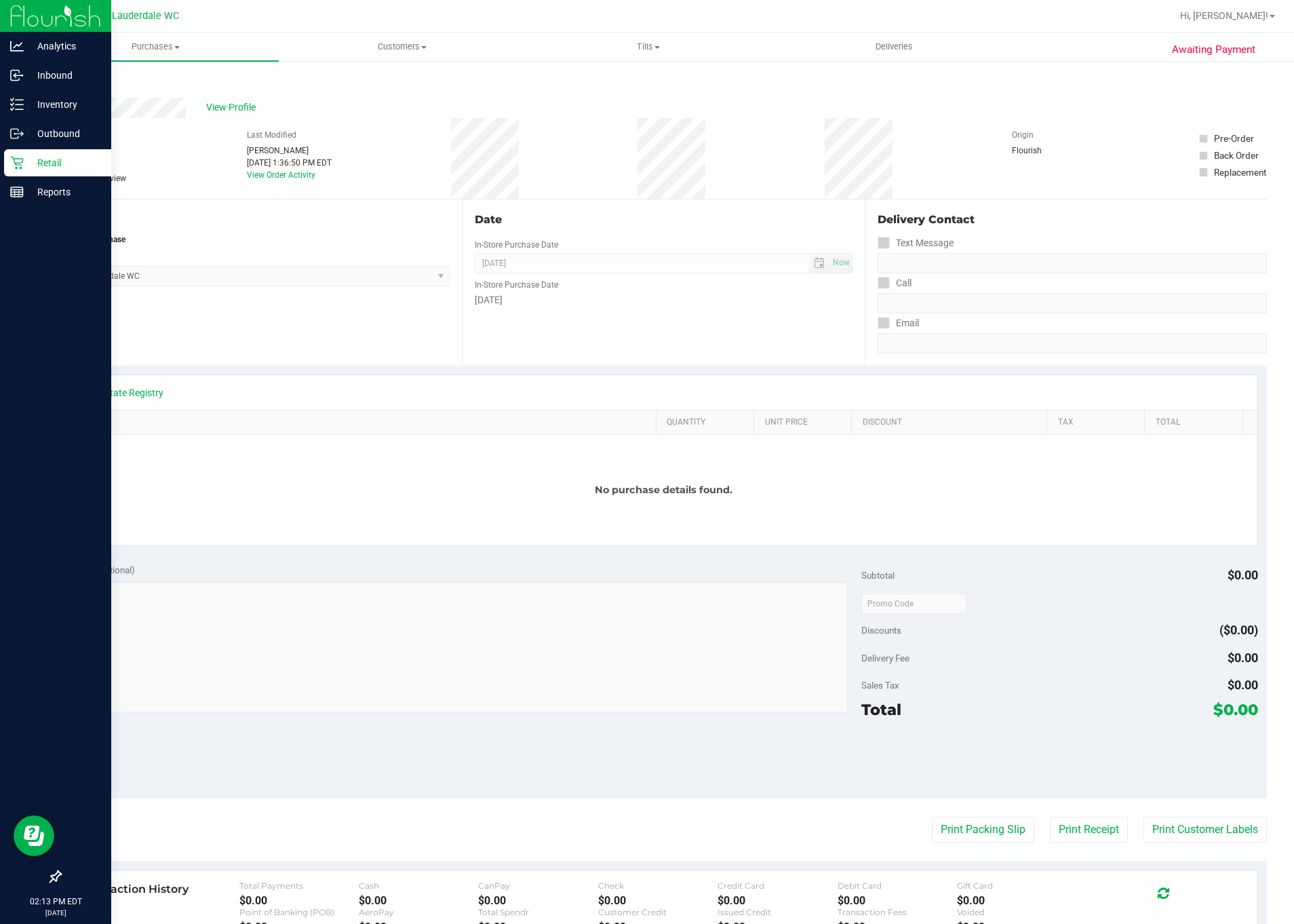
click at [29, 169] on p "Retail" at bounding box center [65, 162] width 82 height 16
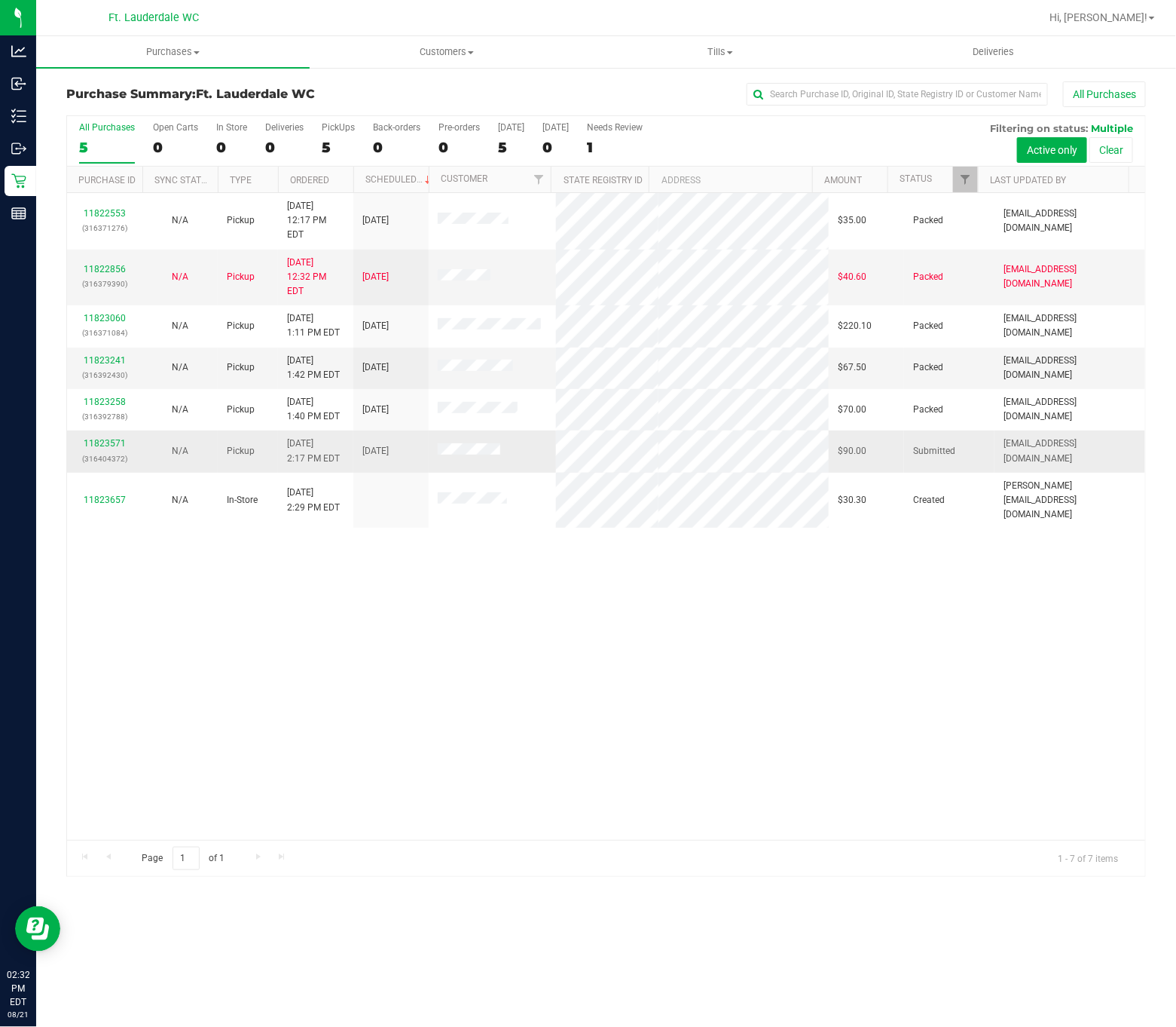
click at [105, 430] on td "11823571 (316404372)" at bounding box center [105, 450] width 75 height 42
click at [100, 438] on link "11823571" at bounding box center [105, 443] width 43 height 11
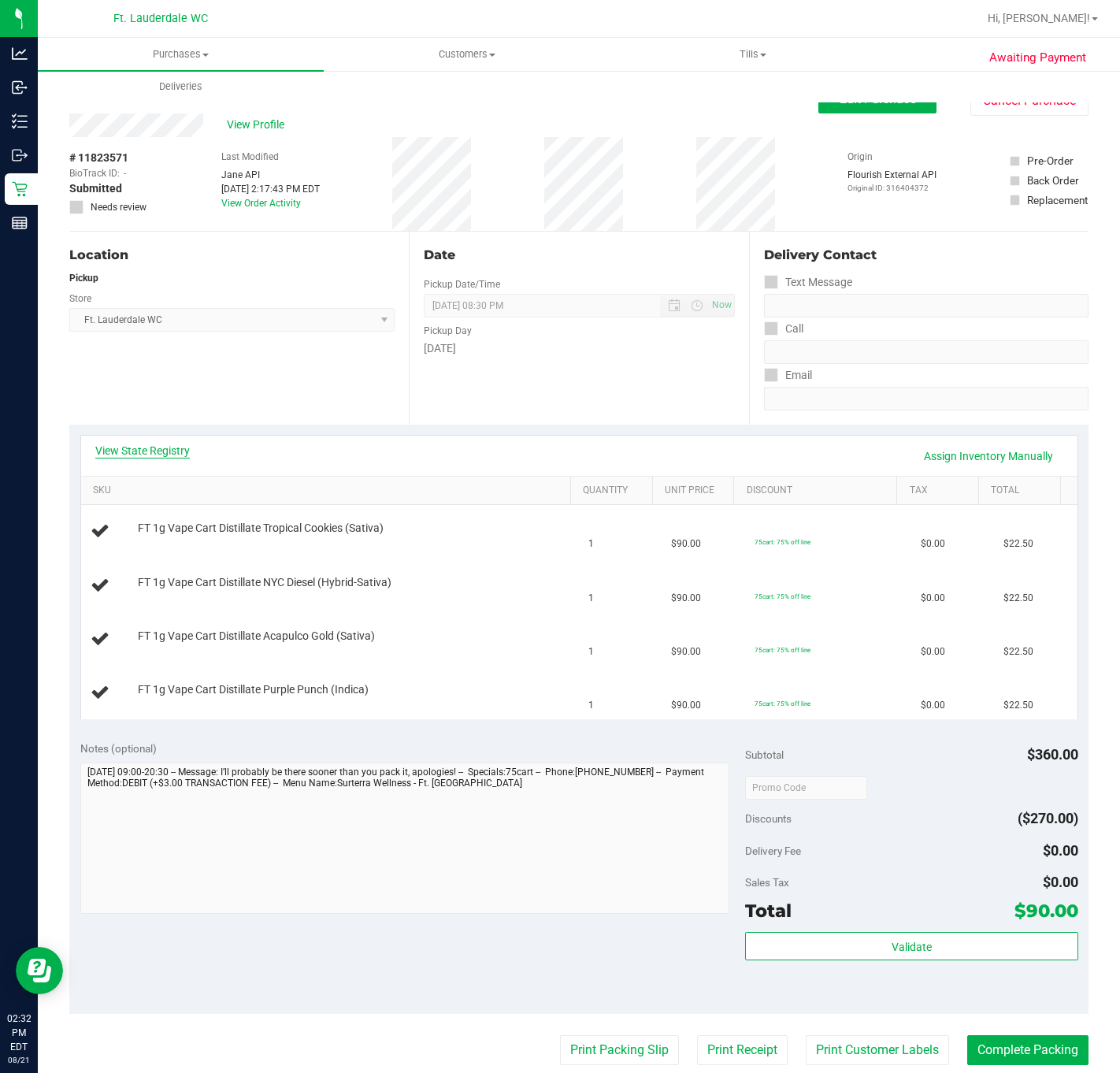
click at [142, 454] on link "View State Registry" at bounding box center [143, 450] width 95 height 16
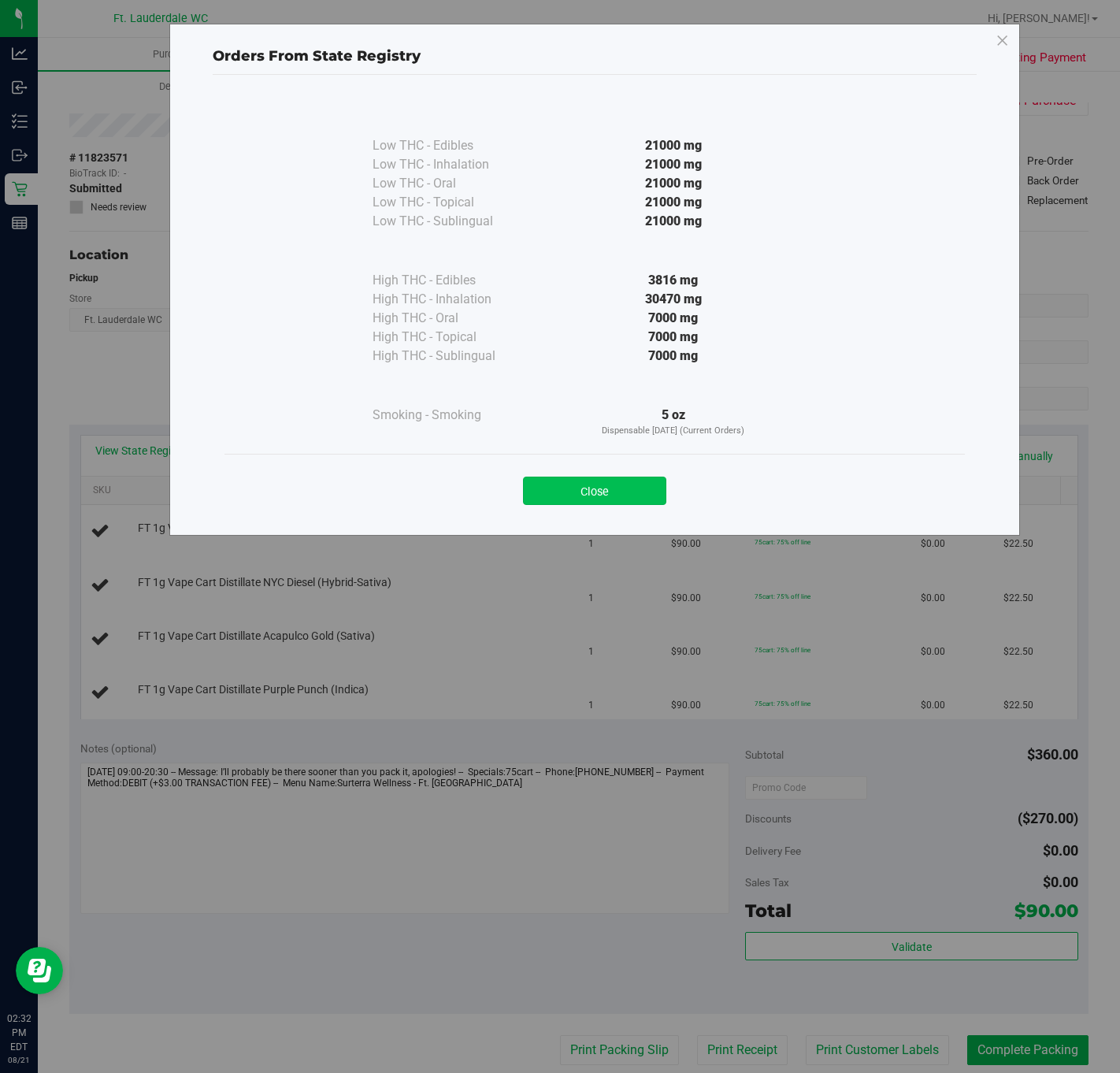
click at [579, 481] on button "Close" at bounding box center [594, 490] width 143 height 29
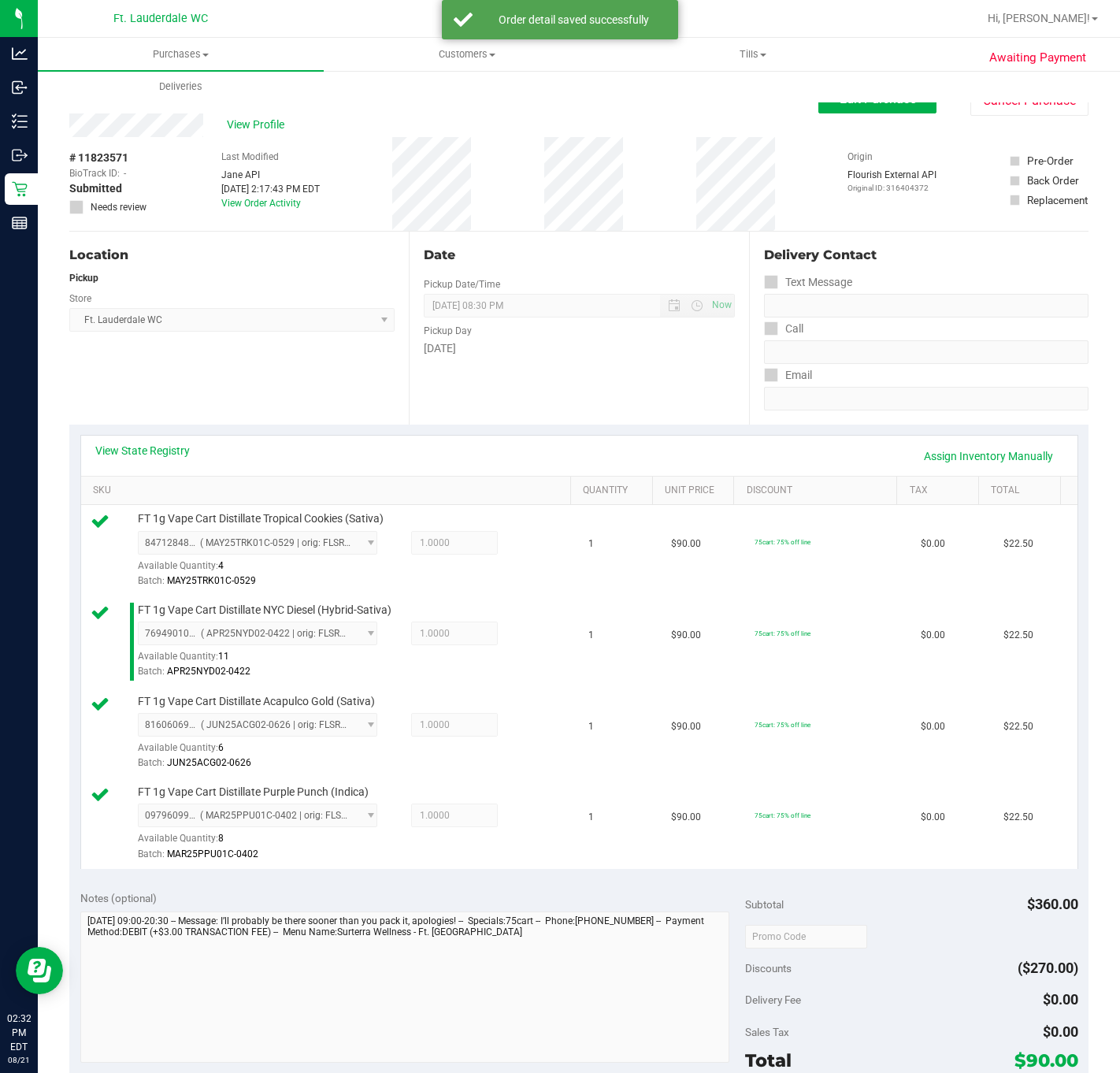
scroll to position [252, 0]
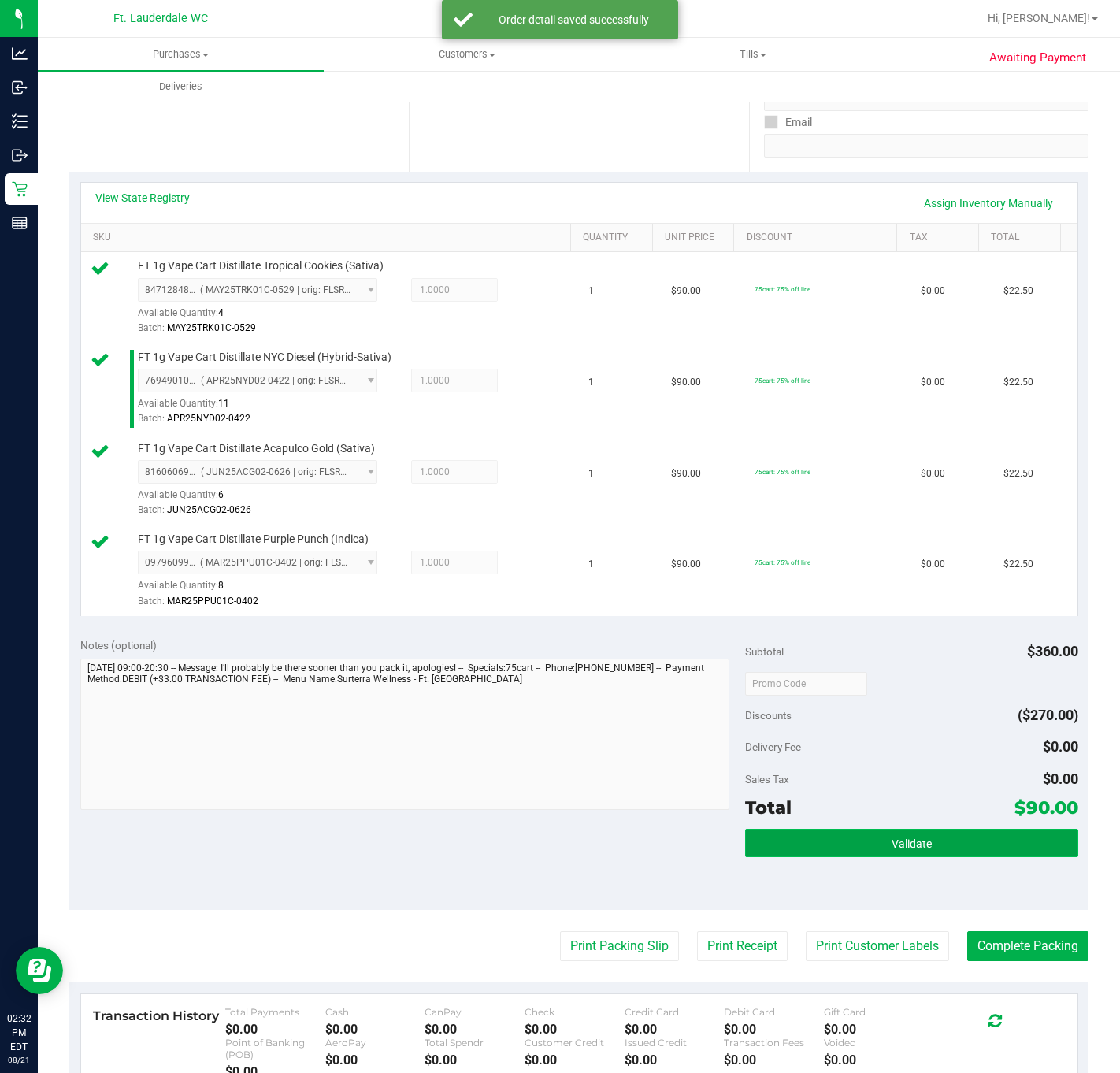
click at [943, 844] on button "Validate" at bounding box center [911, 843] width 332 height 29
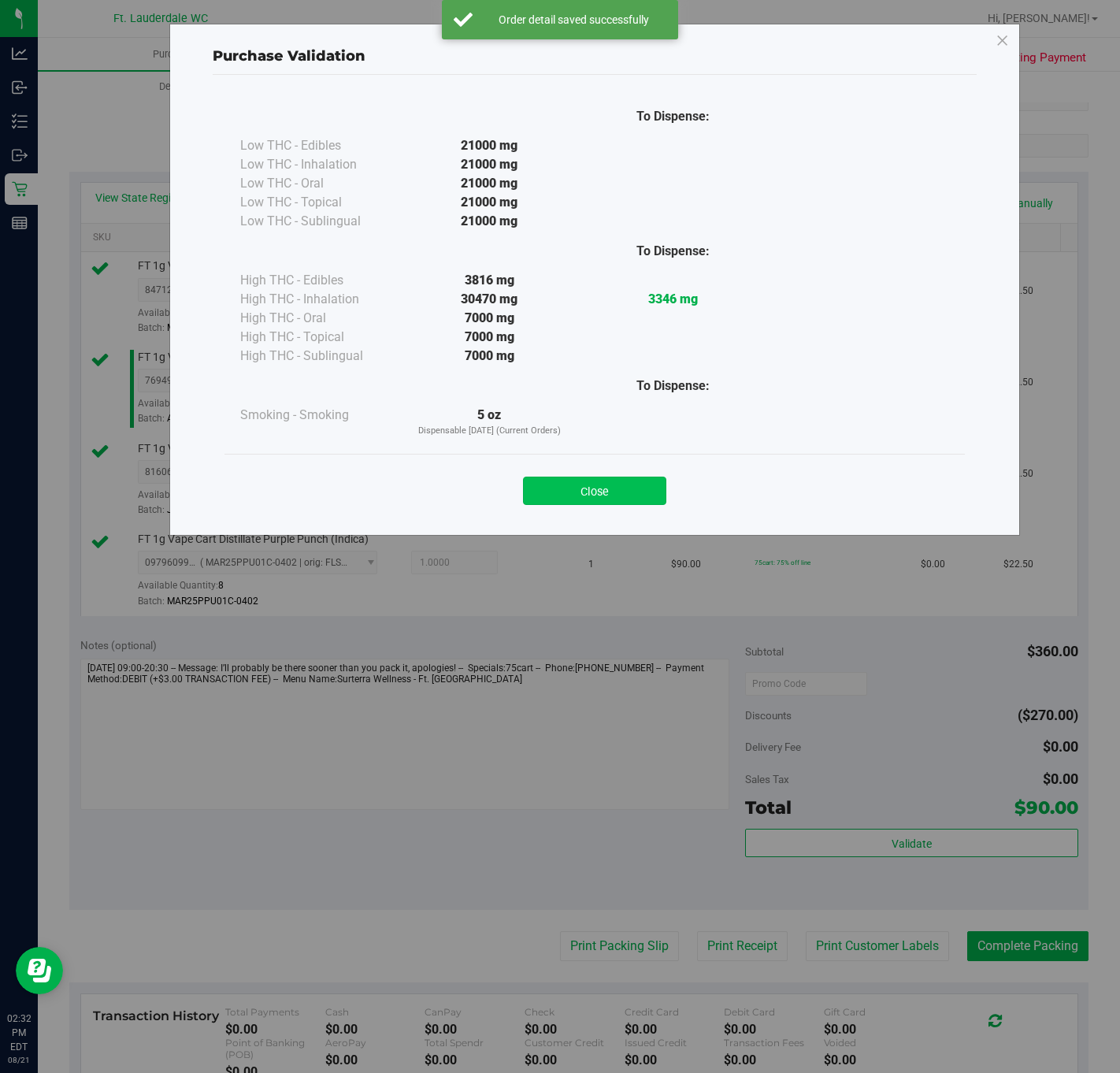
click at [631, 494] on button "Close" at bounding box center [594, 490] width 143 height 29
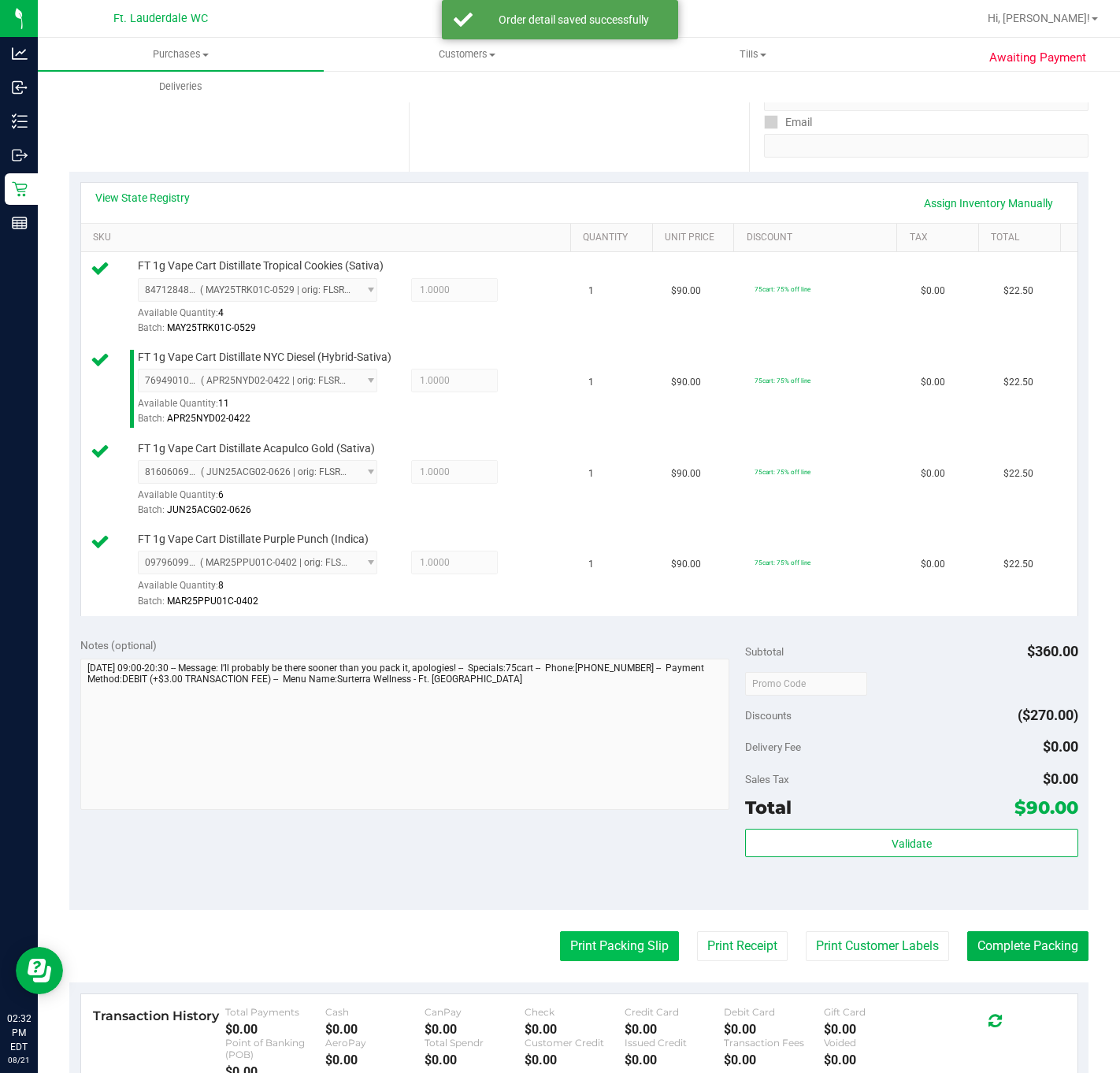
click at [594, 945] on button "Print Packing Slip" at bounding box center [619, 946] width 119 height 30
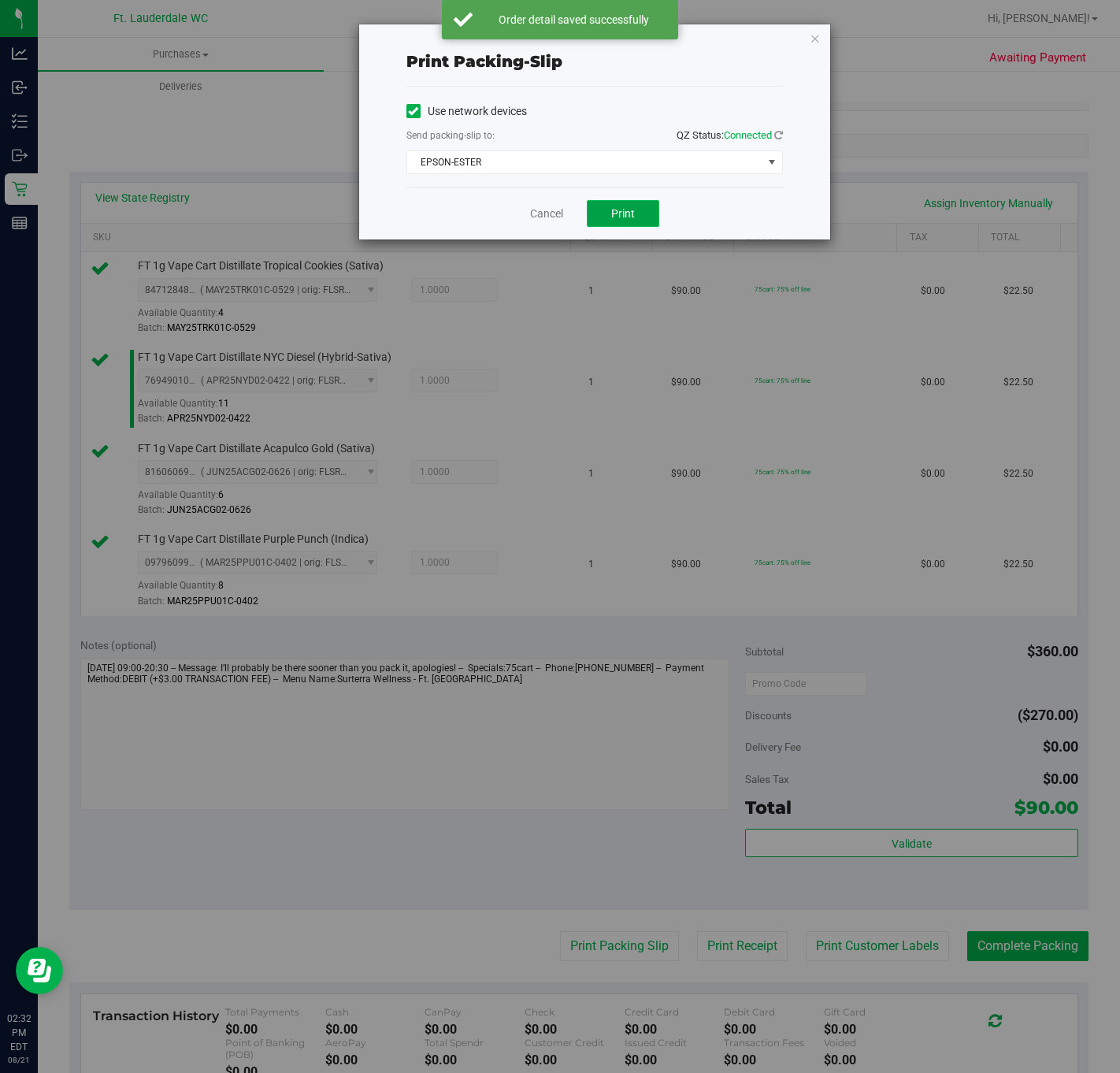
click at [636, 220] on button "Print" at bounding box center [623, 213] width 72 height 27
click at [547, 211] on link "Cancel" at bounding box center [547, 213] width 33 height 17
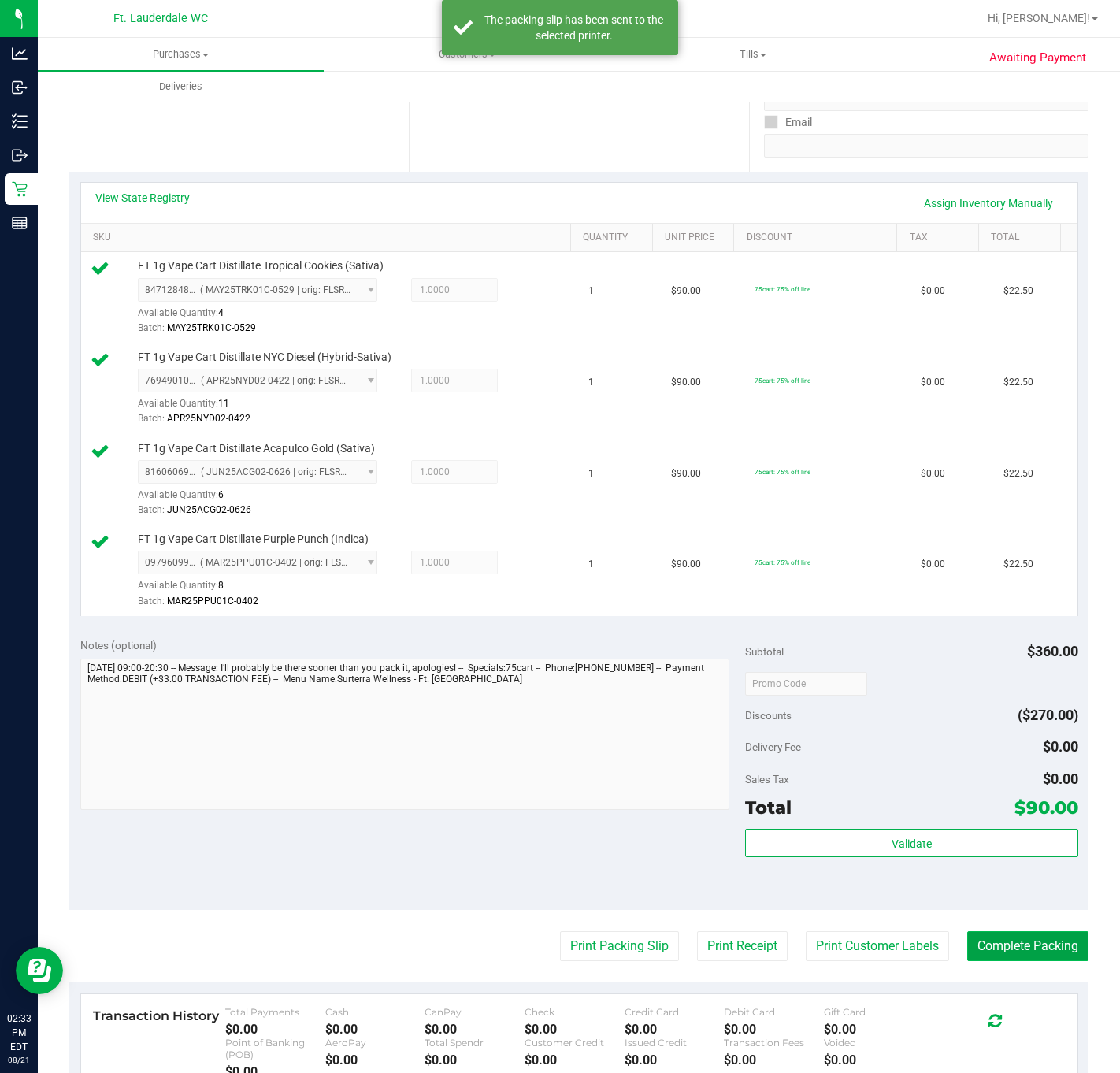
click at [1037, 949] on button "Complete Packing" at bounding box center [1027, 946] width 122 height 30
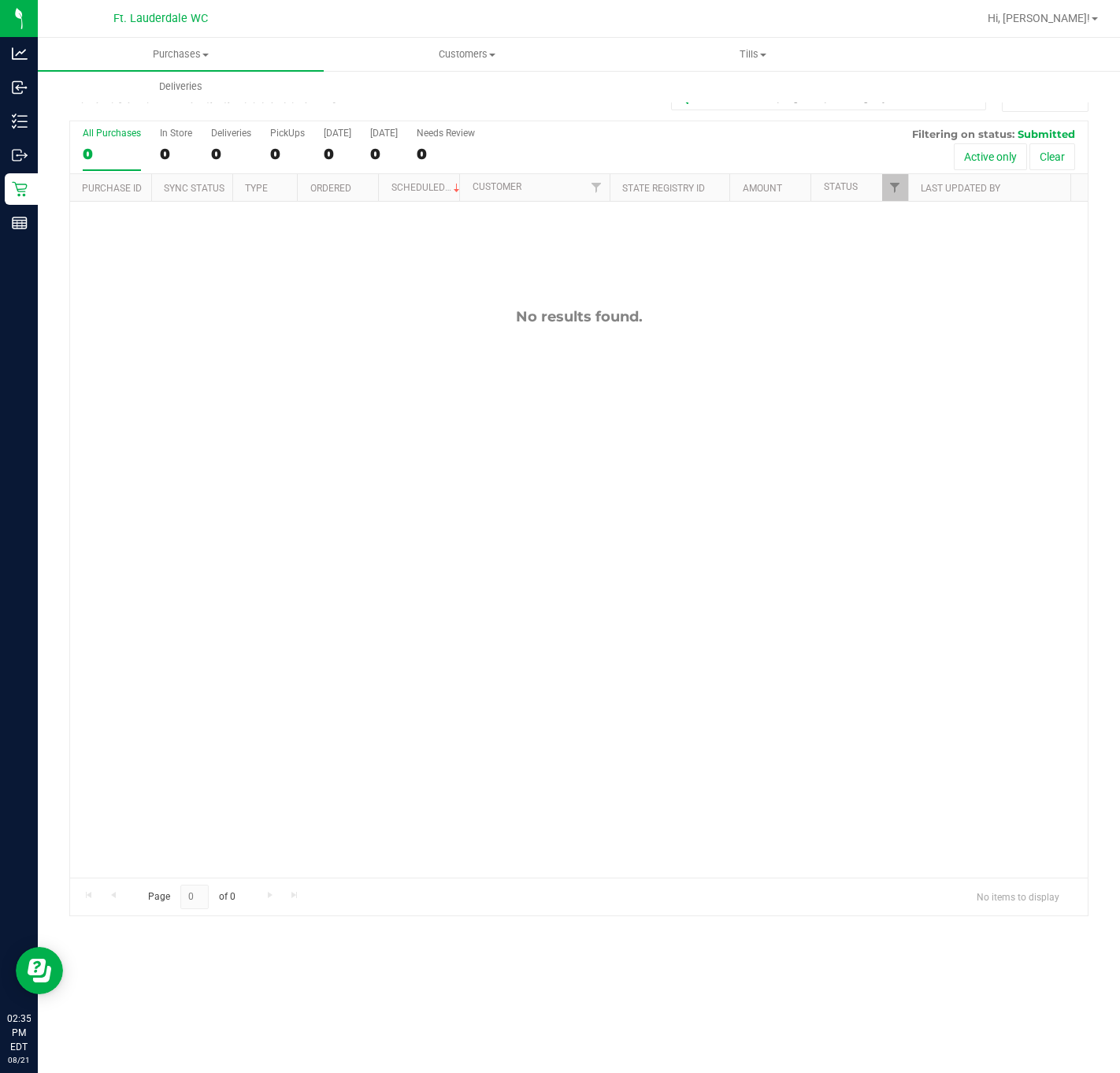
click at [516, 558] on div "No results found." at bounding box center [579, 592] width 1017 height 782
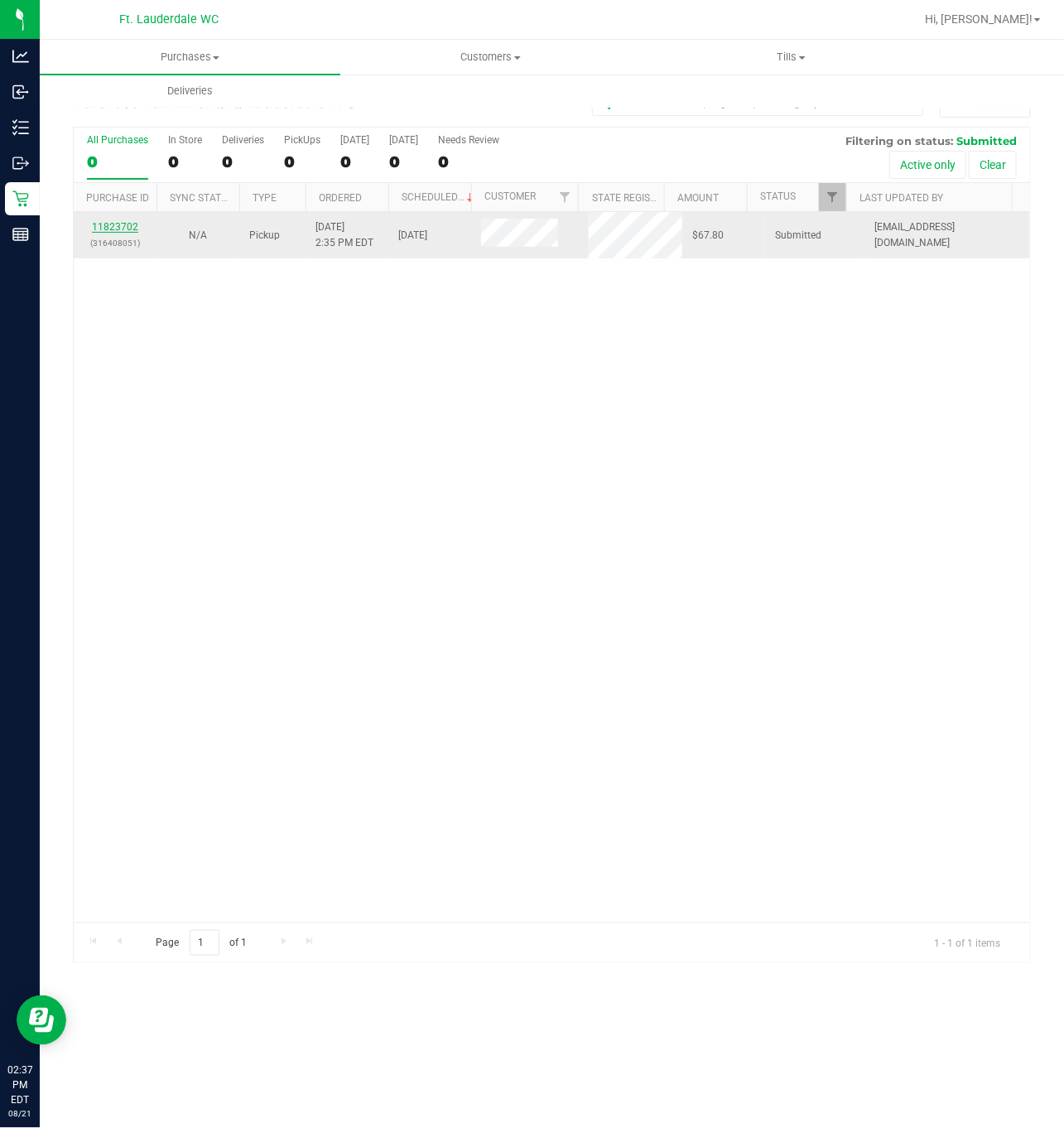
click at [115, 229] on link "11823702" at bounding box center [115, 227] width 47 height 12
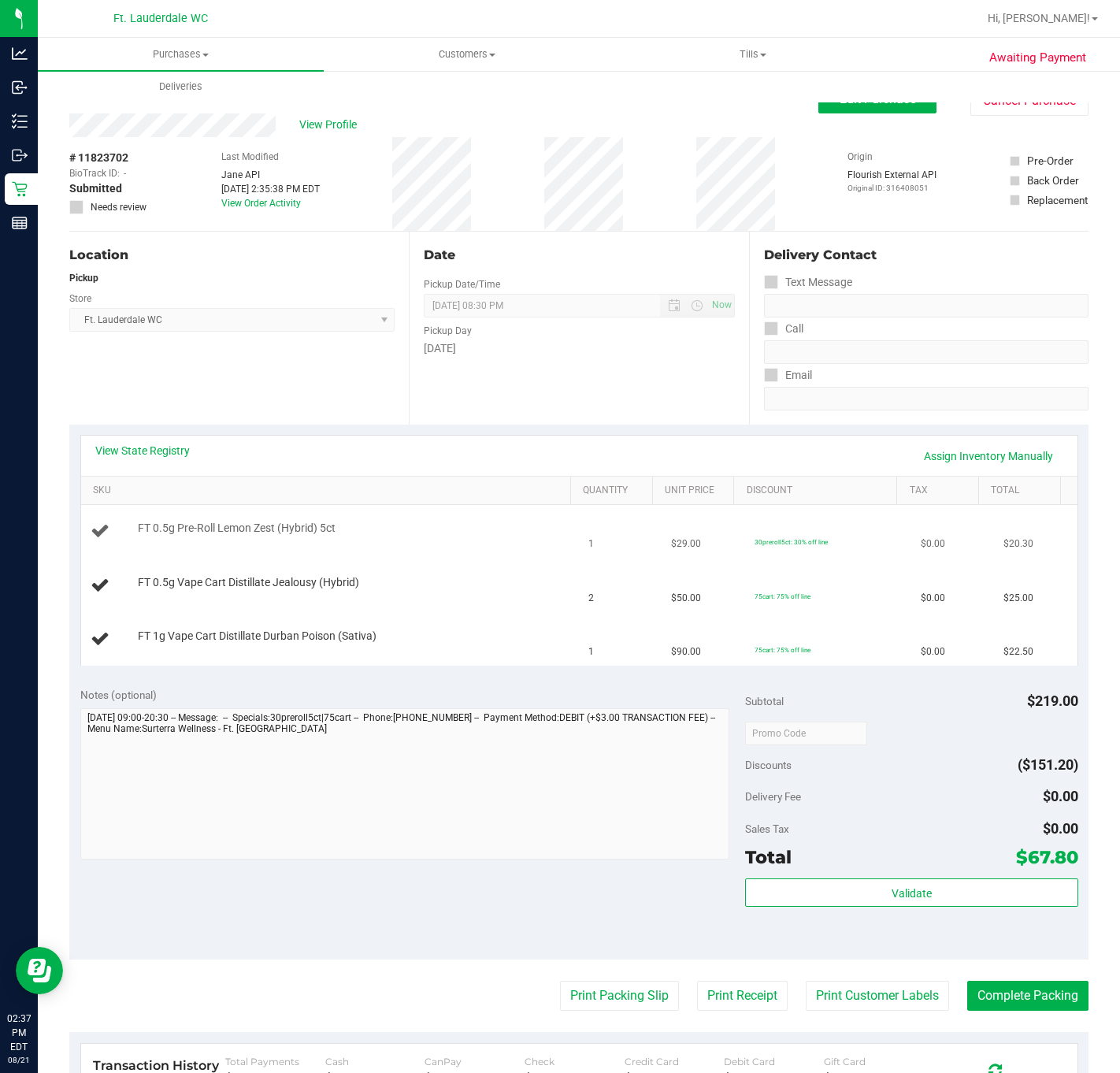
click at [350, 523] on div "FT 0.5g Pre-Roll Lemon Zest (Hybrid) 5ct" at bounding box center [349, 528] width 439 height 16
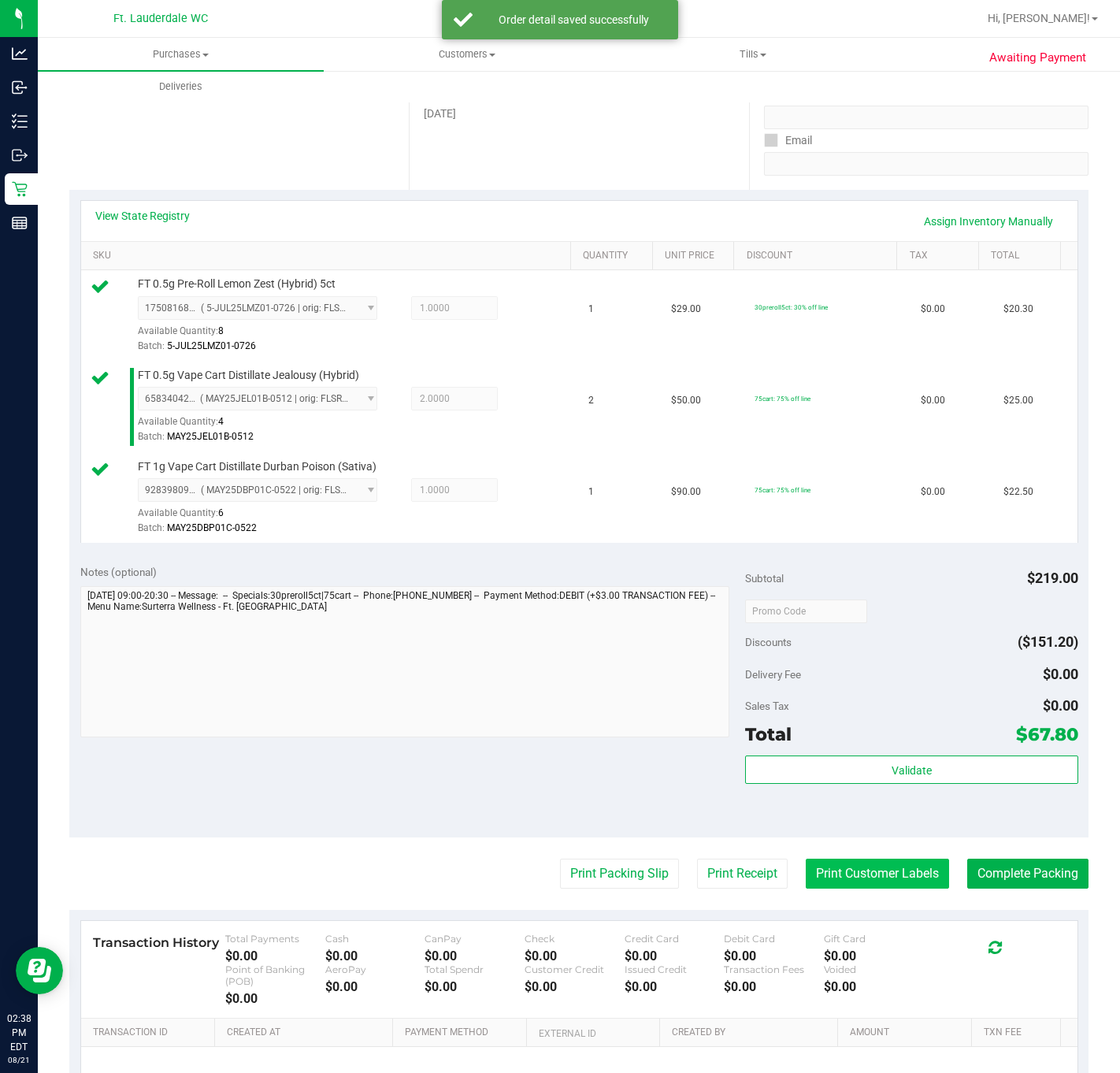
scroll to position [417, 0]
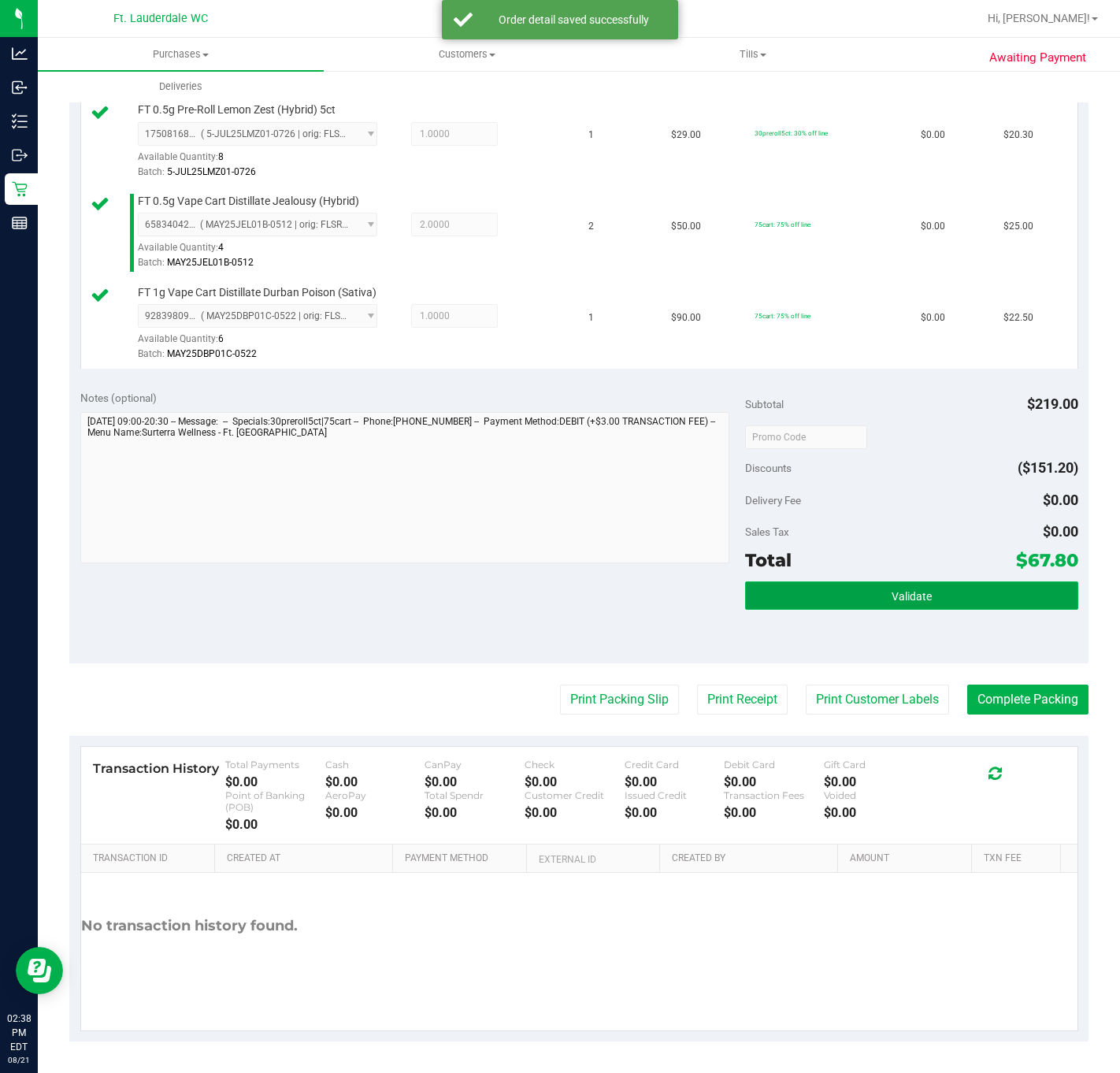
click at [938, 585] on button "Validate" at bounding box center [911, 595] width 332 height 29
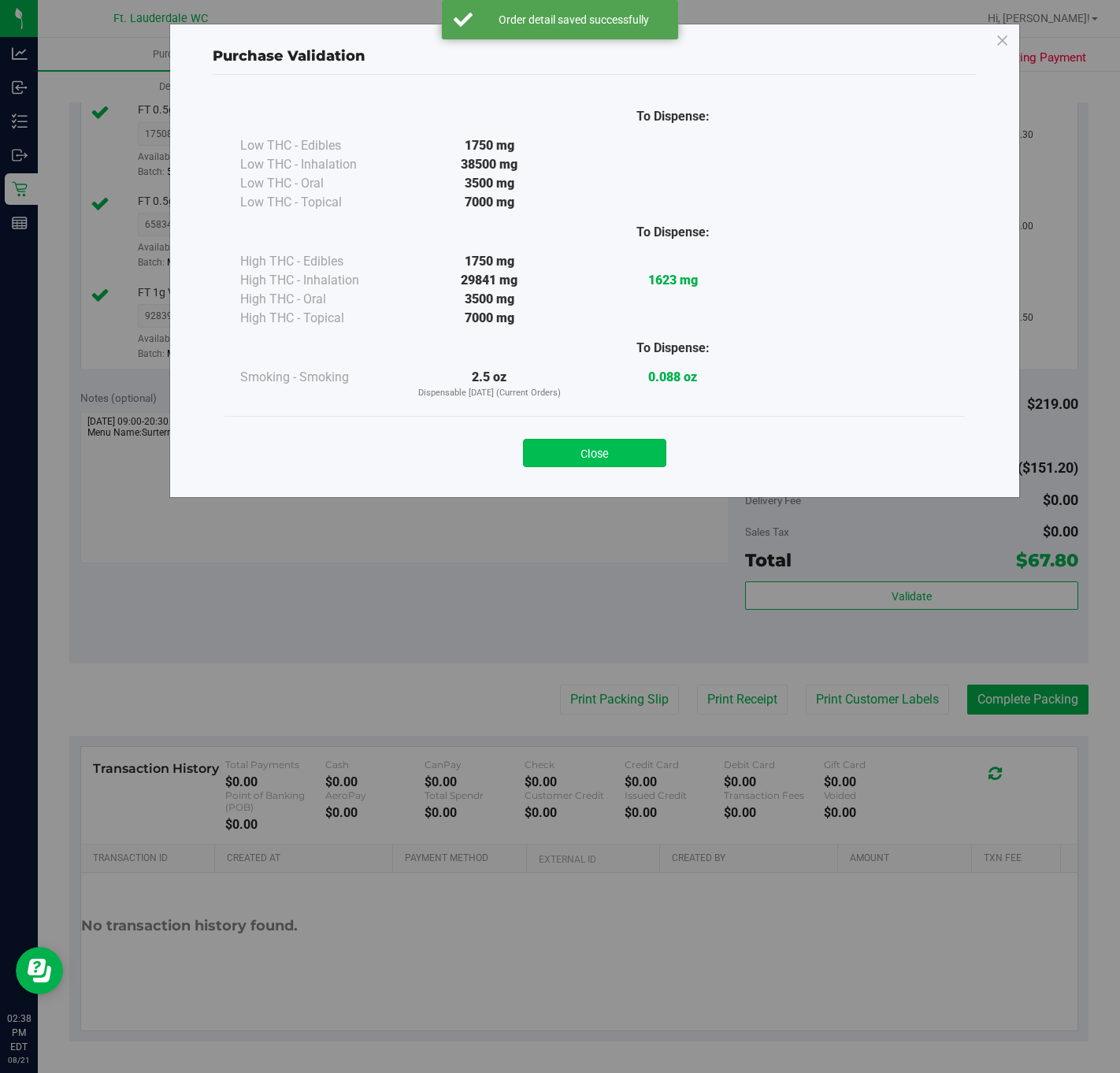
click at [659, 452] on button "Close" at bounding box center [594, 453] width 143 height 29
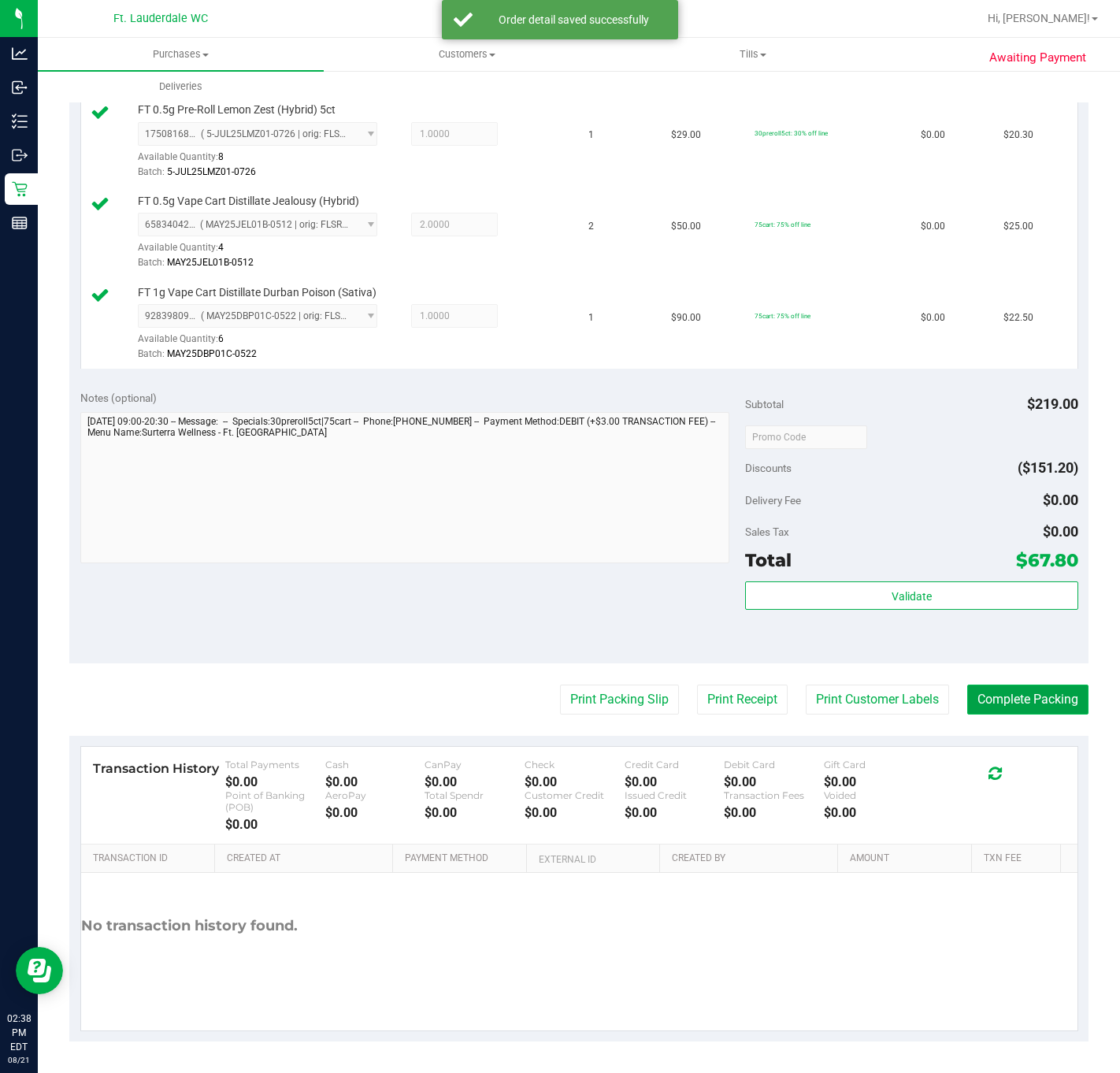
click at [988, 689] on button "Complete Packing" at bounding box center [1027, 699] width 122 height 30
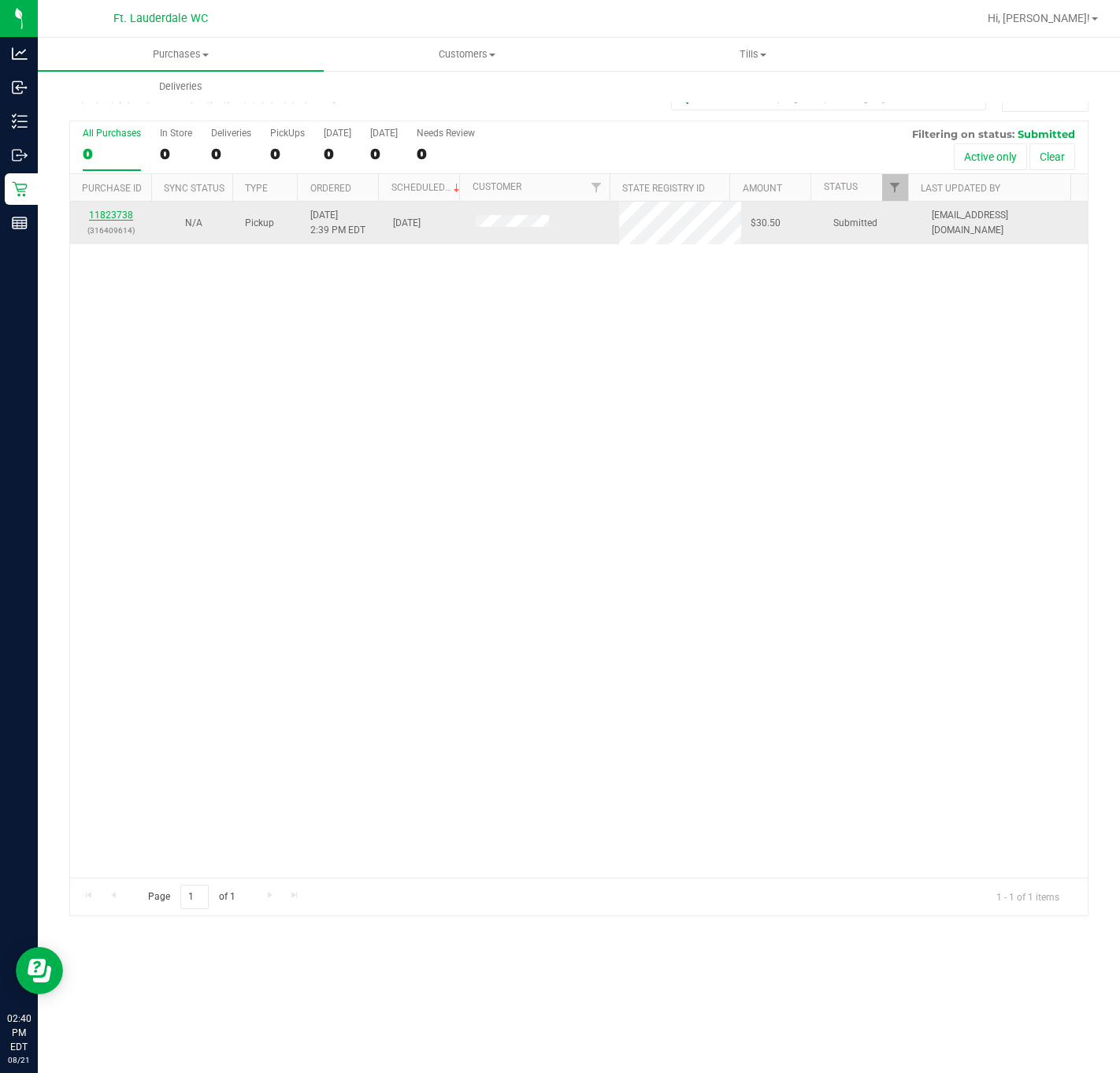
click at [111, 218] on link "11823738" at bounding box center [111, 215] width 45 height 11
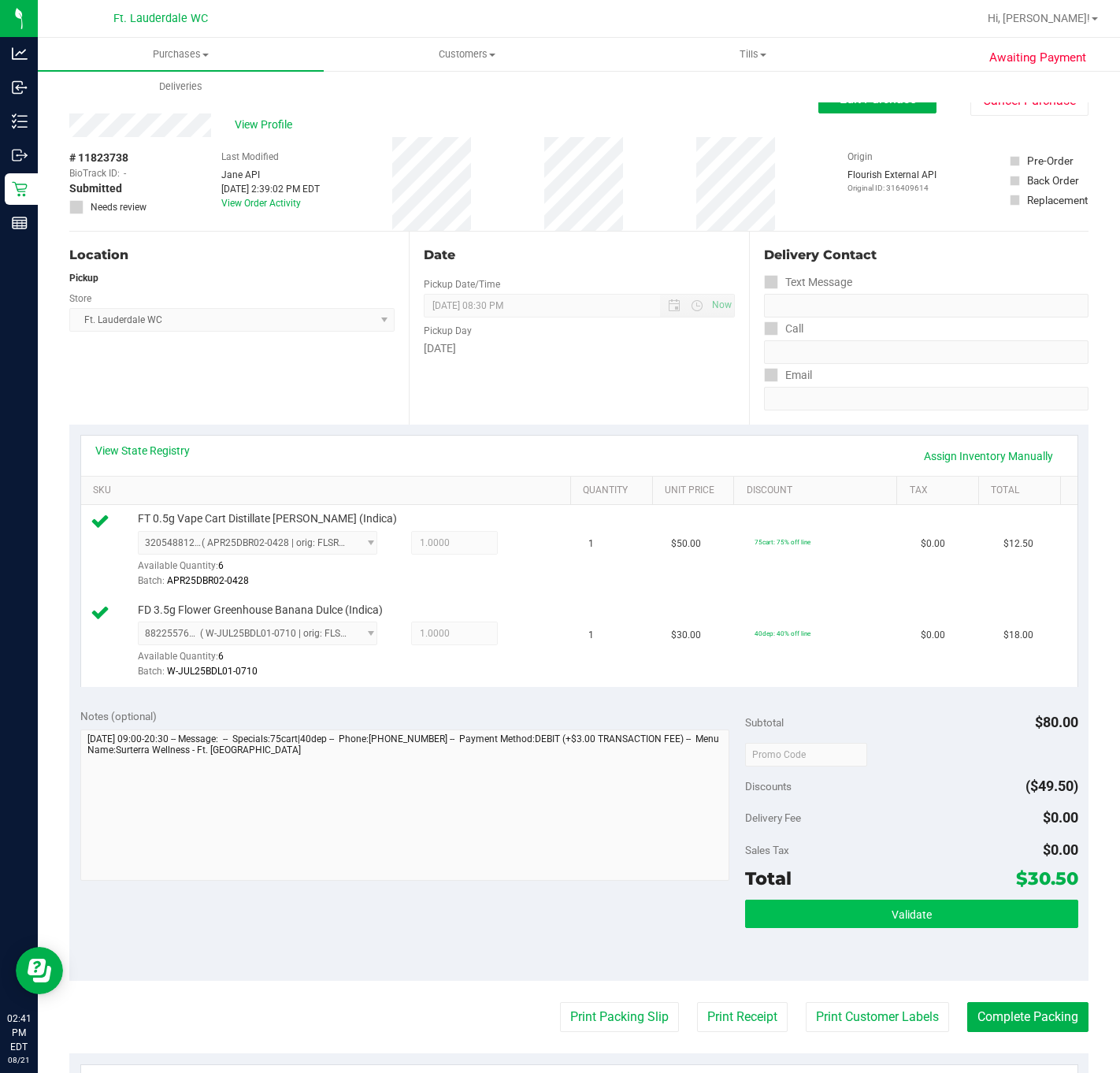
click at [858, 917] on button "Validate" at bounding box center [911, 913] width 332 height 29
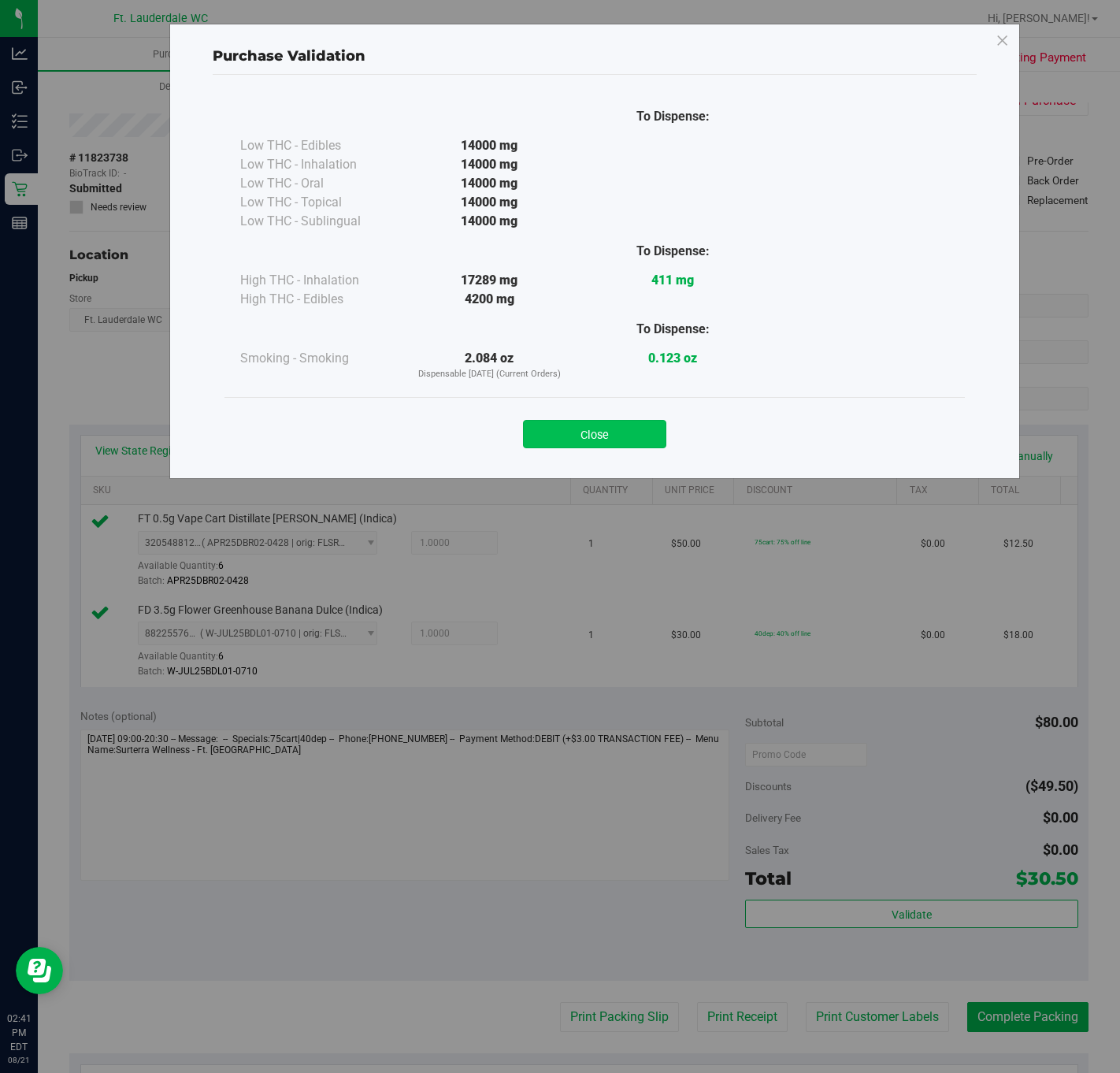
click at [607, 440] on button "Close" at bounding box center [594, 433] width 143 height 29
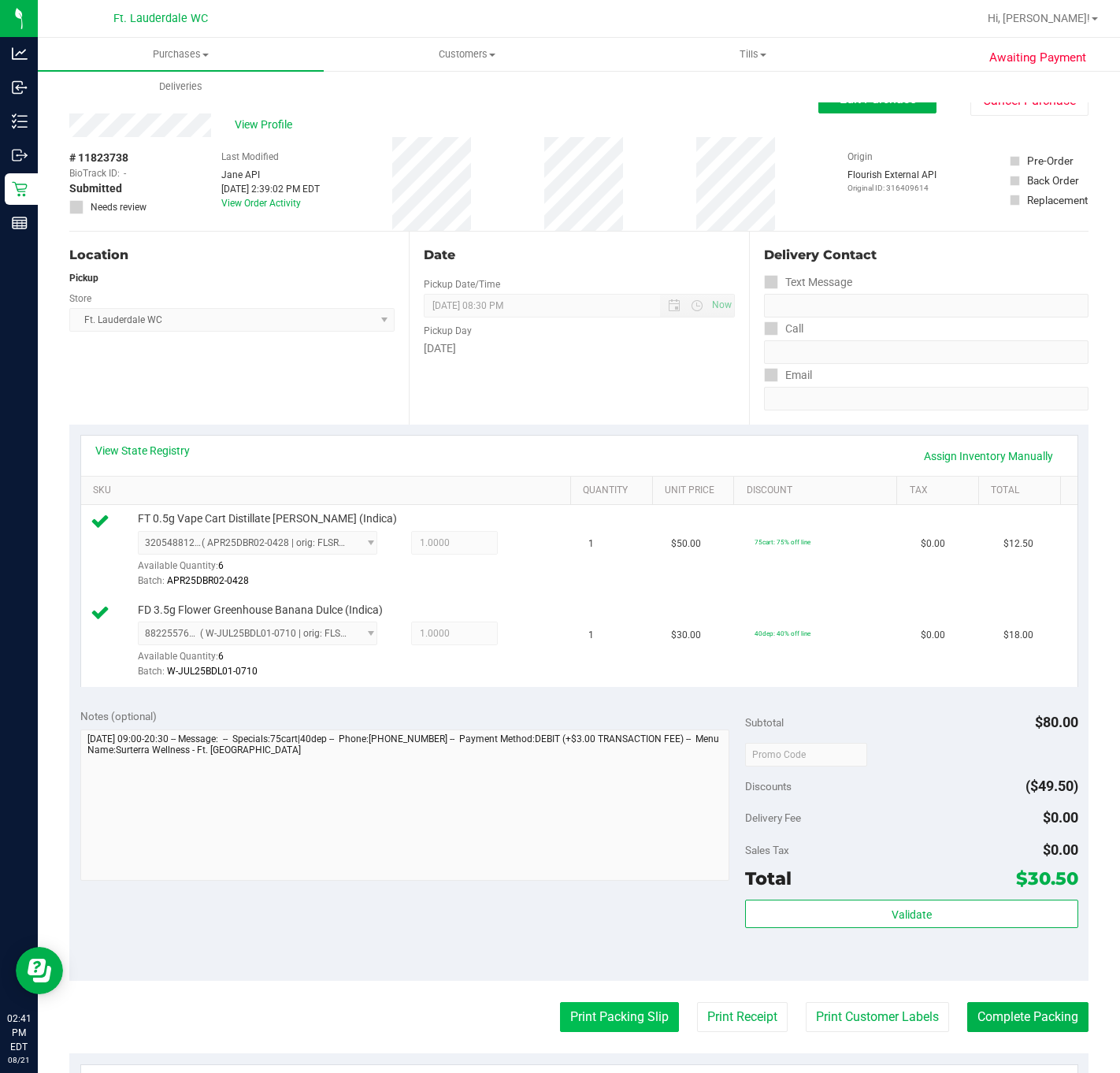
click at [616, 1027] on button "Print Packing Slip" at bounding box center [619, 1016] width 119 height 30
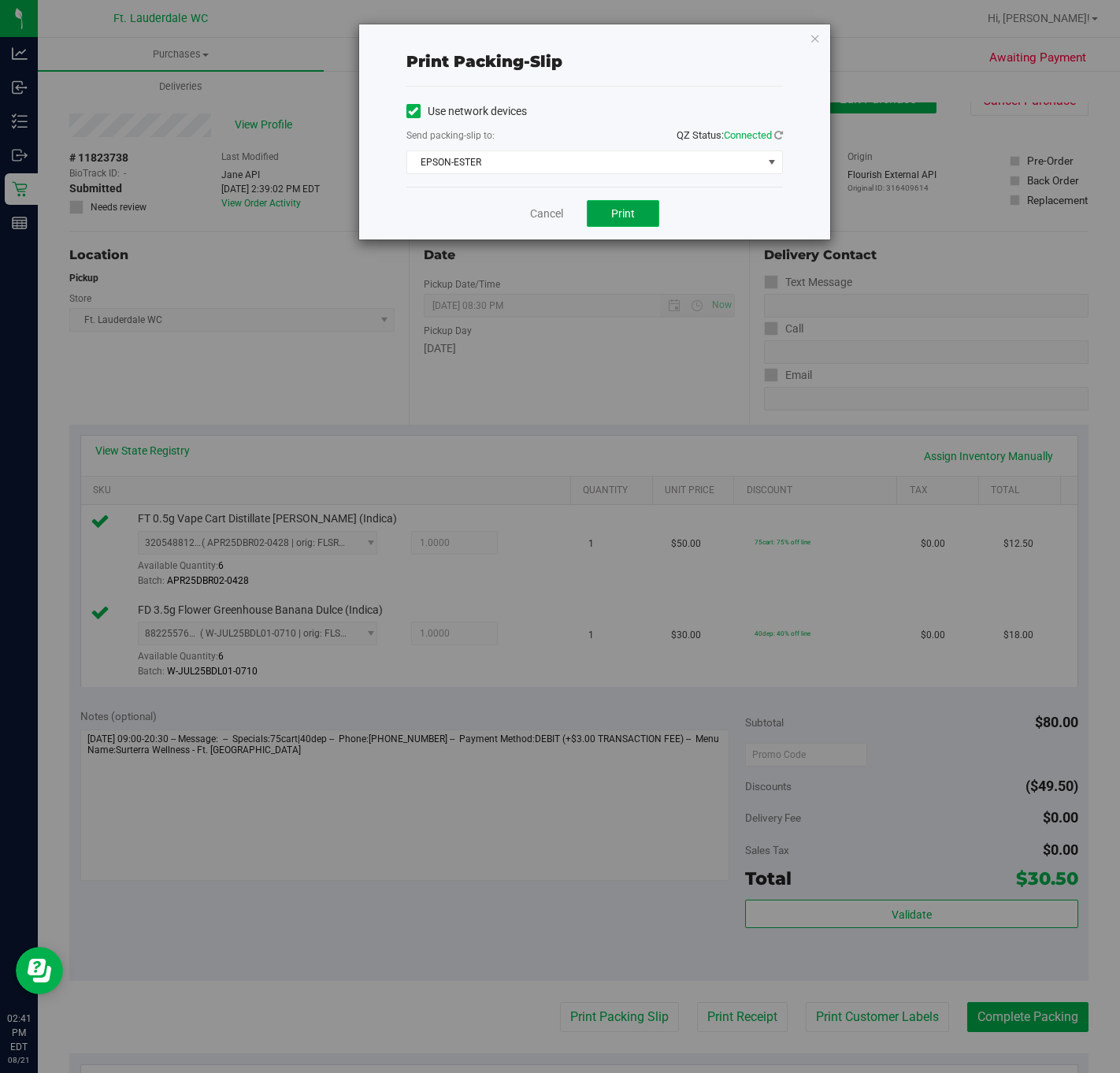
click at [648, 222] on button "Print" at bounding box center [623, 213] width 72 height 27
click at [533, 215] on link "Cancel" at bounding box center [547, 213] width 33 height 17
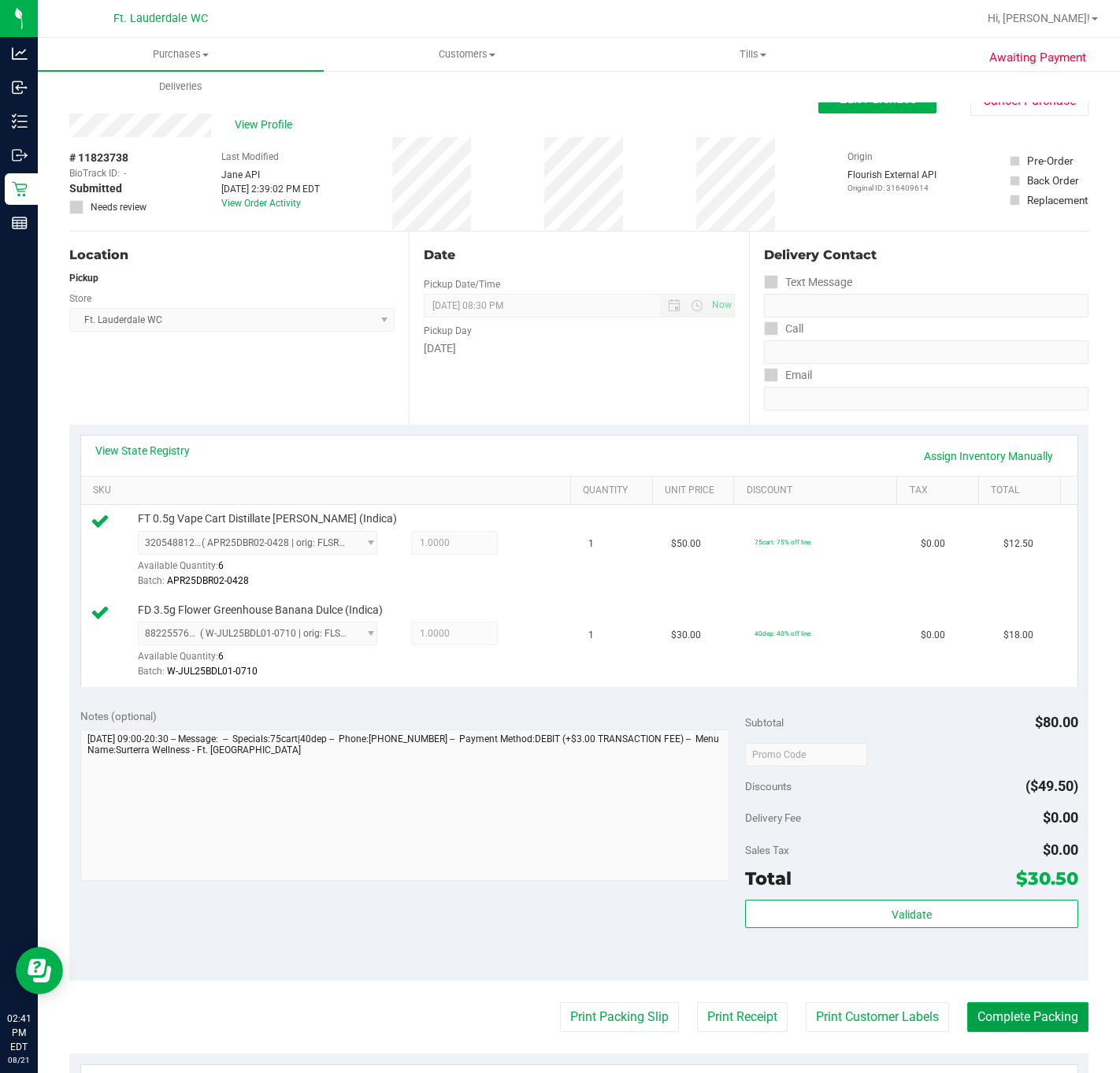
click at [1011, 1021] on button "Complete Packing" at bounding box center [1027, 1016] width 122 height 30
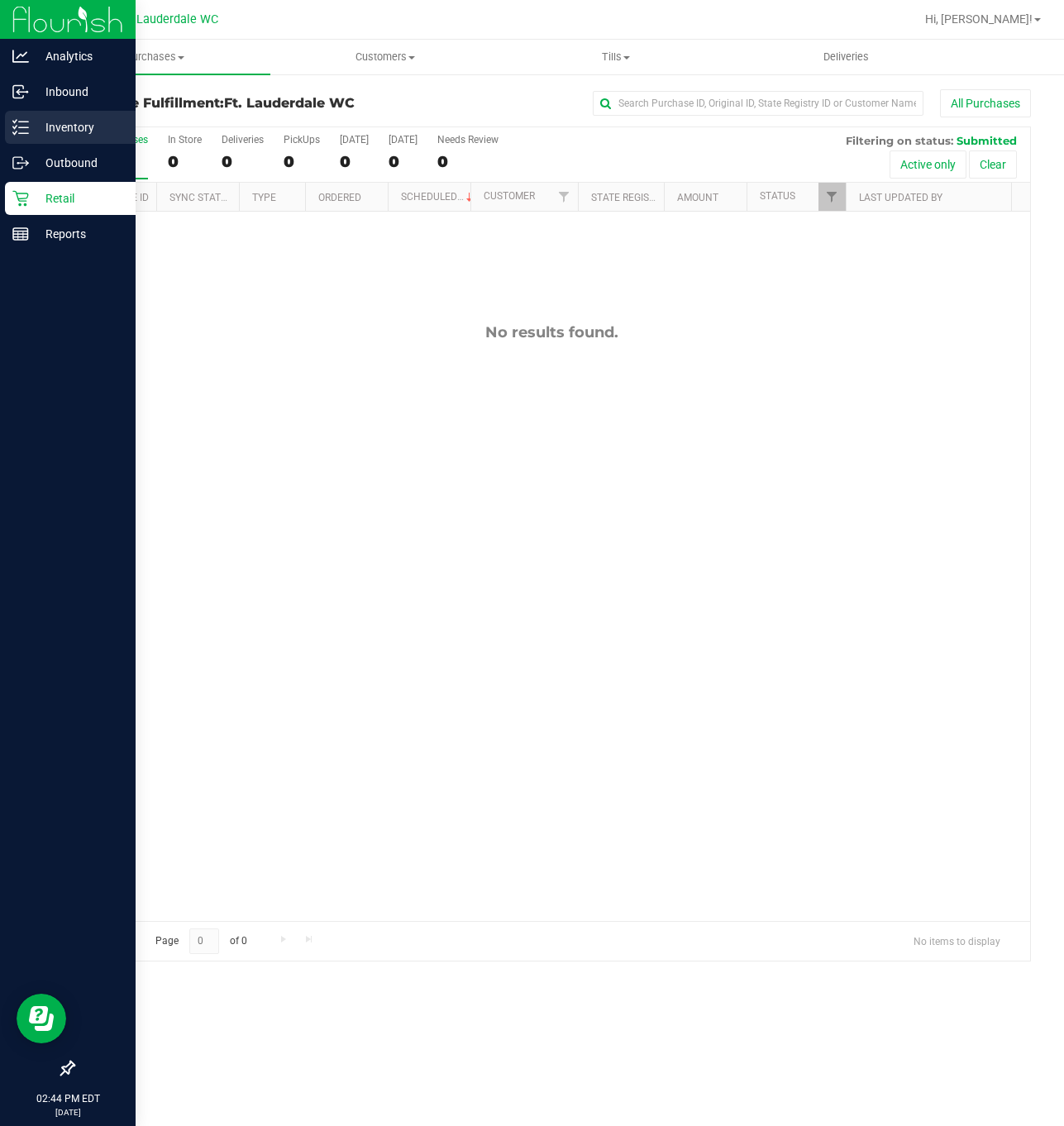
click at [52, 120] on p "Inventory" at bounding box center [79, 127] width 99 height 19
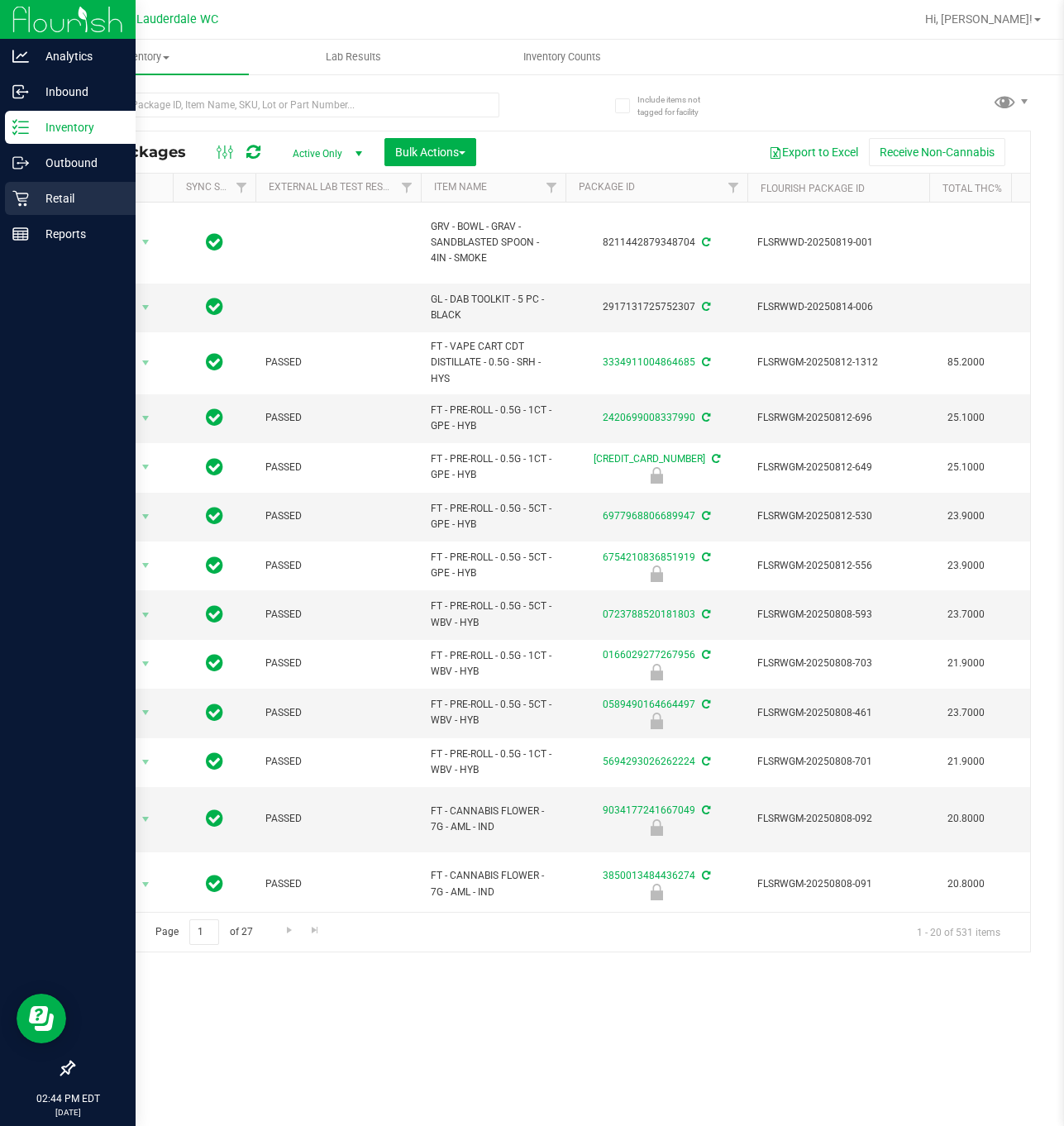
click at [16, 197] on icon at bounding box center [20, 198] width 17 height 17
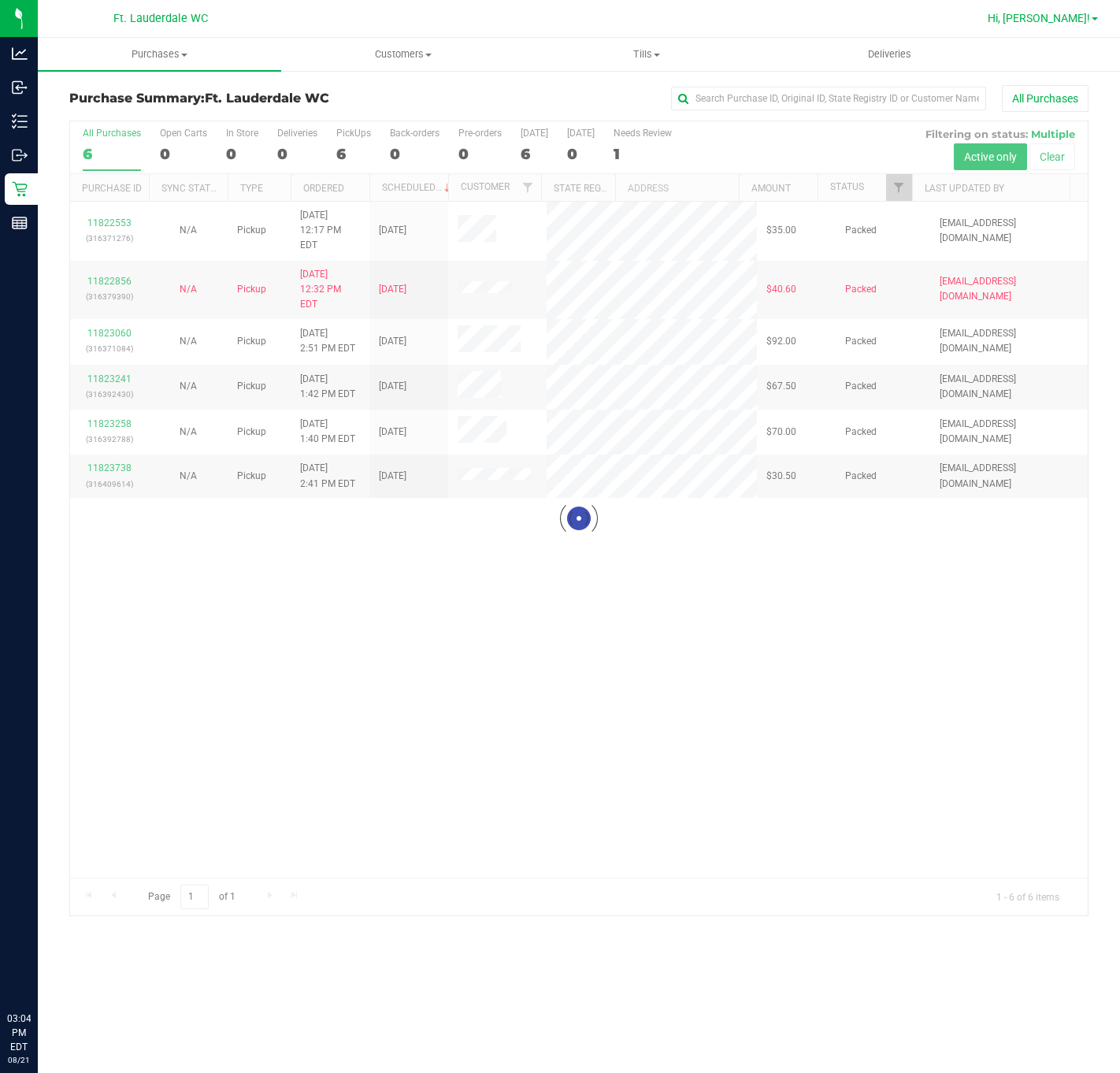
click at [1077, 19] on span "Hi, [PERSON_NAME]!" at bounding box center [1038, 19] width 102 height 13
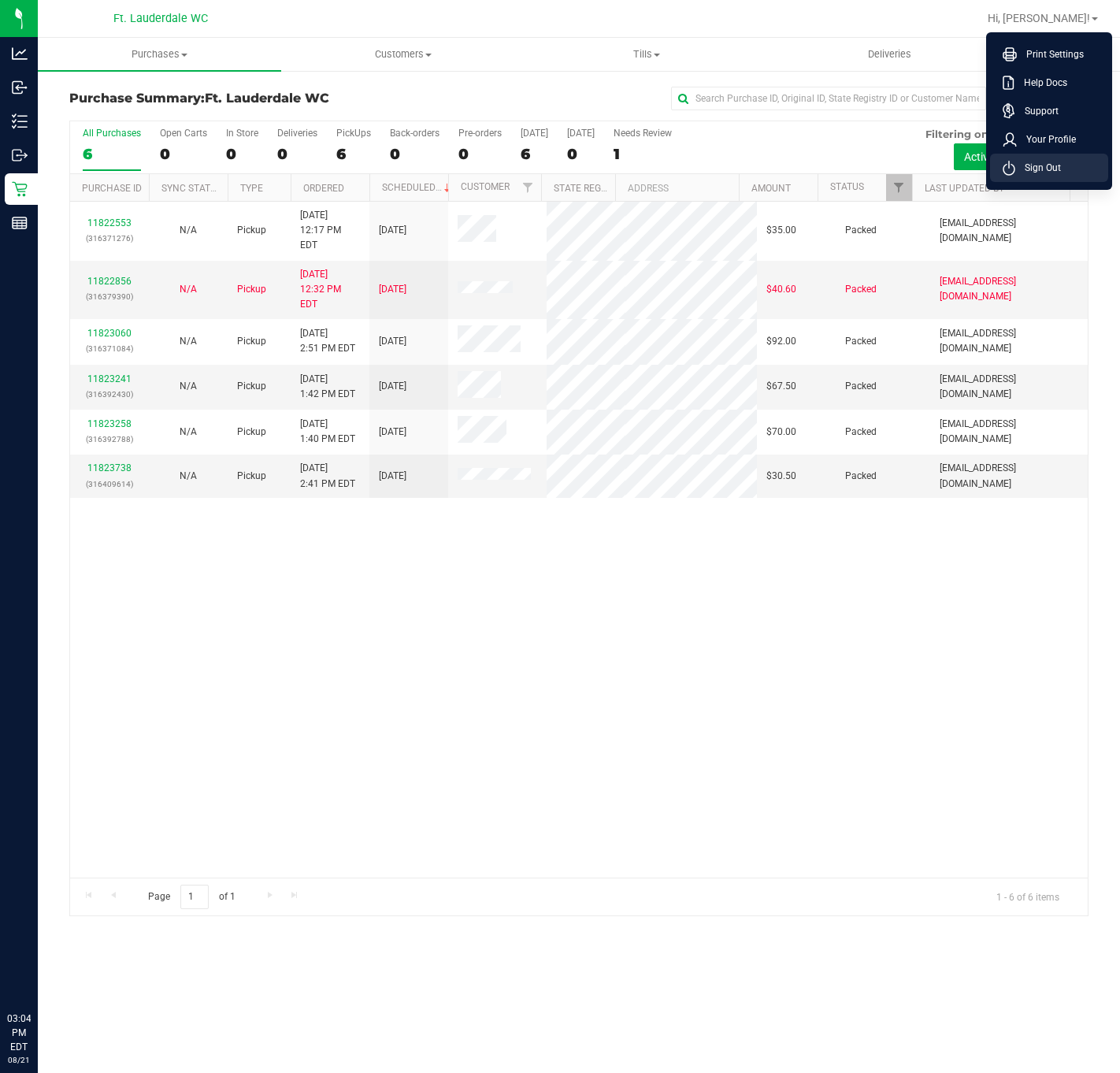
click at [1036, 159] on li "Sign Out" at bounding box center [1049, 167] width 118 height 29
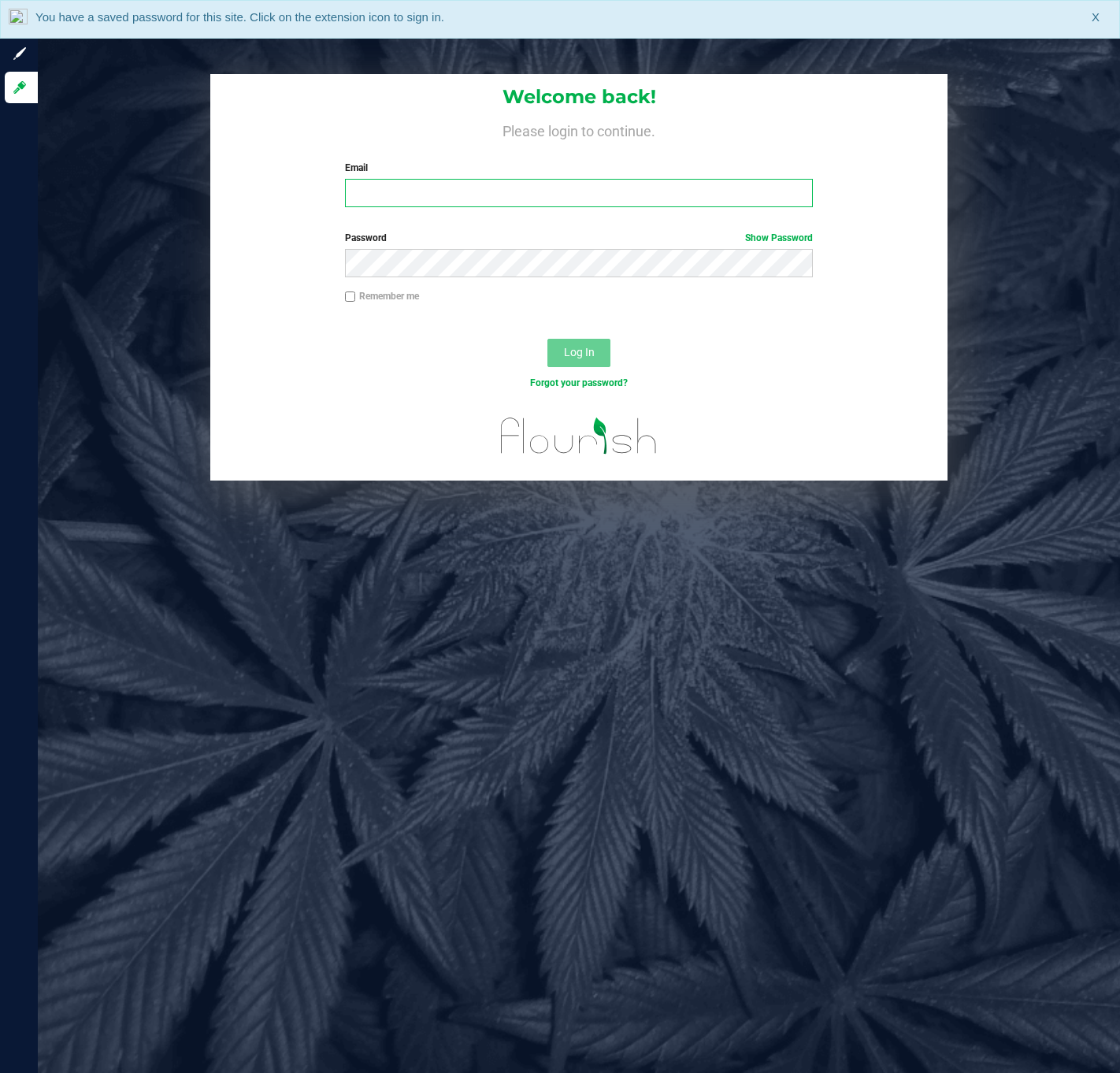
click at [444, 187] on input "Email" at bounding box center [579, 193] width 468 height 29
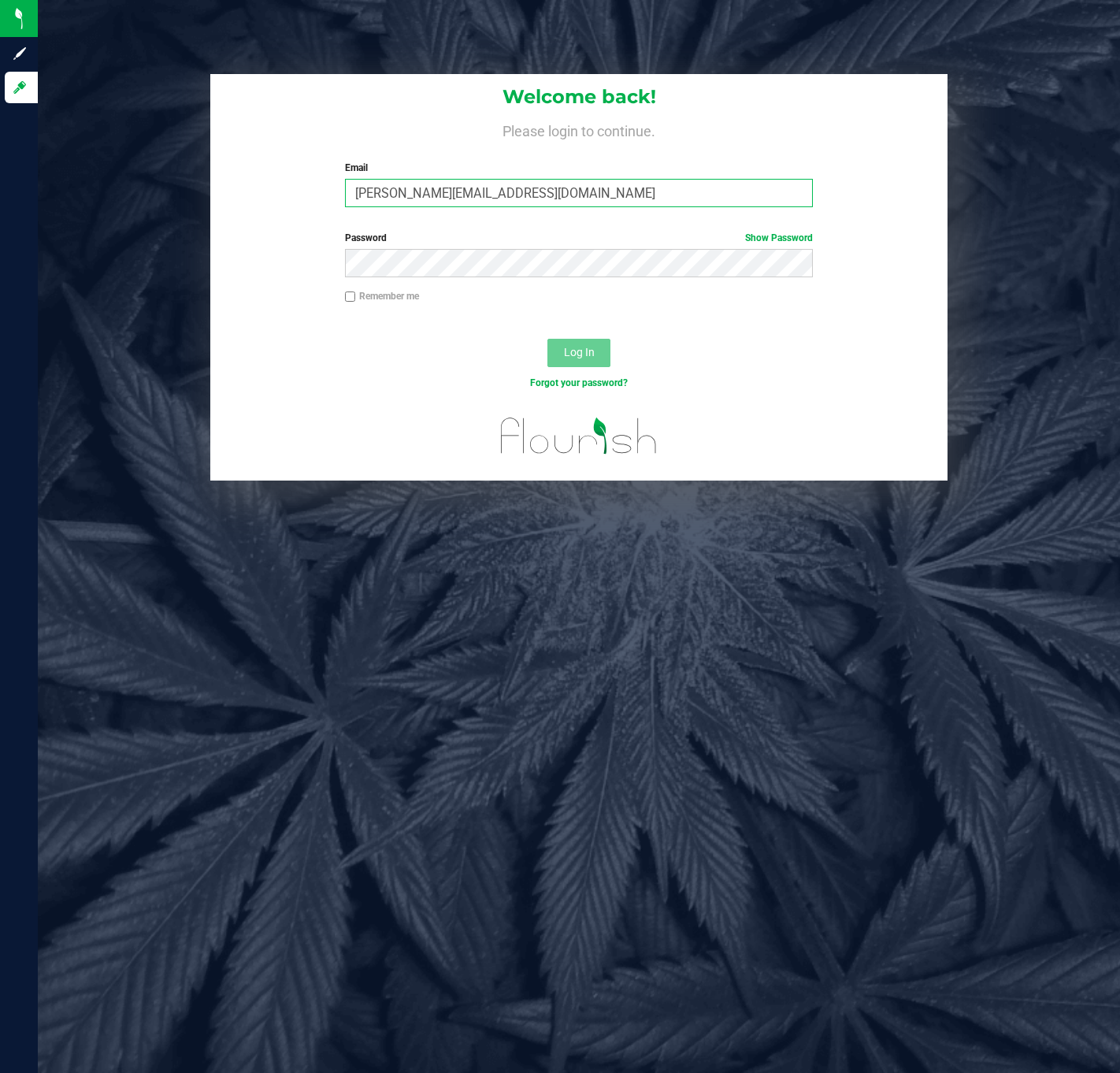
click at [455, 185] on input "[PERSON_NAME][EMAIL_ADDRESS][DOMAIN_NAME]" at bounding box center [579, 193] width 468 height 29
type input "[PERSON_NAME][EMAIL_ADDRESS][DOMAIN_NAME]"
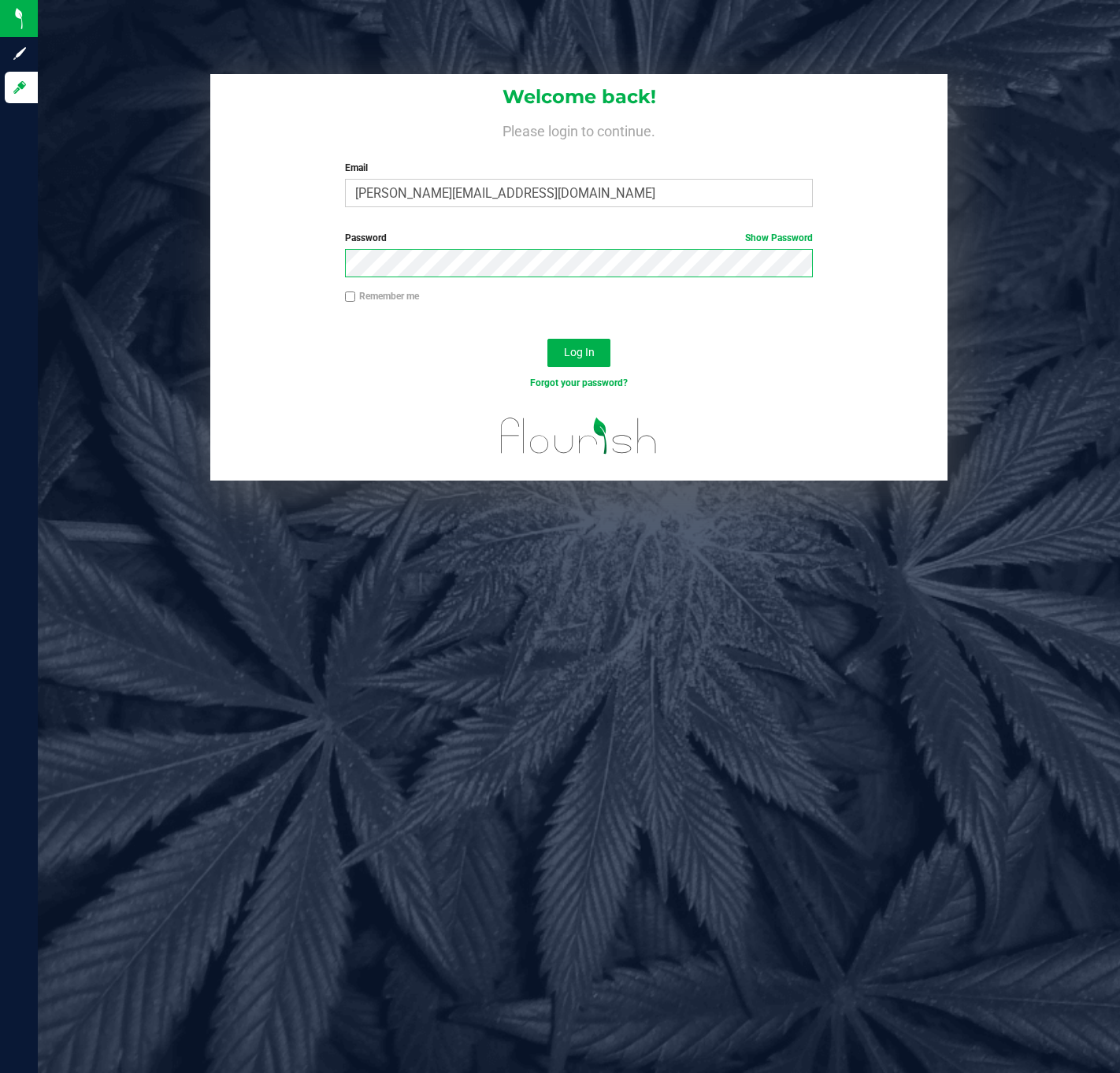
click at [547, 339] on button "Log In" at bounding box center [579, 353] width 63 height 29
